Goal: Task Accomplishment & Management: Manage account settings

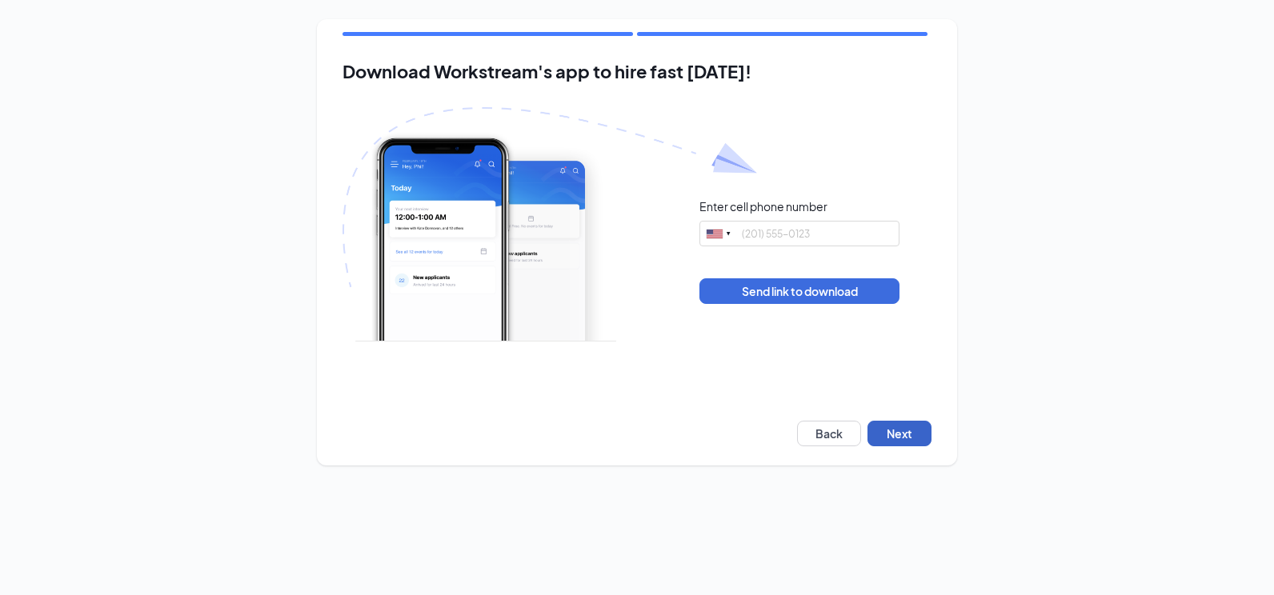
click at [907, 424] on button "Next" at bounding box center [899, 434] width 64 height 26
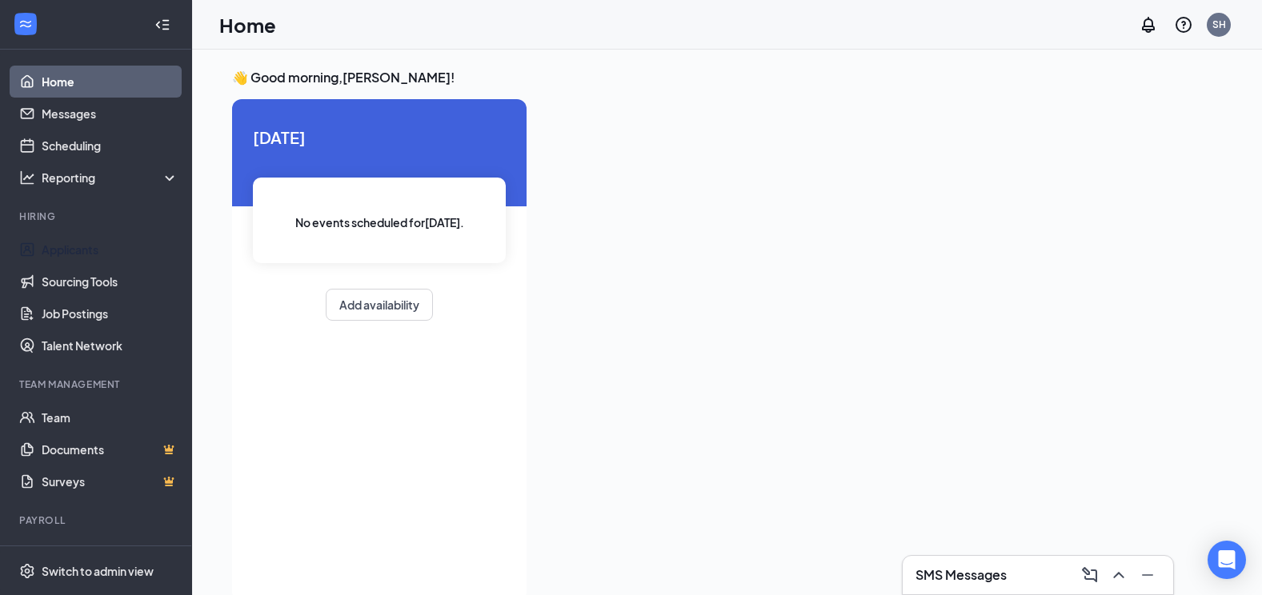
click at [96, 252] on link "Applicants" at bounding box center [110, 250] width 137 height 32
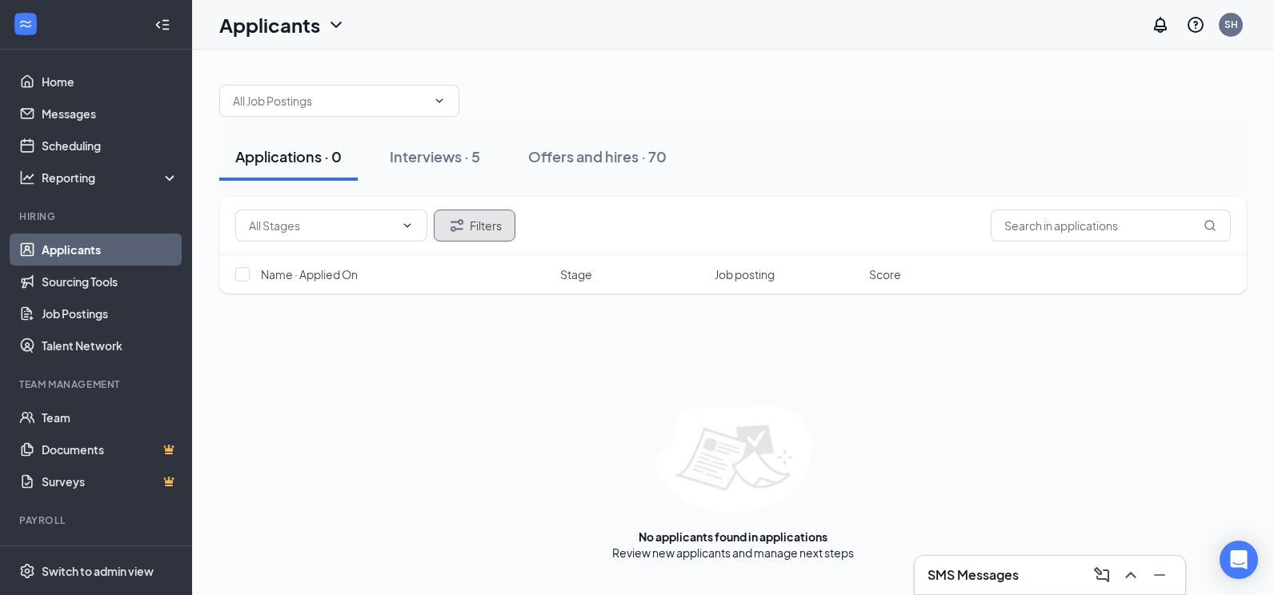
click at [471, 219] on button "Filters" at bounding box center [475, 226] width 82 height 32
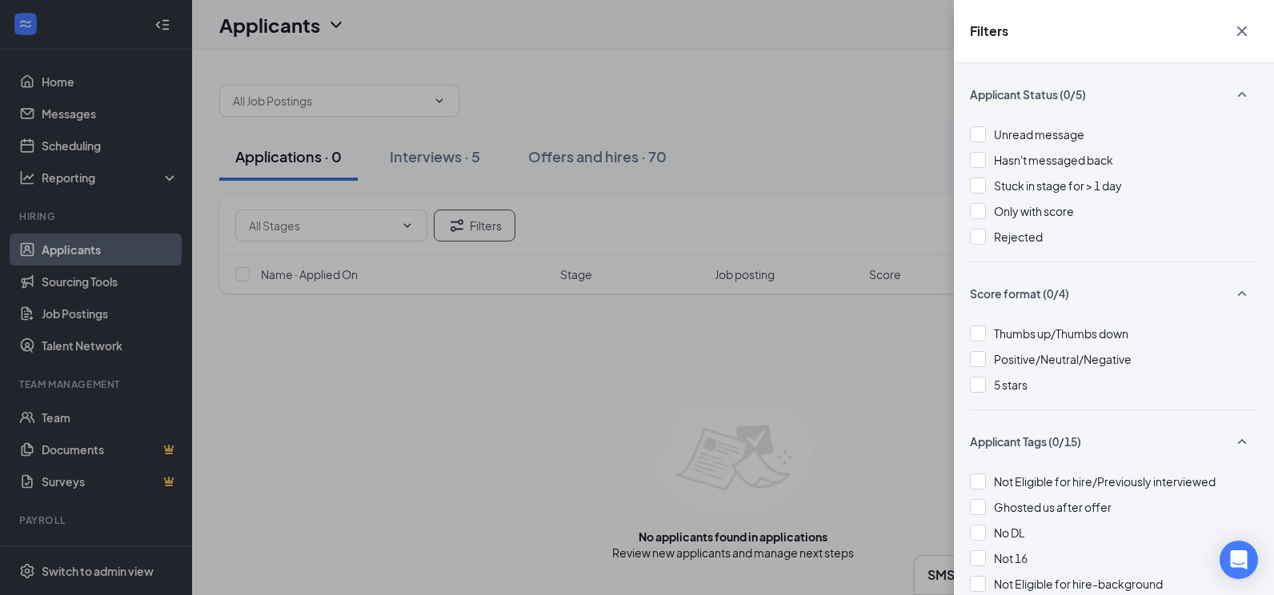
click at [991, 236] on div "Rejected" at bounding box center [1114, 237] width 288 height 18
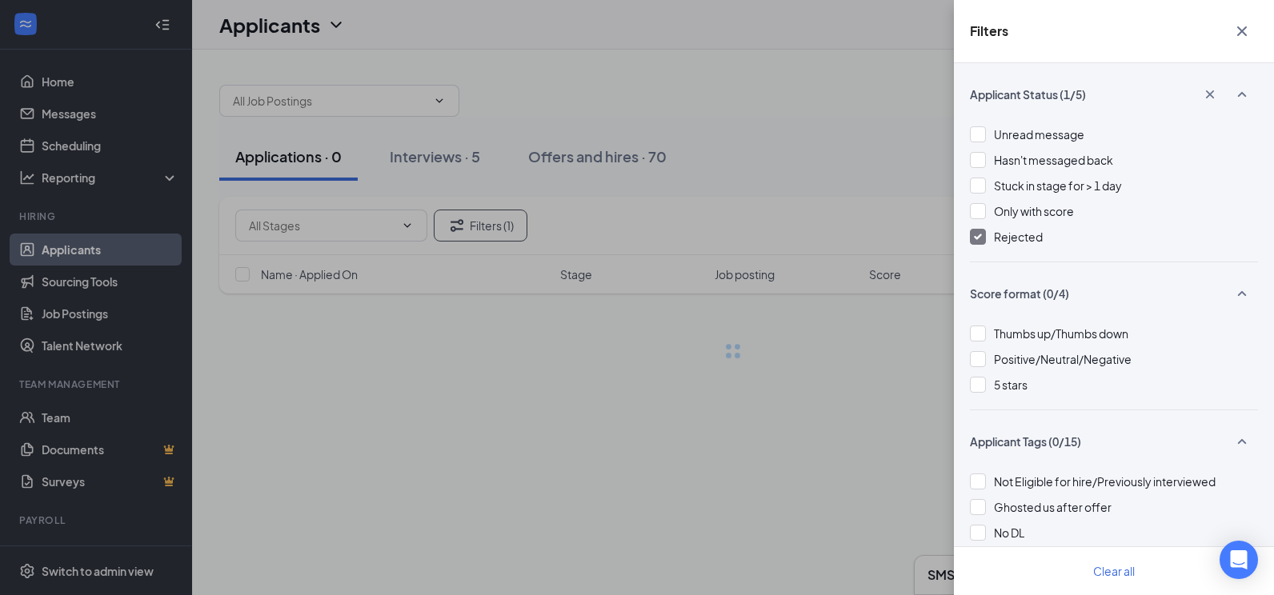
click at [823, 173] on div "Filters Applicant Status (1/5) Unread message Hasn't messaged back Stuck in sta…" at bounding box center [637, 297] width 1274 height 595
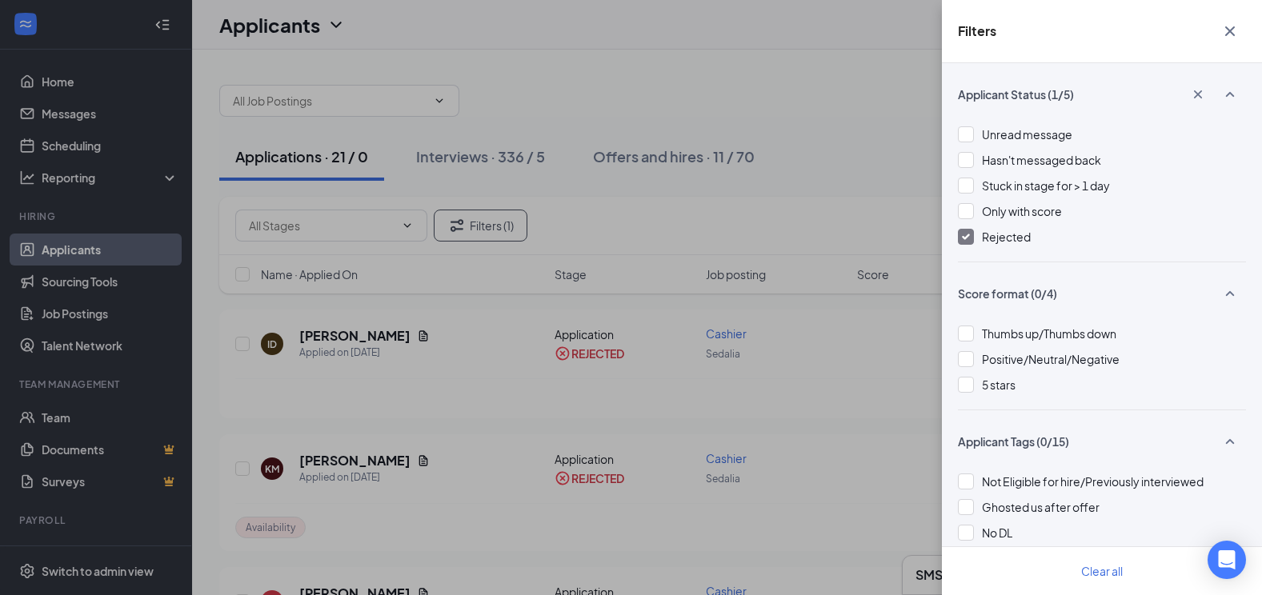
click at [738, 112] on div "Filters Applicant Status (1/5) Unread message Hasn't messaged back Stuck in sta…" at bounding box center [631, 297] width 1262 height 595
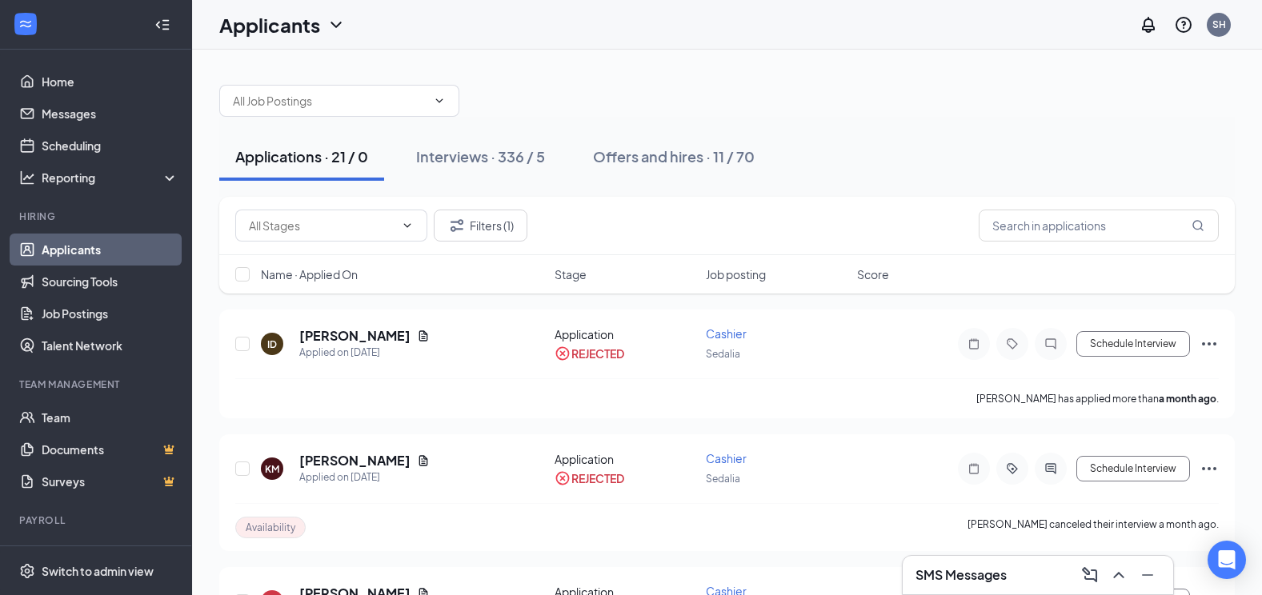
click at [474, 154] on div "Interviews · 336 / 5" at bounding box center [480, 156] width 129 height 20
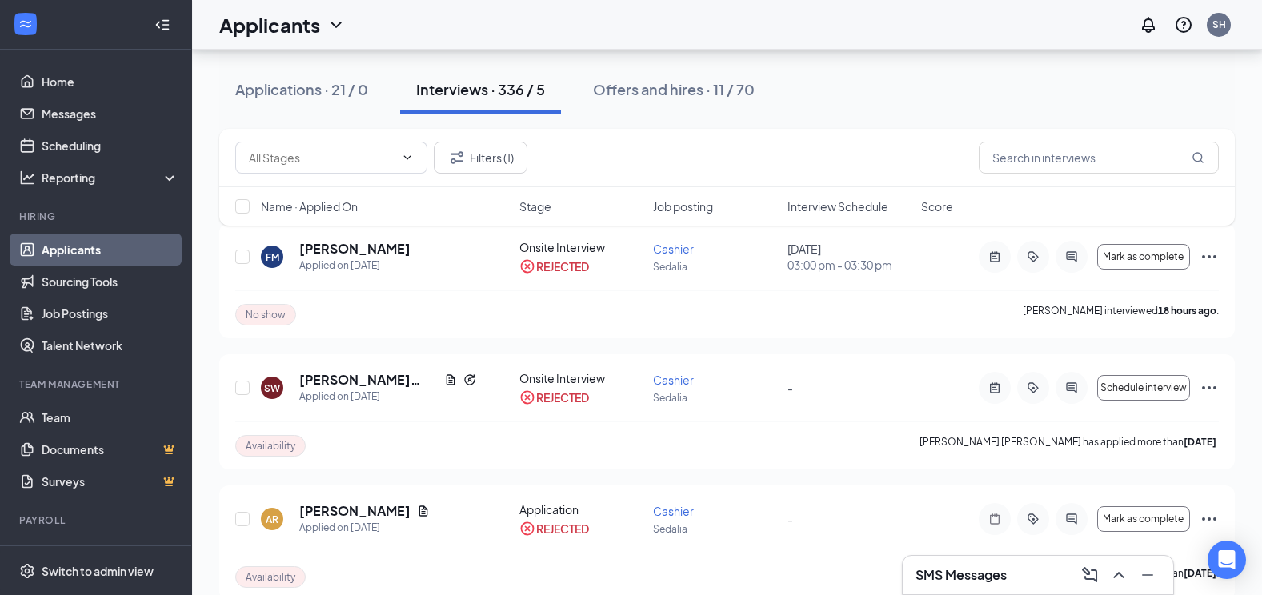
scroll to position [80, 0]
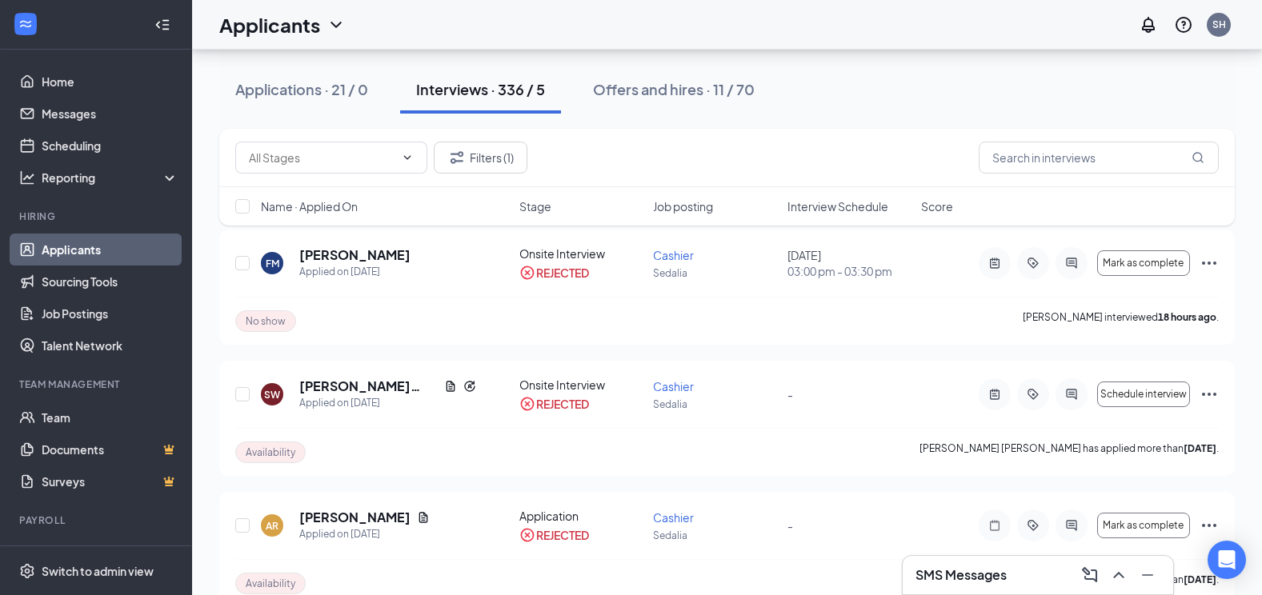
click at [345, 93] on div "Applications · 21 / 0" at bounding box center [301, 89] width 133 height 20
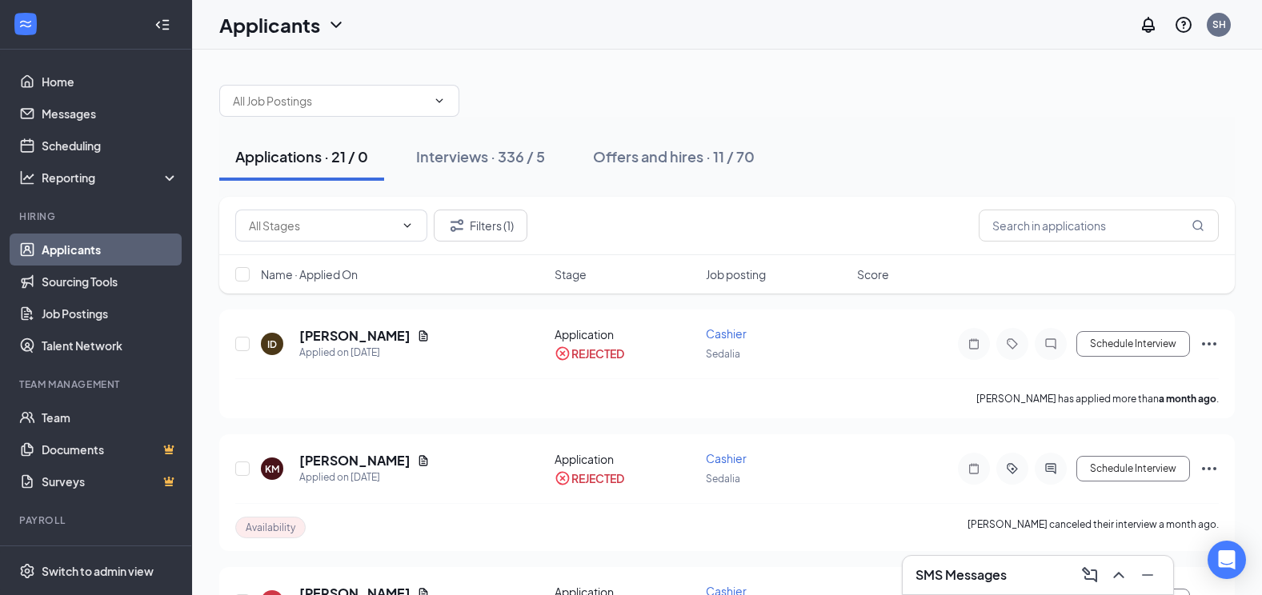
click at [1221, 25] on div "SH" at bounding box center [1219, 25] width 14 height 14
drag, startPoint x: 1070, startPoint y: 242, endPoint x: 1023, endPoint y: 305, distance: 77.8
click at [1059, 254] on li "Log out" at bounding box center [1139, 245] width 192 height 32
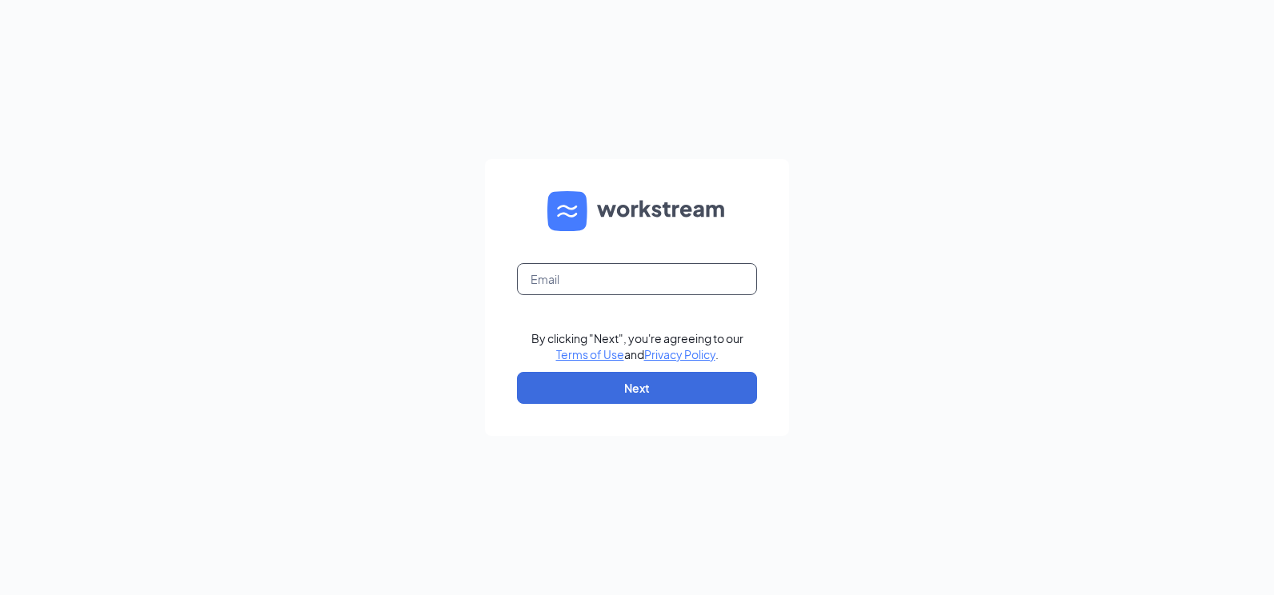
click at [717, 278] on input "text" at bounding box center [637, 279] width 240 height 32
type input "[PERSON_NAME][EMAIL_ADDRESS][PERSON_NAME][DOMAIN_NAME]"
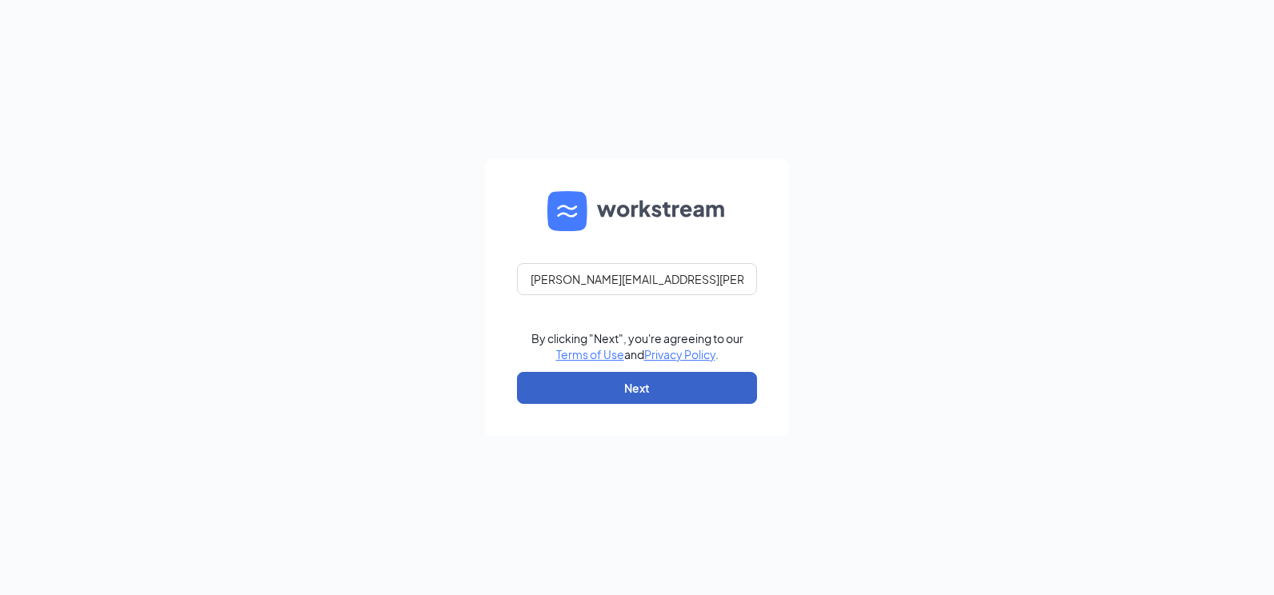
click at [691, 390] on button "Next" at bounding box center [637, 388] width 240 height 32
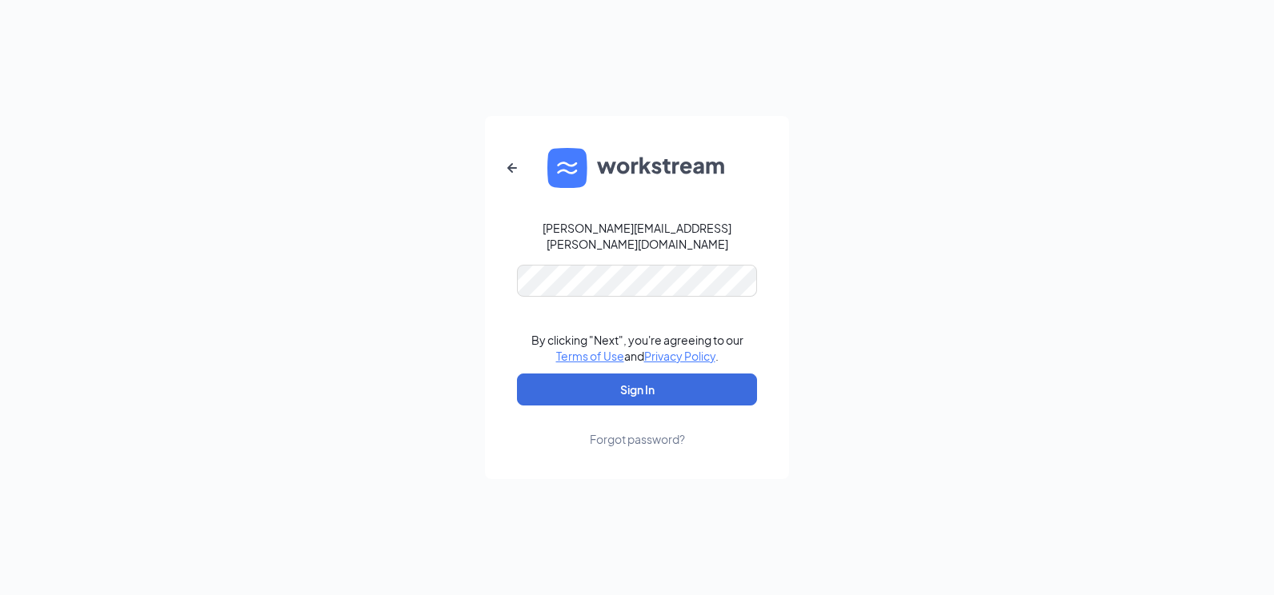
click at [647, 435] on div "Forgot password?" at bounding box center [637, 439] width 95 height 16
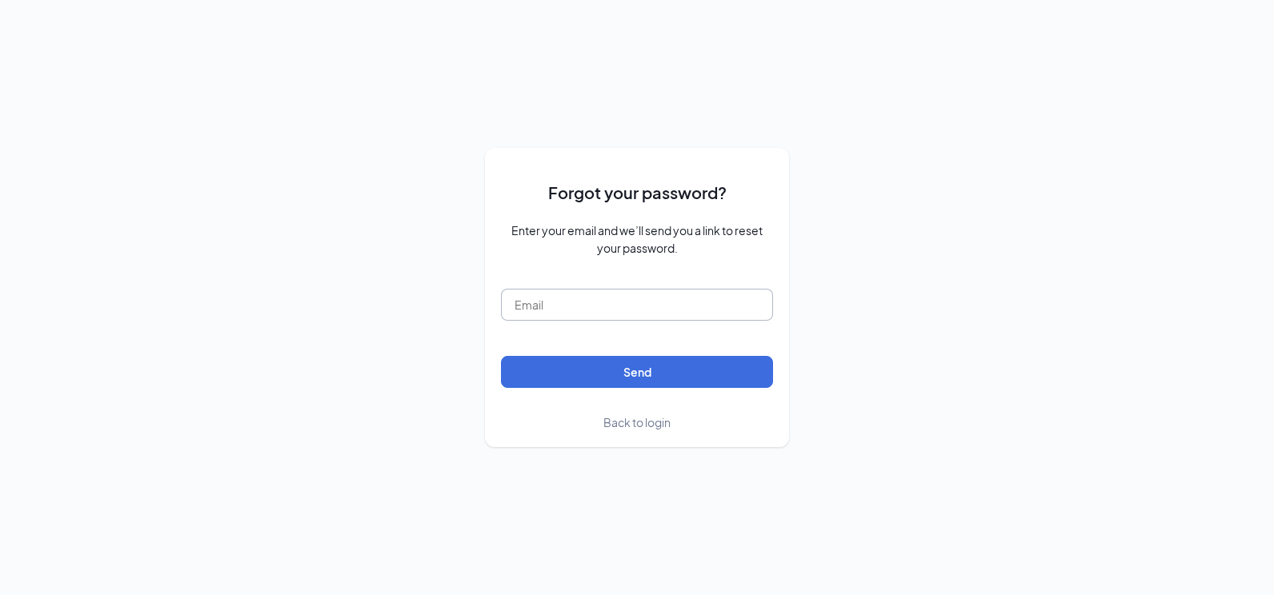
click at [603, 292] on input "text" at bounding box center [637, 305] width 272 height 32
type input "kendra.allen@mmcustard.com"
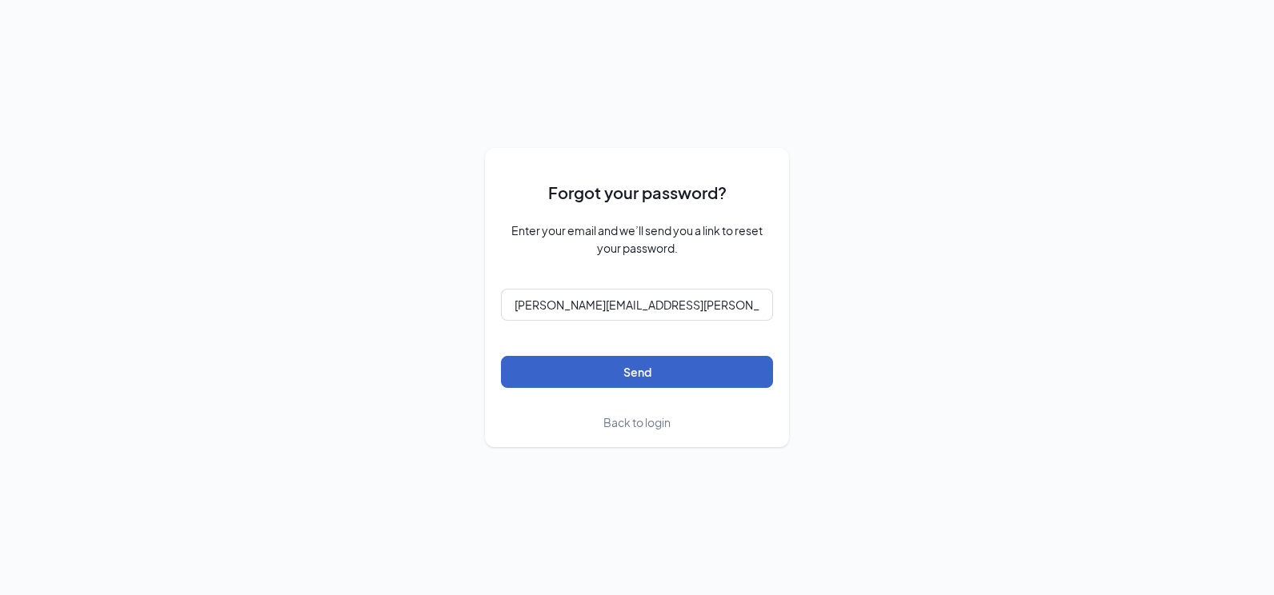
click at [643, 366] on button "Send" at bounding box center [637, 372] width 272 height 32
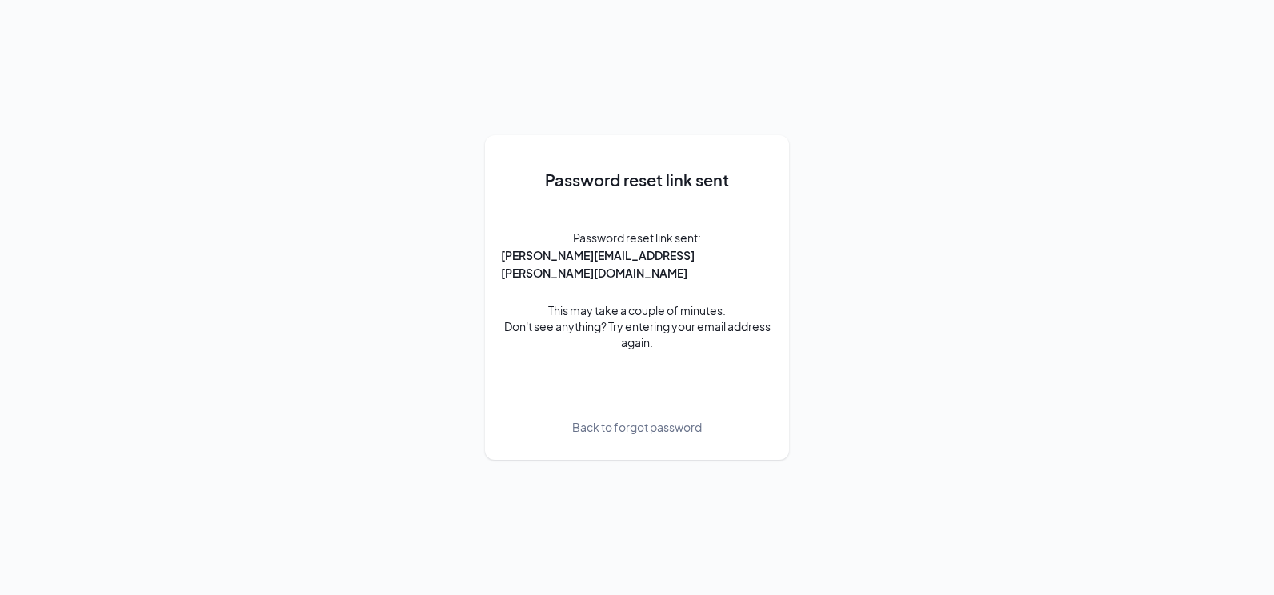
click at [616, 418] on span "Back to forgot password" at bounding box center [637, 427] width 130 height 18
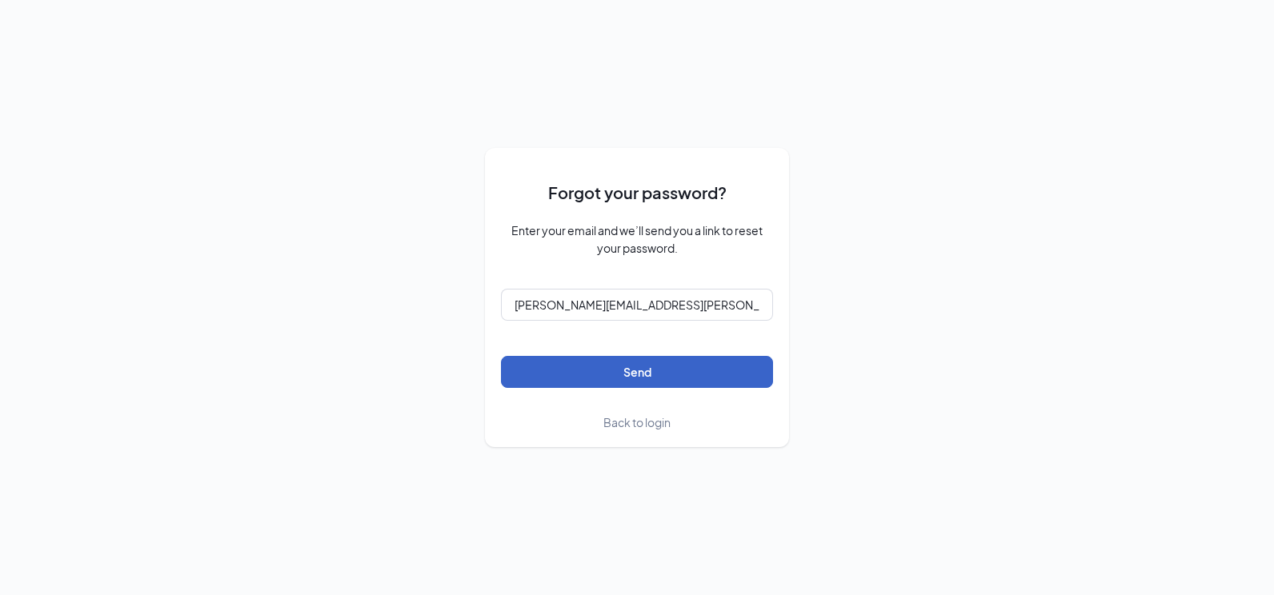
click at [603, 378] on button "Send" at bounding box center [637, 372] width 272 height 32
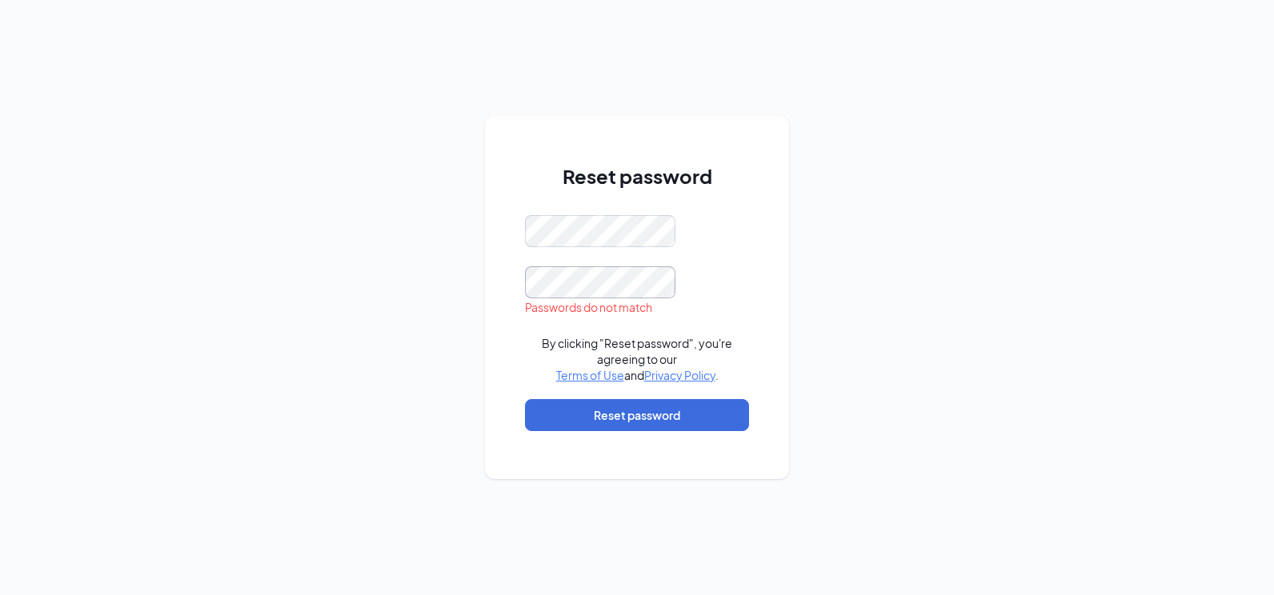
scroll to position [0, 2]
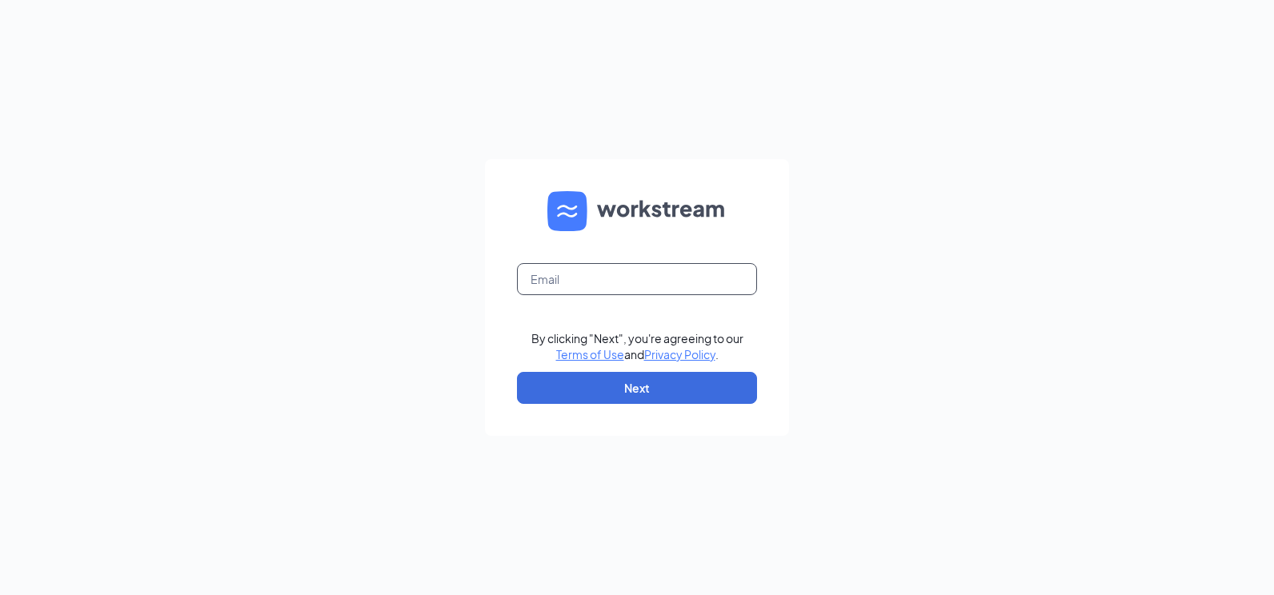
click at [626, 283] on input "text" at bounding box center [637, 279] width 240 height 32
type input "[PERSON_NAME][EMAIL_ADDRESS][PERSON_NAME][DOMAIN_NAME]"
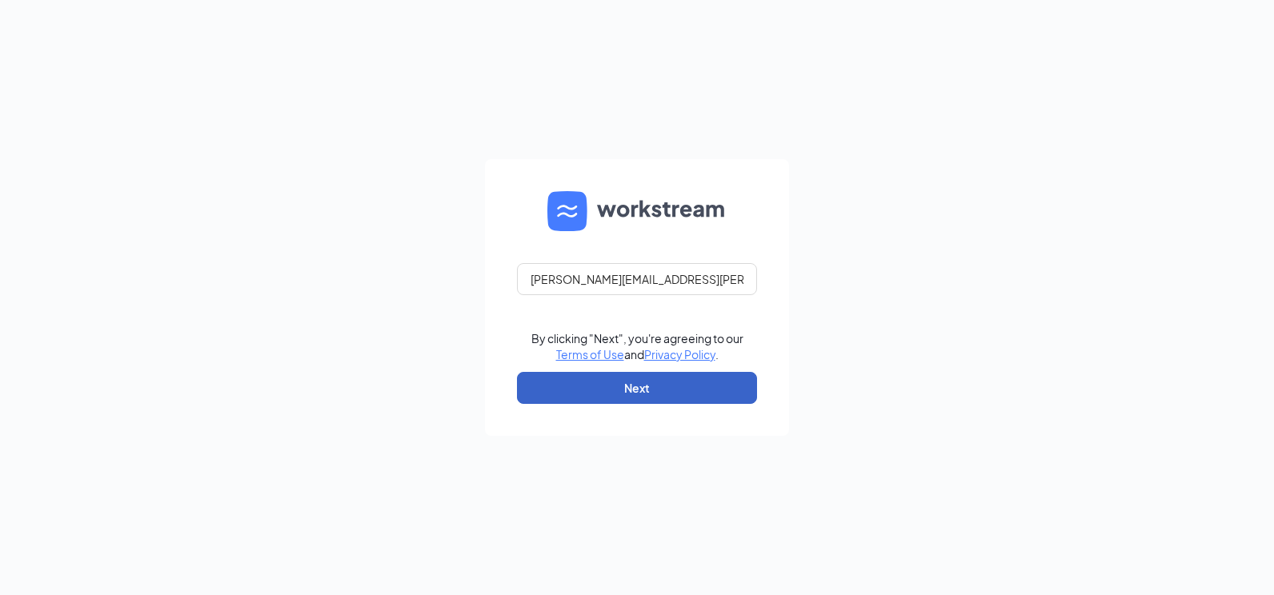
click at [632, 390] on button "Next" at bounding box center [637, 388] width 240 height 32
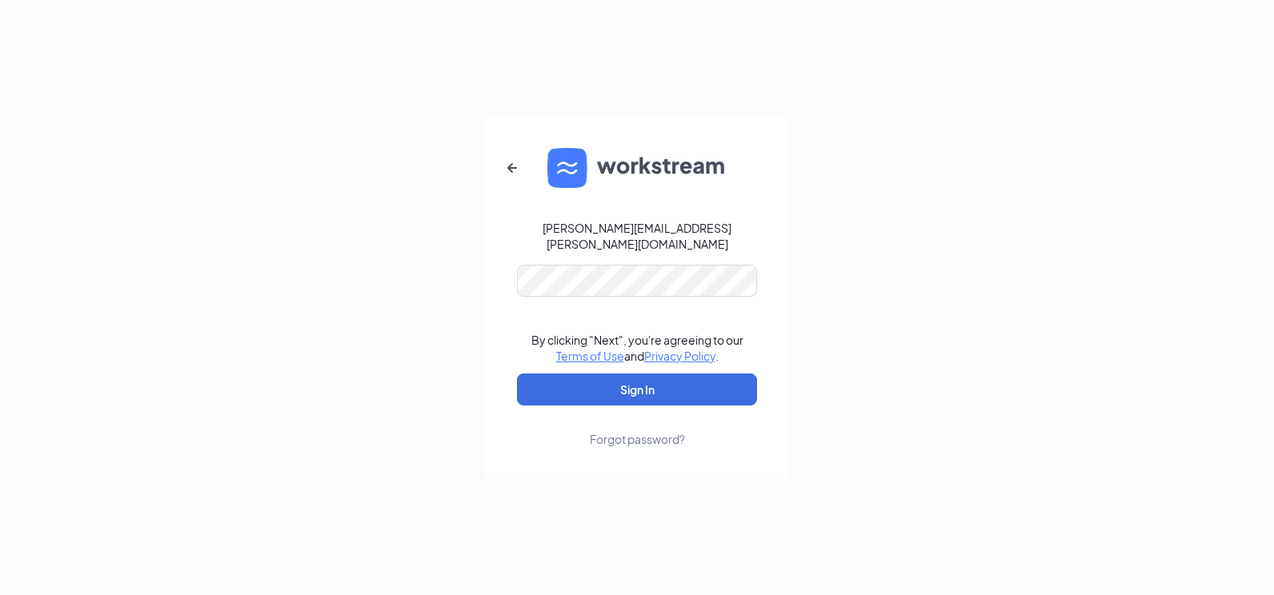
click at [629, 295] on form "[PERSON_NAME][EMAIL_ADDRESS][PERSON_NAME][DOMAIN_NAME] By clicking "Next", you'…" at bounding box center [637, 297] width 304 height 363
click at [631, 286] on form "[PERSON_NAME][EMAIL_ADDRESS][PERSON_NAME][DOMAIN_NAME] By clicking "Next", you'…" at bounding box center [637, 297] width 304 height 363
click at [517, 374] on button "Sign In" at bounding box center [637, 390] width 240 height 32
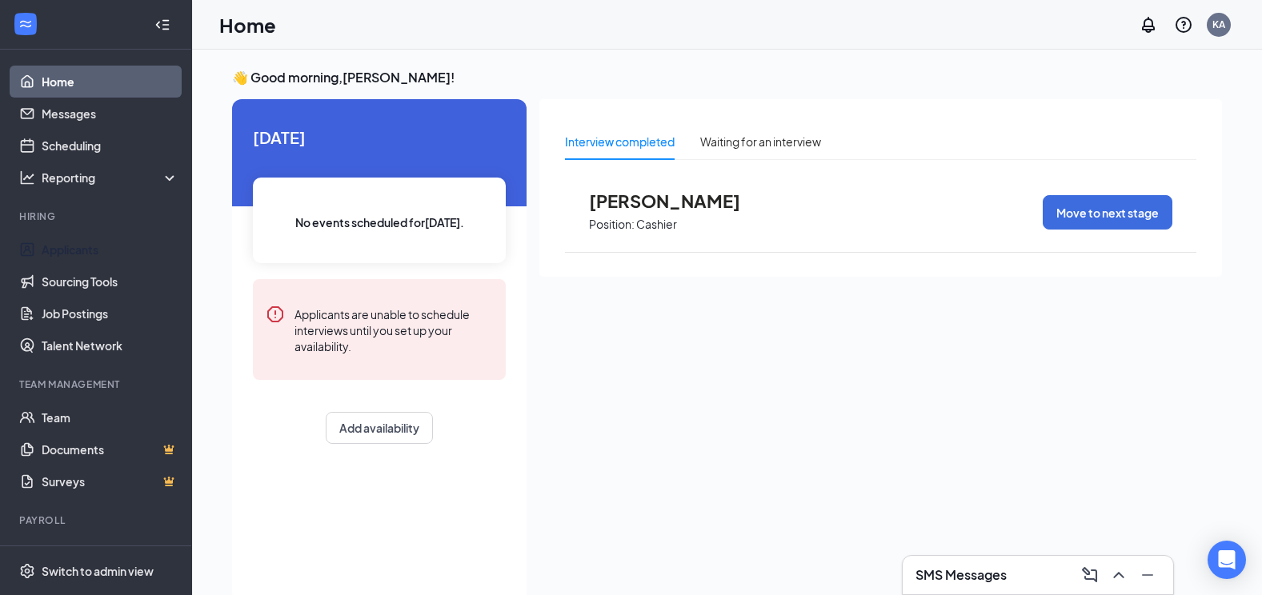
click at [82, 246] on link "Applicants" at bounding box center [110, 250] width 137 height 32
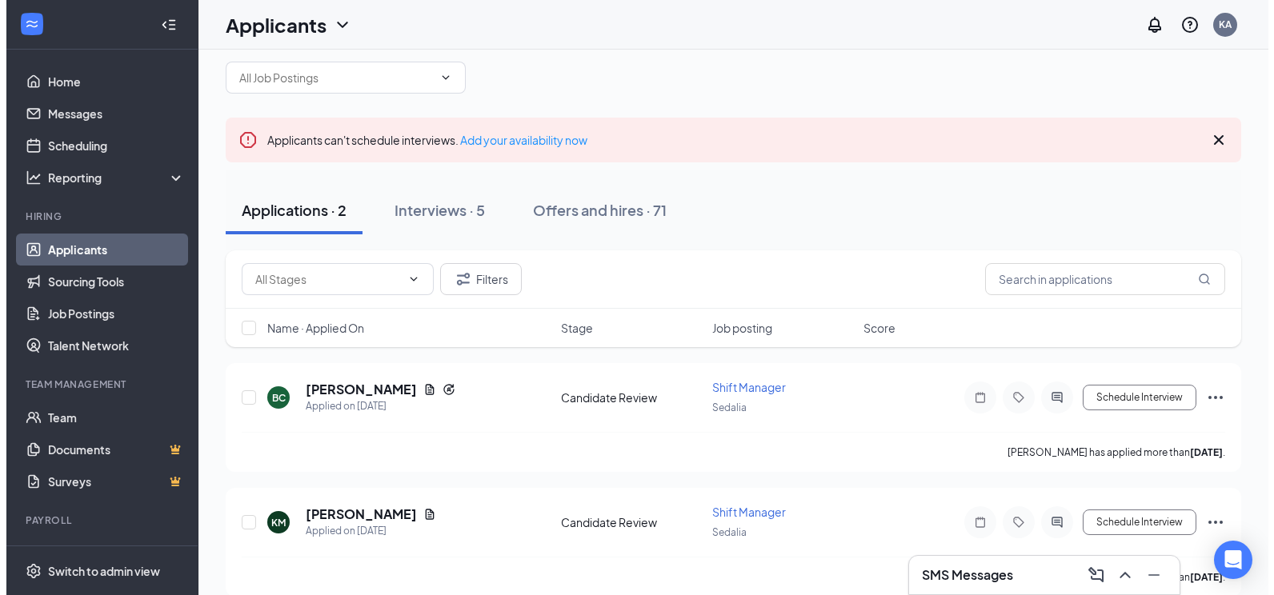
scroll to position [44, 0]
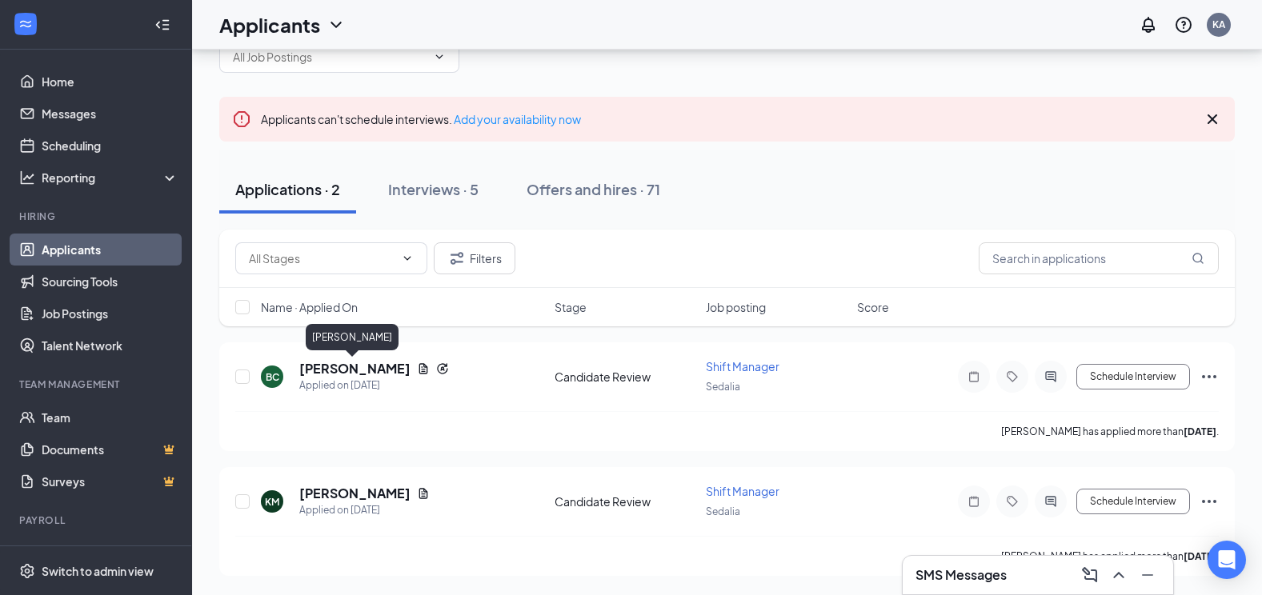
click at [362, 364] on h5 "[PERSON_NAME]" at bounding box center [354, 369] width 111 height 18
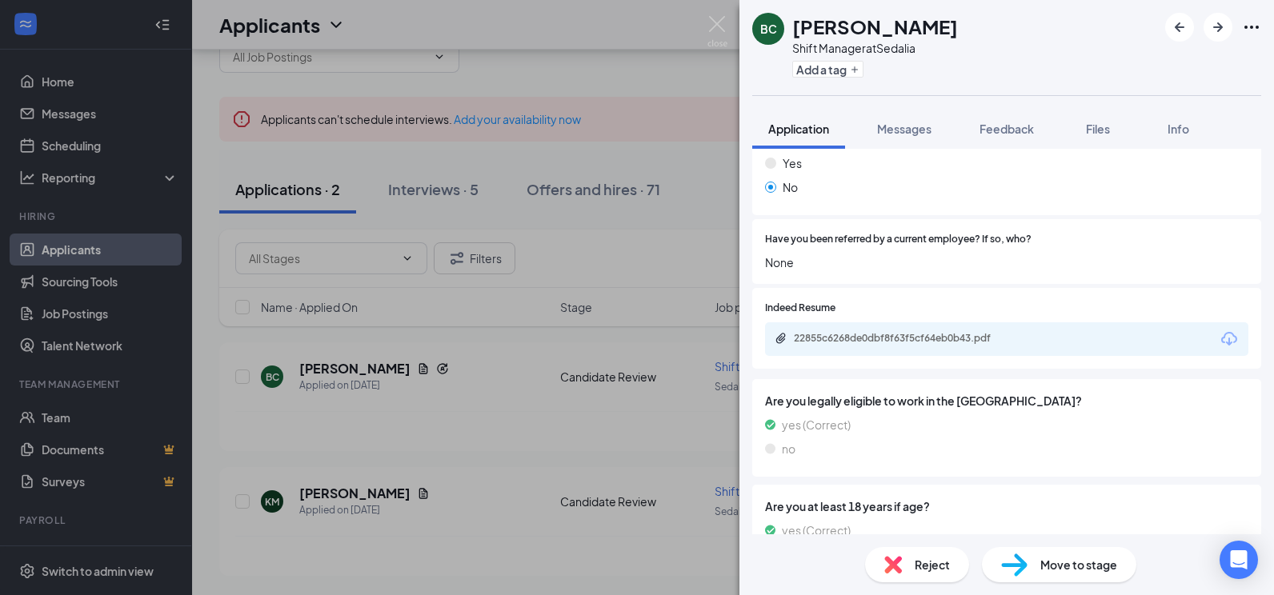
scroll to position [734, 0]
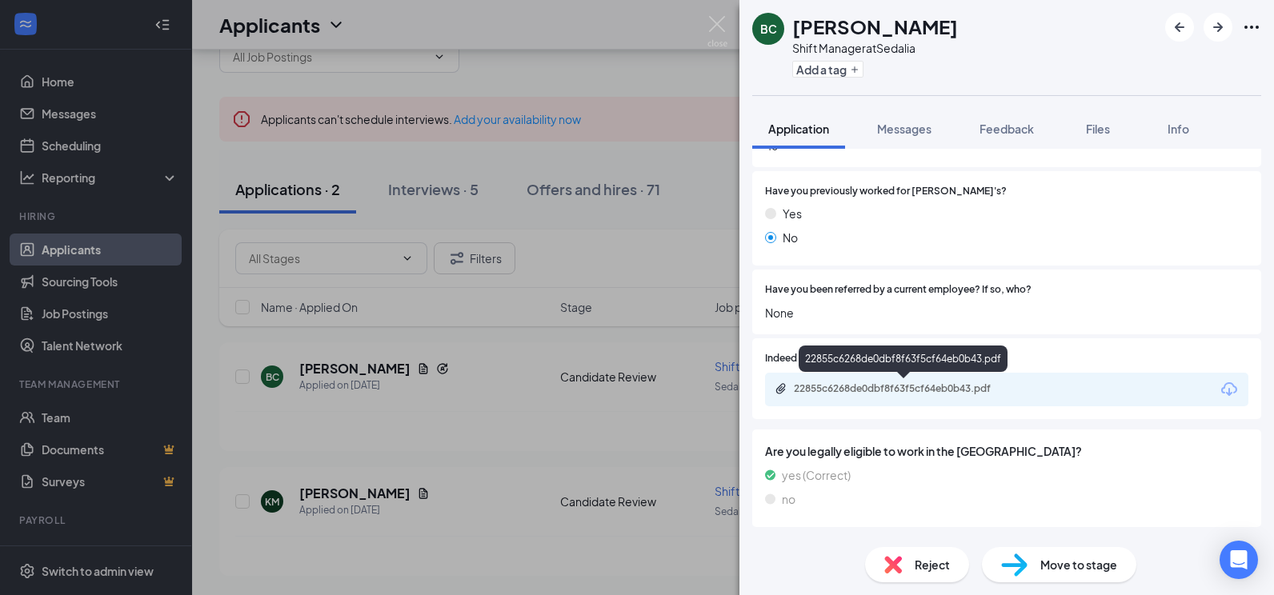
click at [923, 392] on div "22855c6268de0dbf8f63f5cf64eb0b43.pdf" at bounding box center [906, 388] width 224 height 13
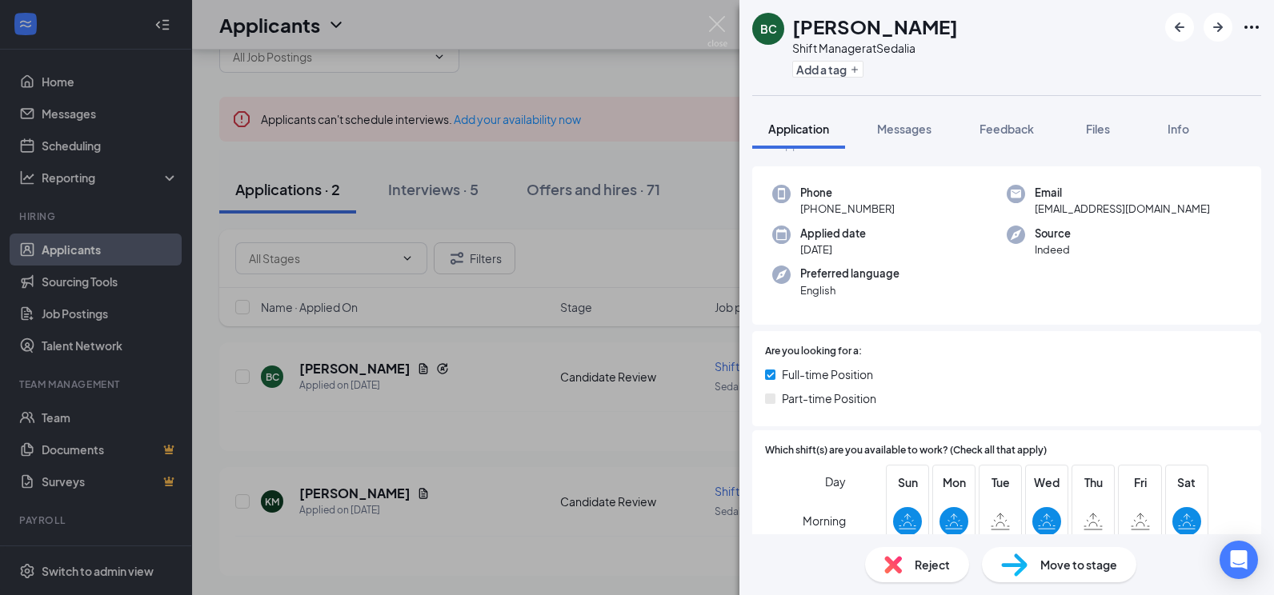
scroll to position [0, 0]
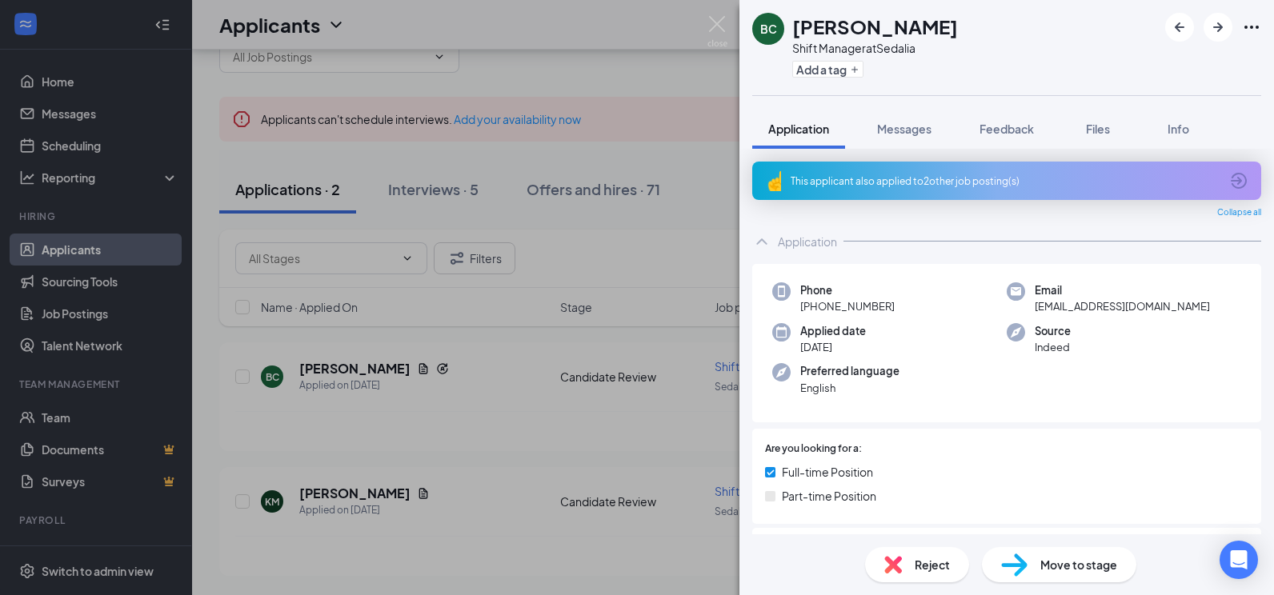
click at [991, 166] on div "This applicant also applied to 2 other job posting(s)" at bounding box center [1006, 181] width 509 height 38
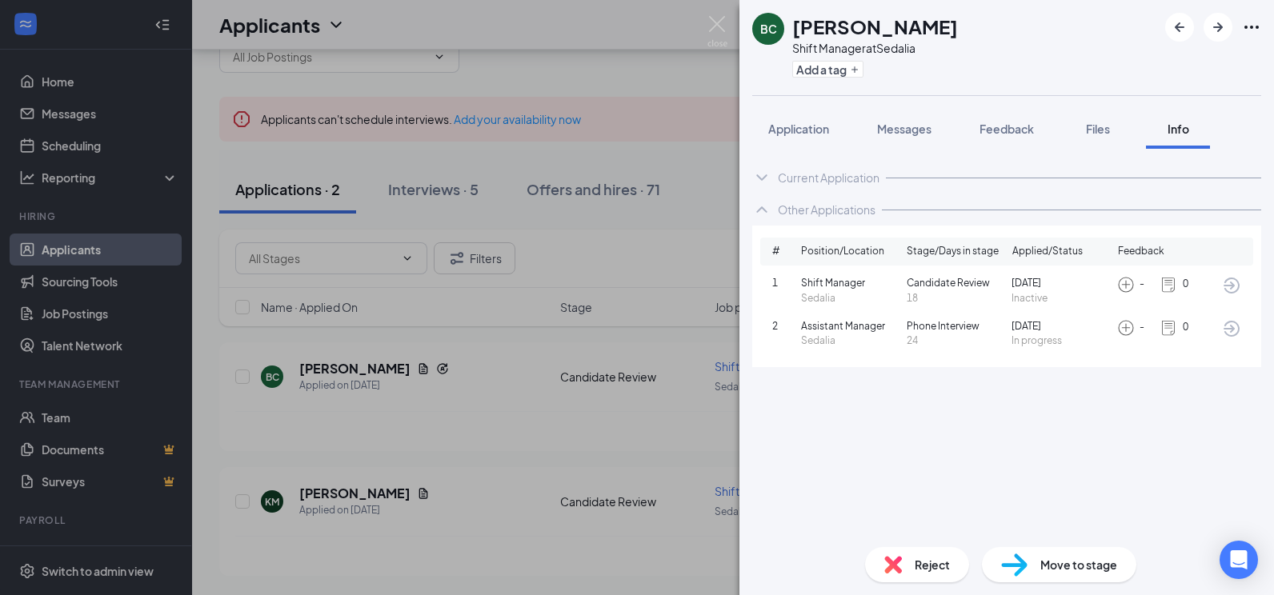
click at [800, 130] on span "Application" at bounding box center [798, 129] width 61 height 14
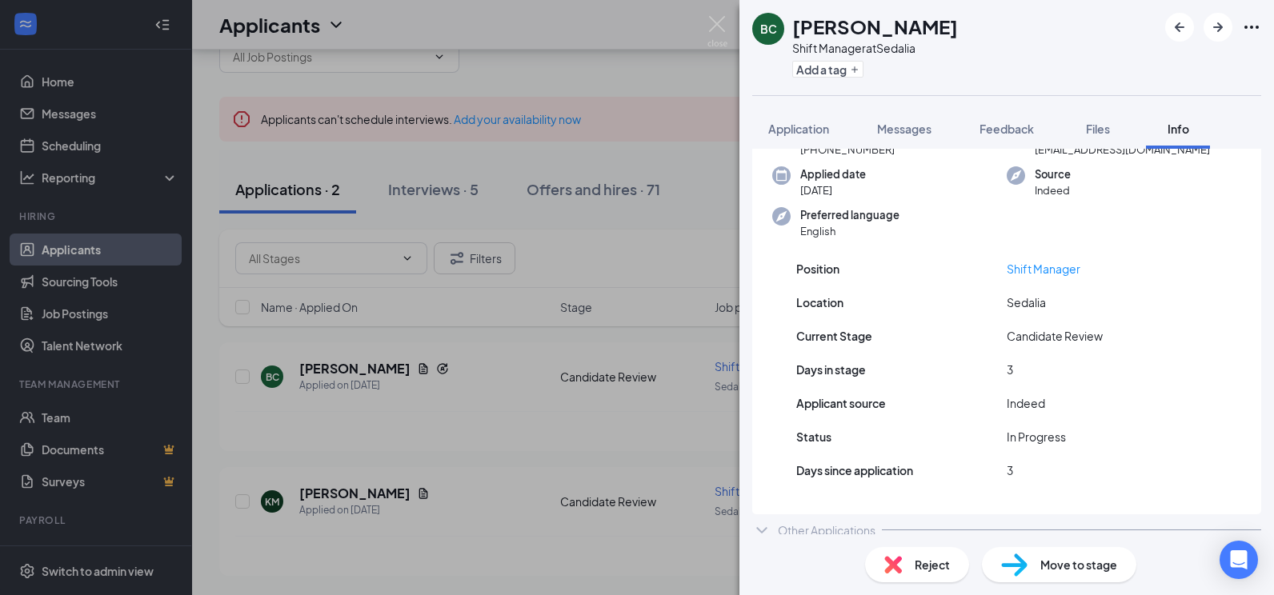
scroll to position [98, 0]
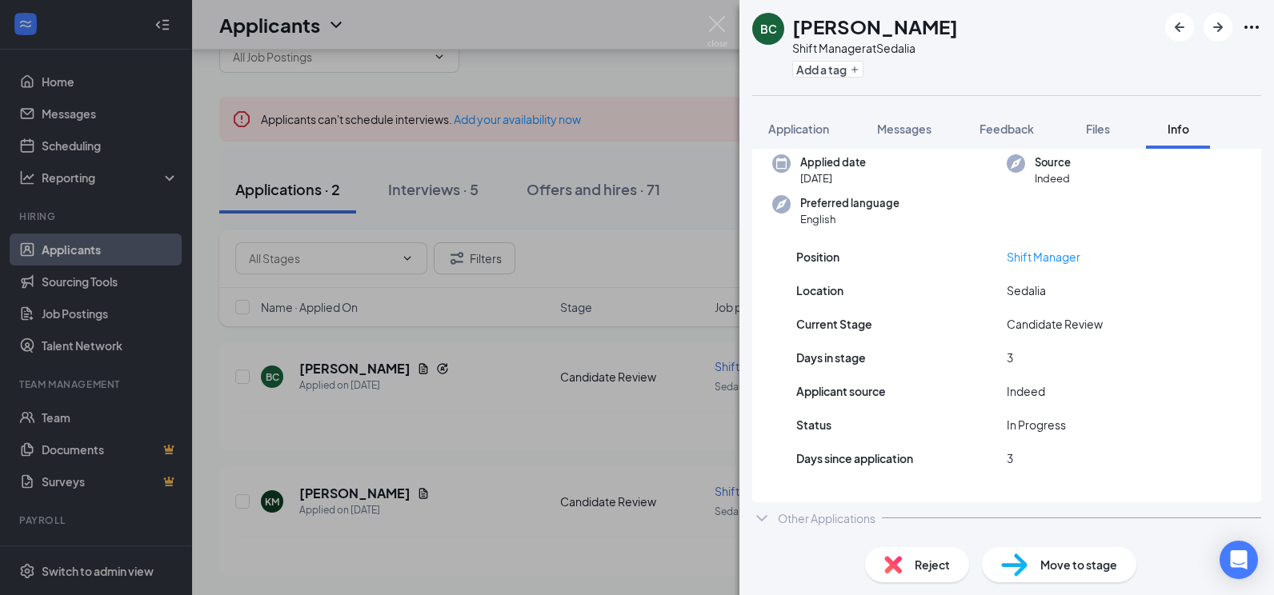
click at [1089, 558] on span "Move to stage" at bounding box center [1078, 565] width 77 height 18
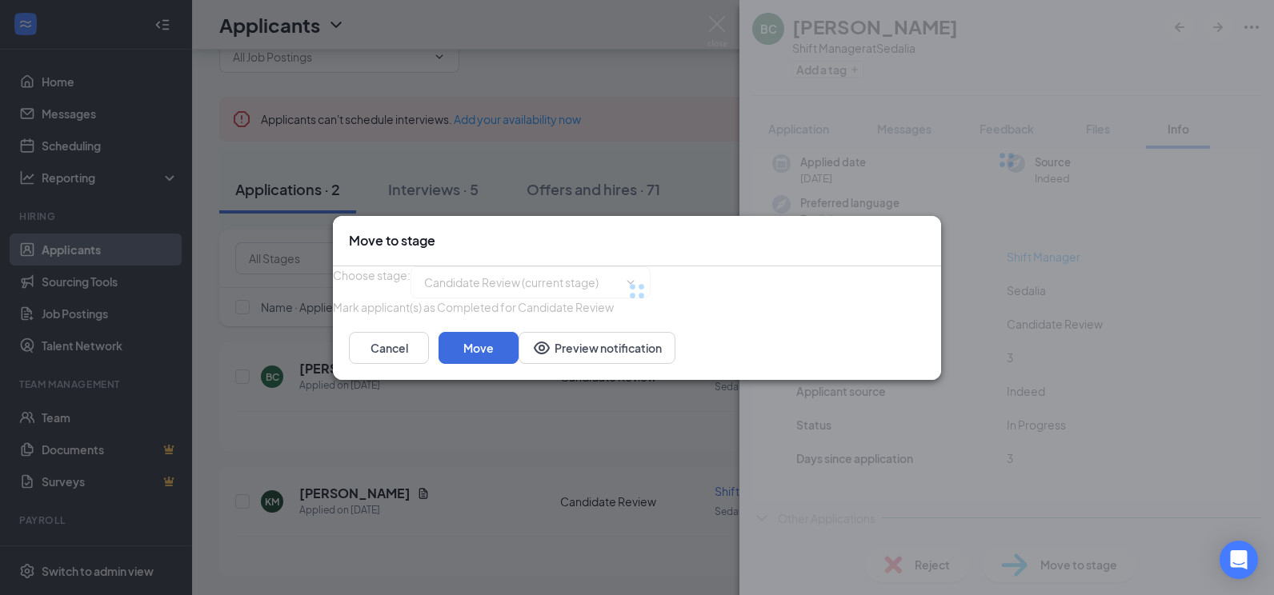
type input "GM Onsite Interview (next stage)"
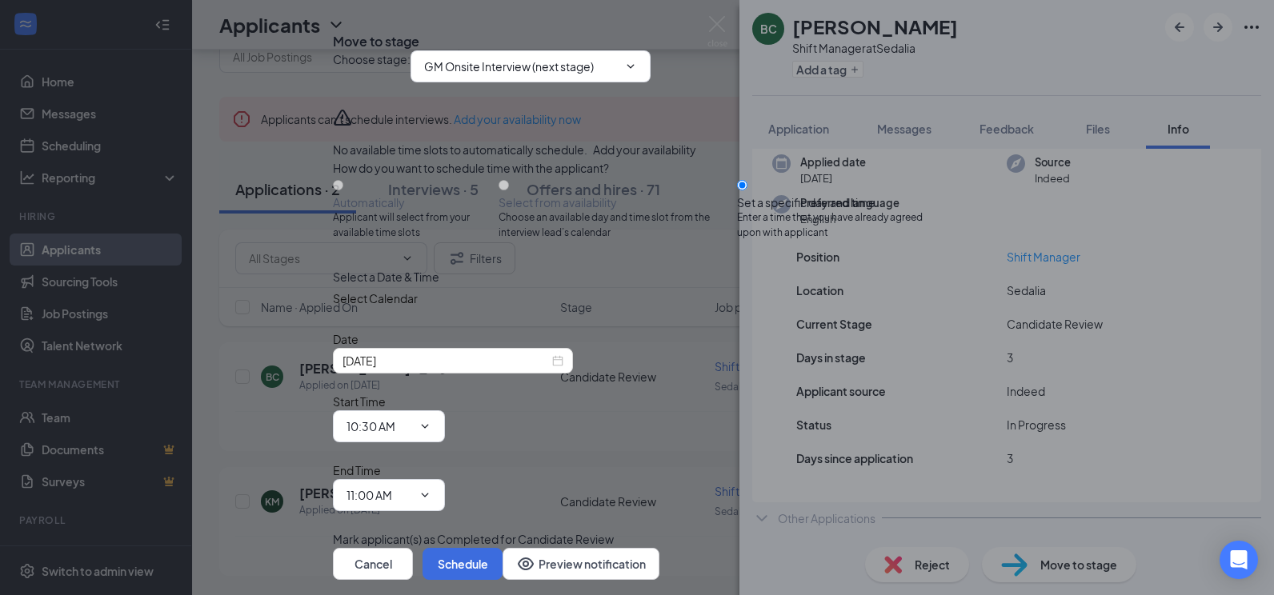
scroll to position [0, 0]
click at [635, 68] on icon "ChevronDown" at bounding box center [630, 66] width 7 height 4
click at [637, 73] on icon "ChevronDown" at bounding box center [630, 66] width 13 height 13
click at [333, 29] on icon "Cross" at bounding box center [333, 29] width 0 height 0
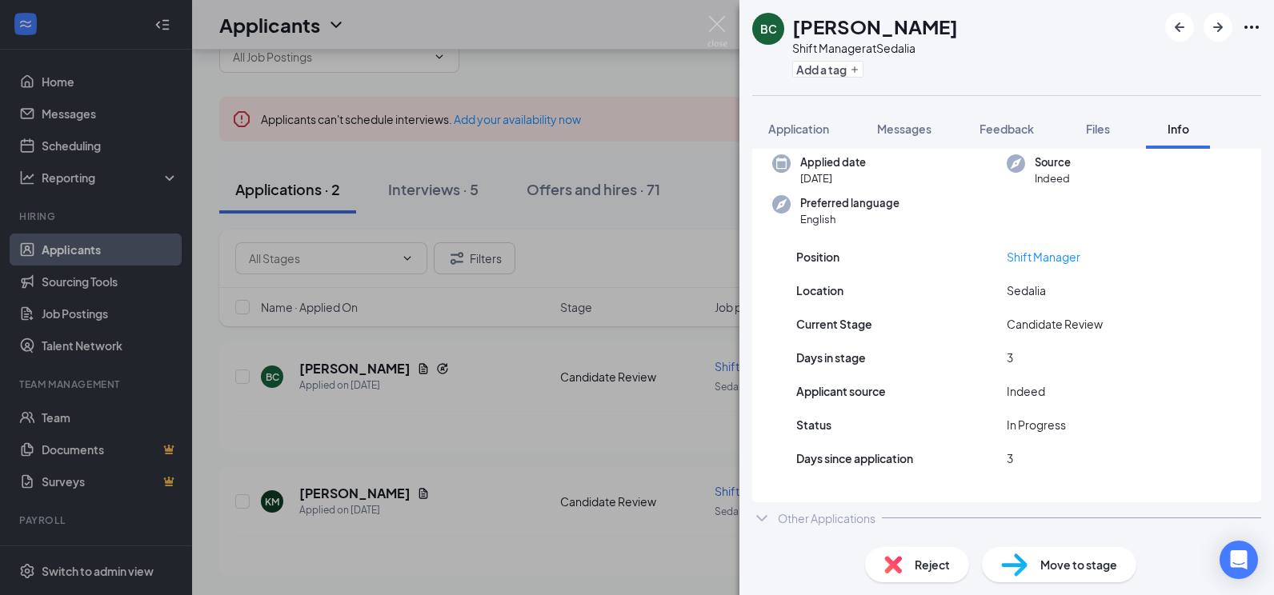
click at [910, 136] on div "Messages" at bounding box center [904, 129] width 54 height 16
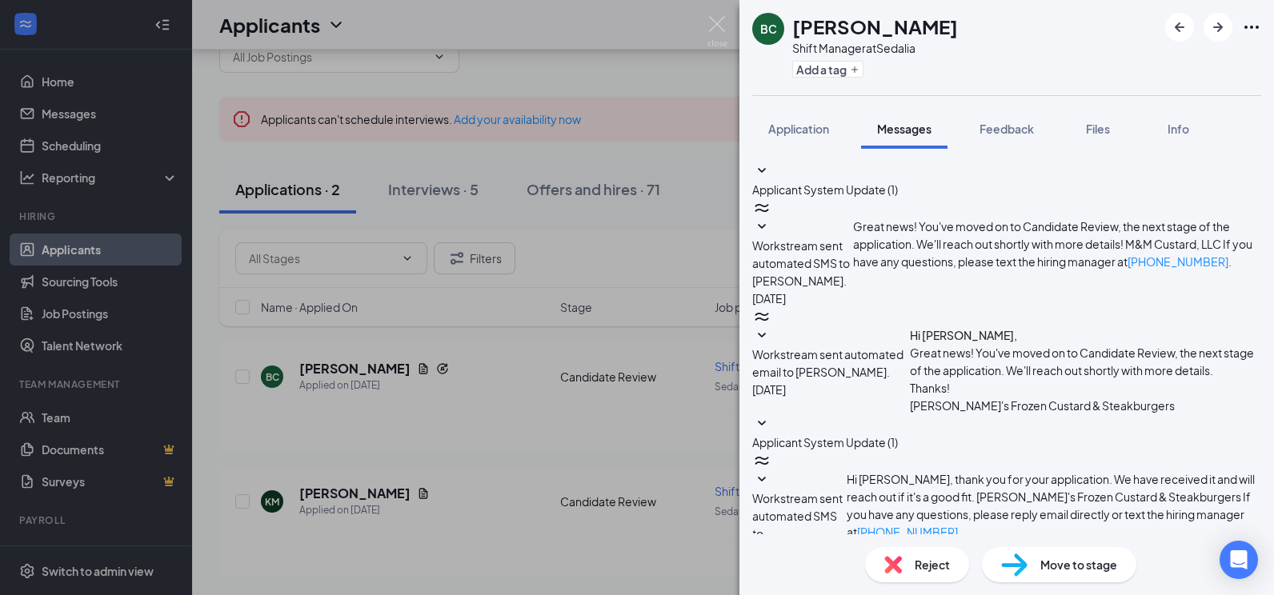
scroll to position [185, 0]
type textarea "Hi [PERSON_NAME]! I would like to schedule an interview with you. Are there any…"
checkbox input "true"
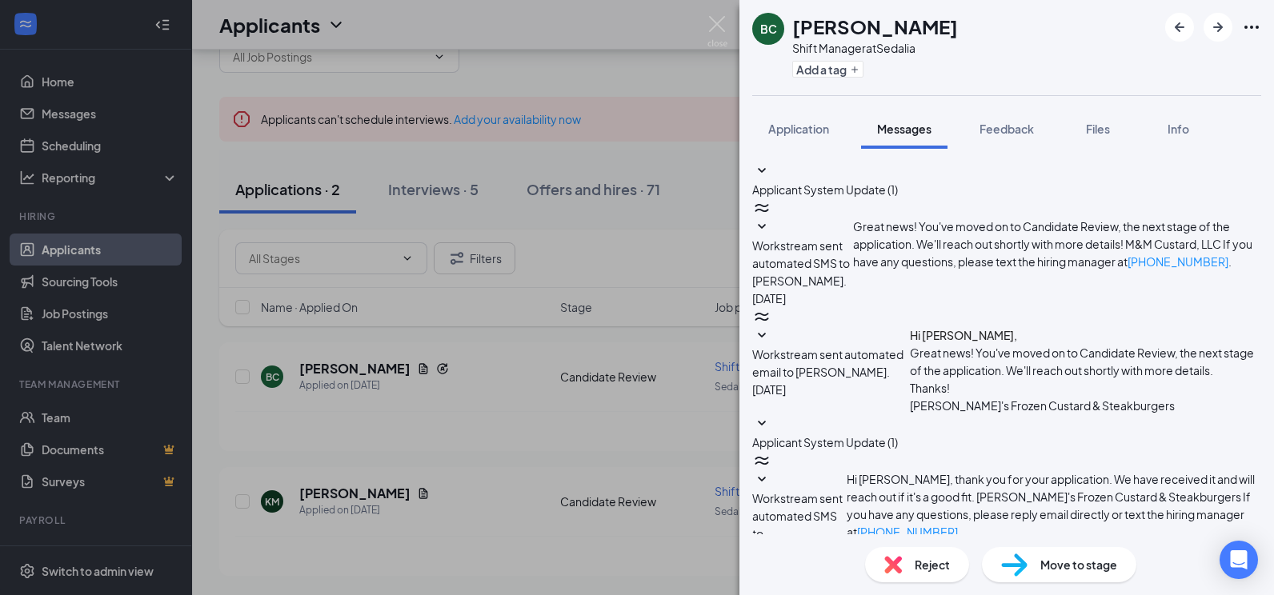
click at [710, 8] on div "BC [PERSON_NAME] Shift Manager at [GEOGRAPHIC_DATA] Add a tag Application Messa…" at bounding box center [637, 297] width 1274 height 595
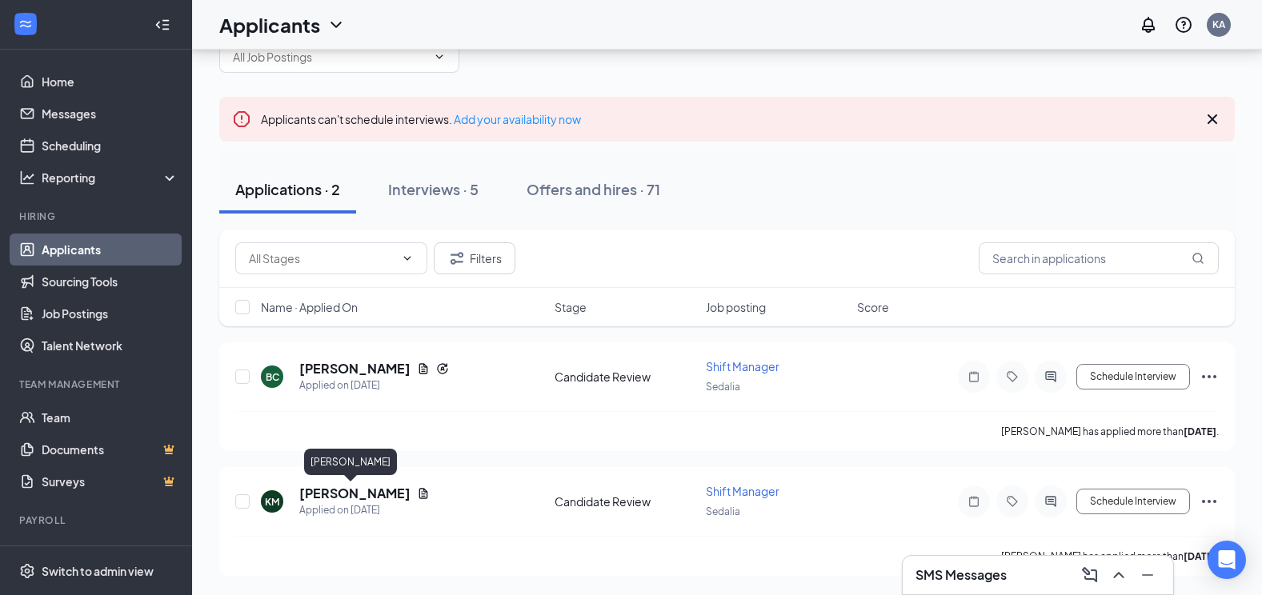
click at [342, 499] on h5 "[PERSON_NAME]" at bounding box center [354, 494] width 111 height 18
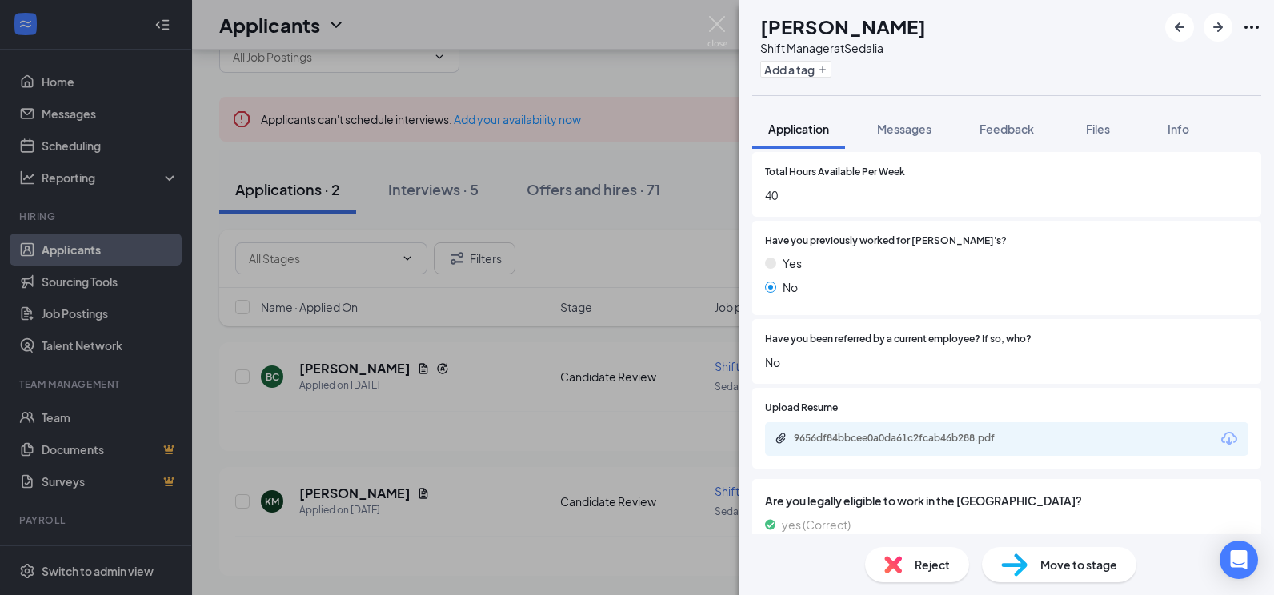
scroll to position [654, 0]
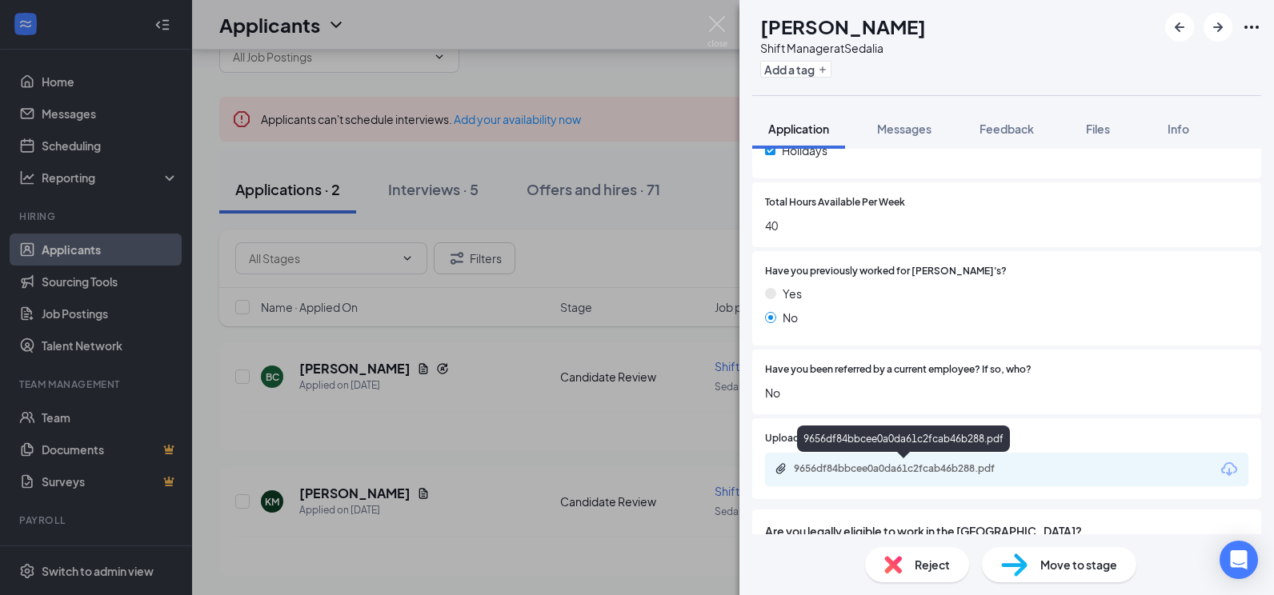
click at [905, 463] on div "9656df84bbcee0a0da61c2fcab46b288.pdf" at bounding box center [906, 469] width 224 height 13
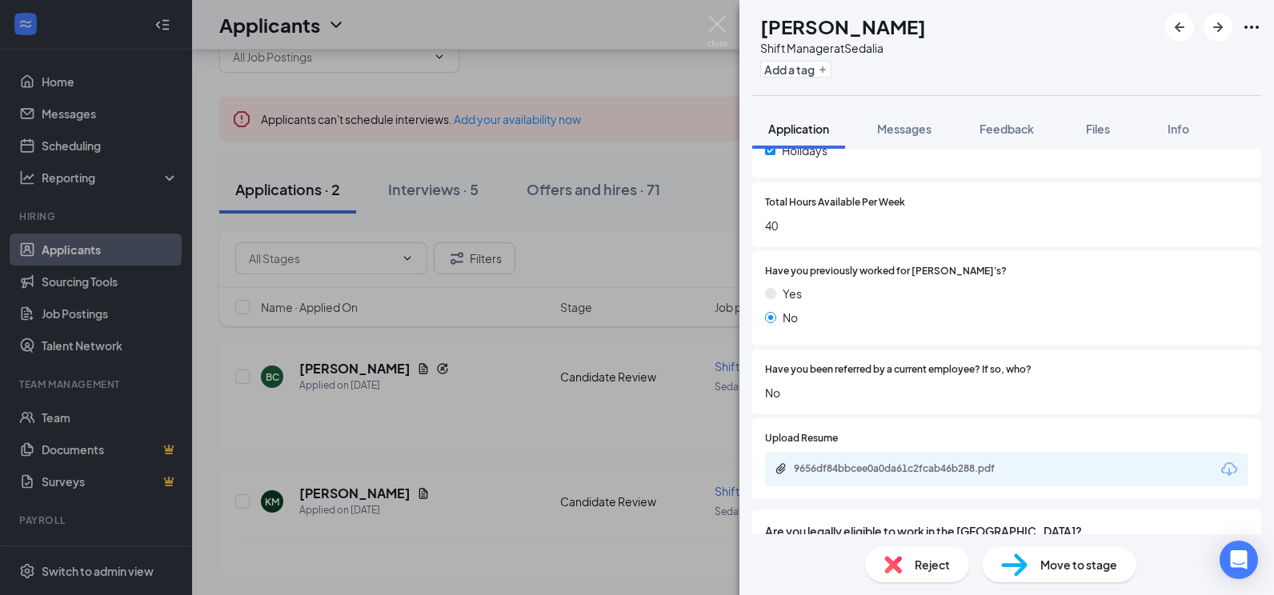
click at [597, 254] on div "KM [PERSON_NAME] Shift Manager at Sedalia Add a tag Application Messages Feedba…" at bounding box center [637, 297] width 1274 height 595
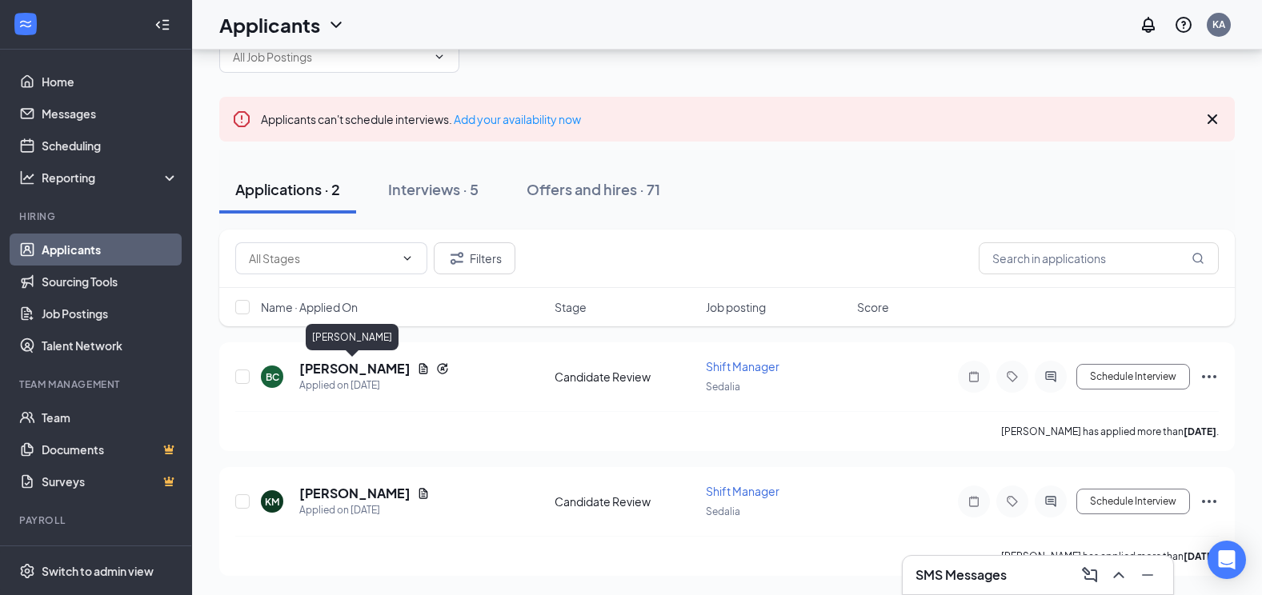
click at [327, 370] on h5 "[PERSON_NAME]" at bounding box center [354, 369] width 111 height 18
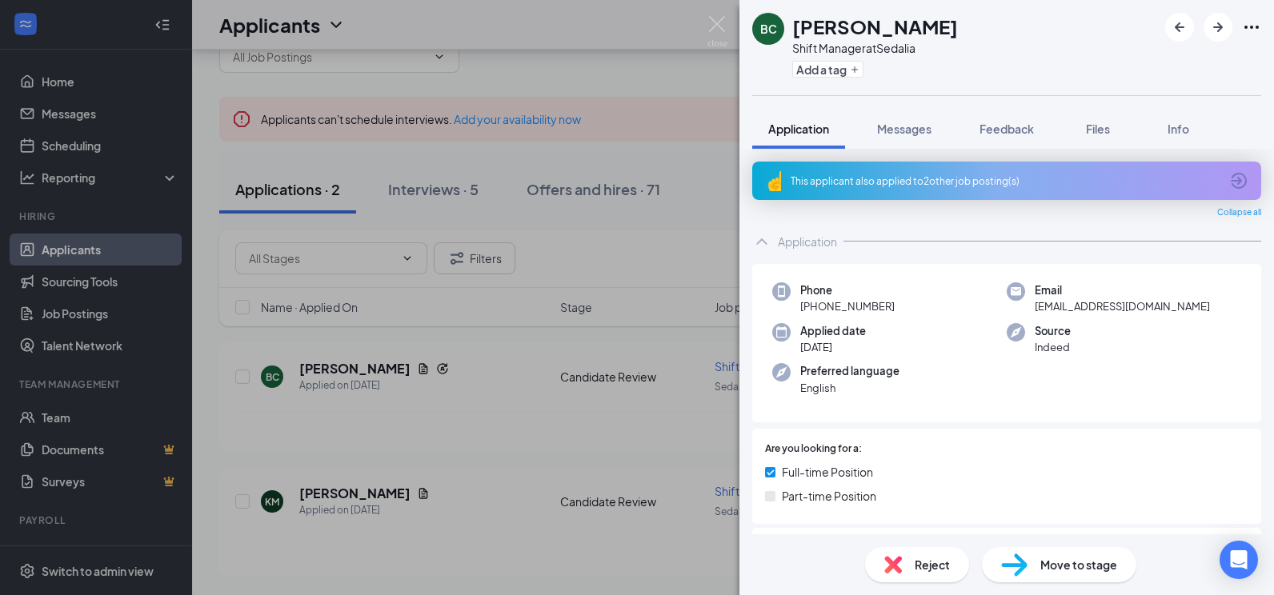
click at [929, 126] on span "Messages" at bounding box center [904, 129] width 54 height 14
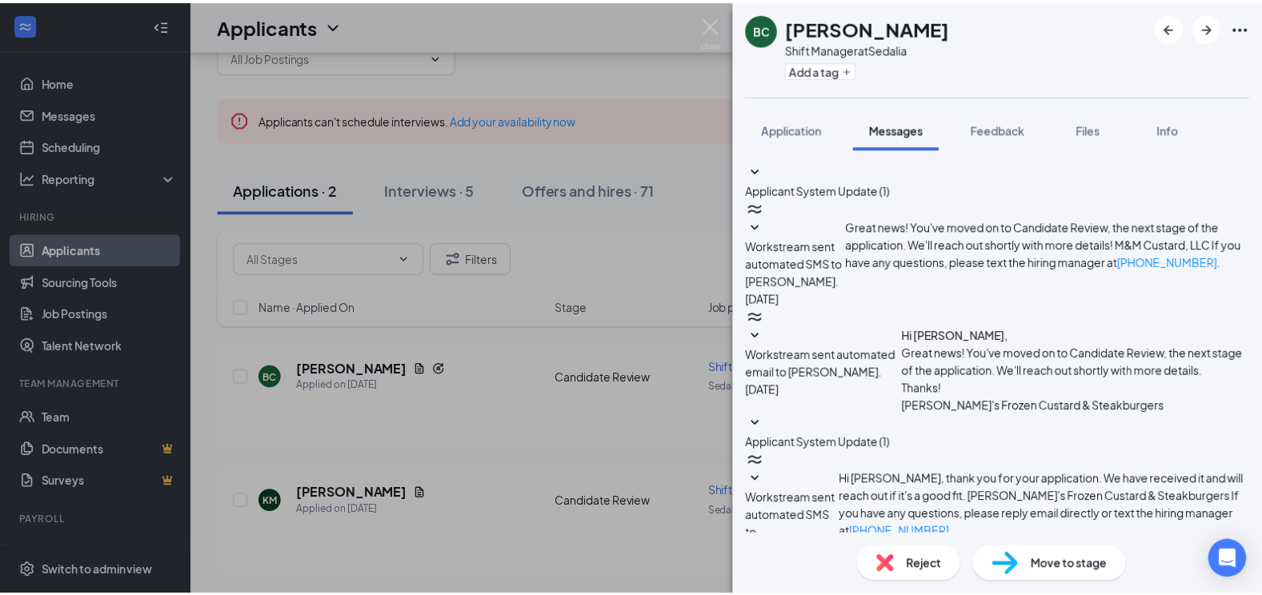
scroll to position [185, 0]
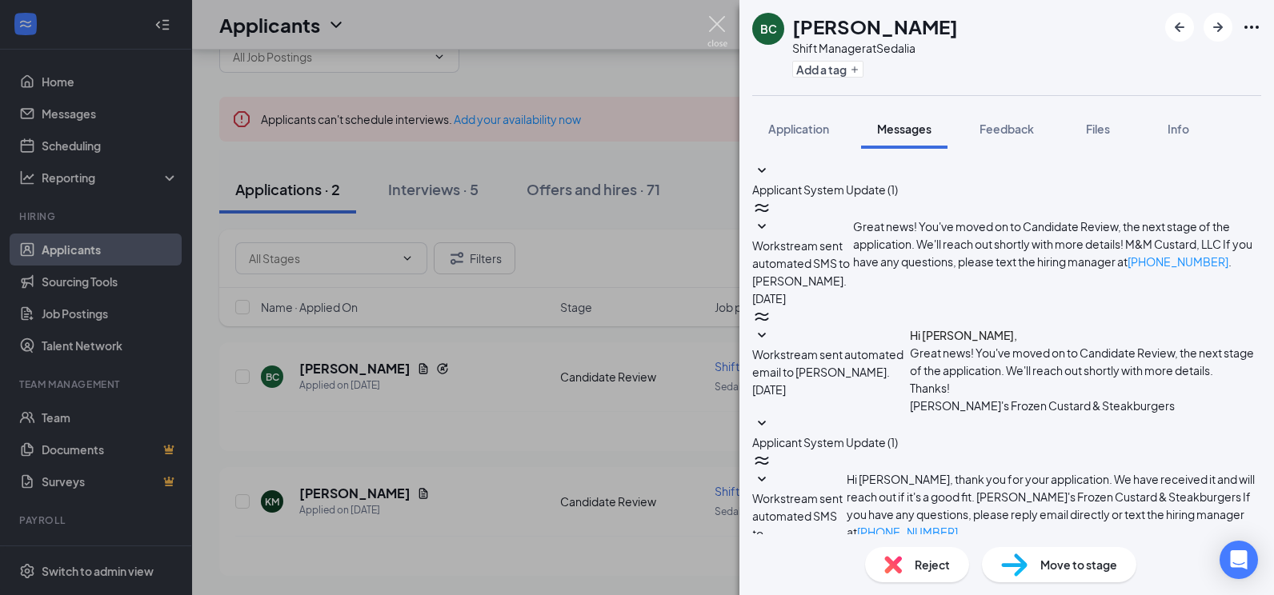
click at [714, 16] on img at bounding box center [717, 31] width 20 height 31
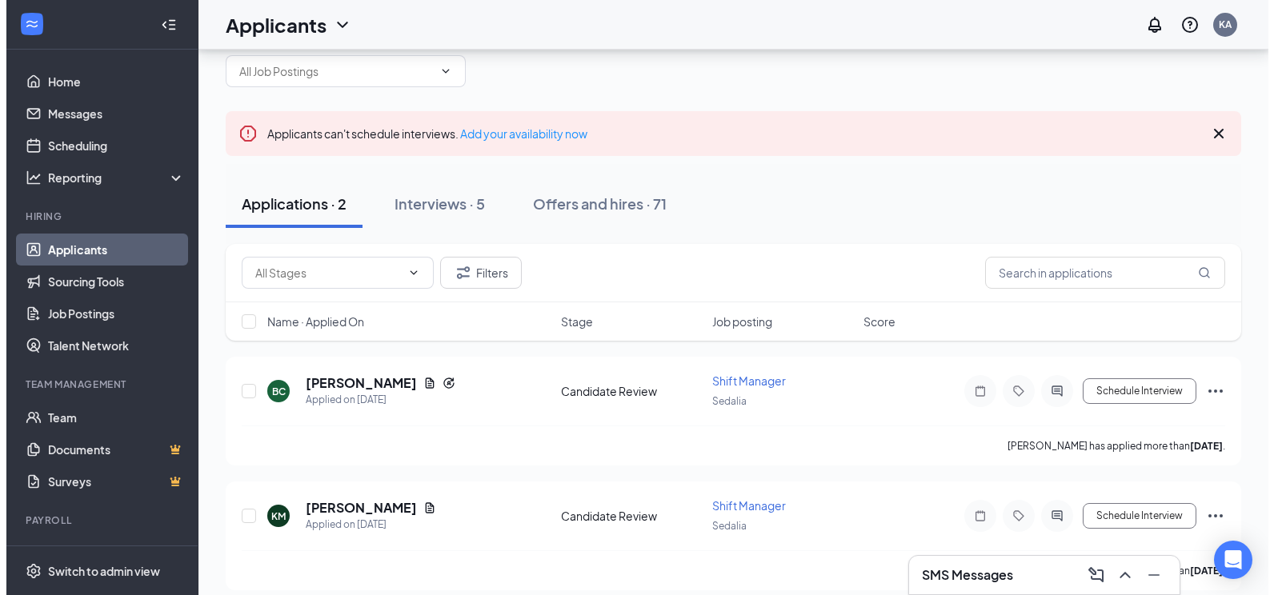
scroll to position [44, 0]
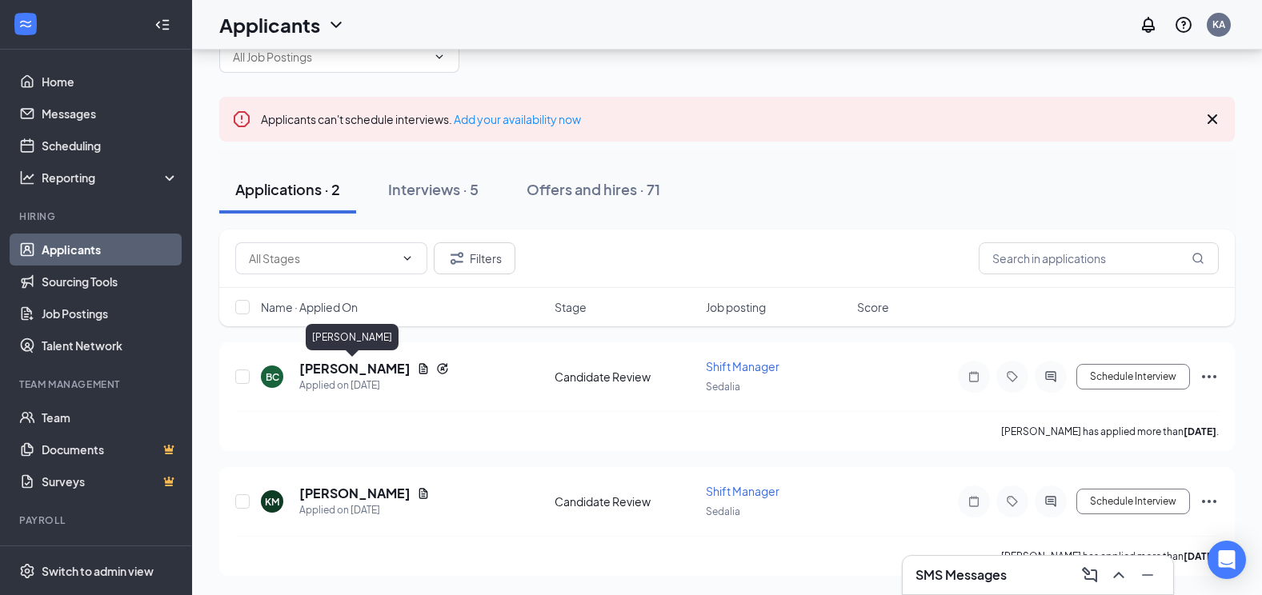
click at [330, 363] on h5 "[PERSON_NAME]" at bounding box center [354, 369] width 111 height 18
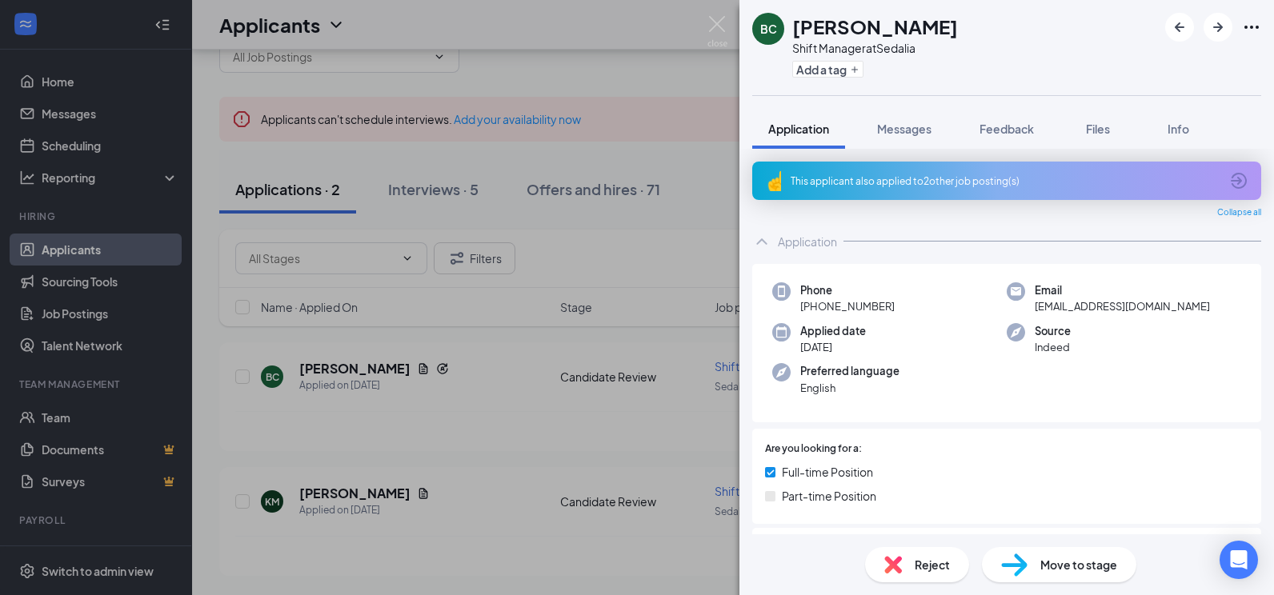
click at [912, 129] on span "Messages" at bounding box center [904, 129] width 54 height 14
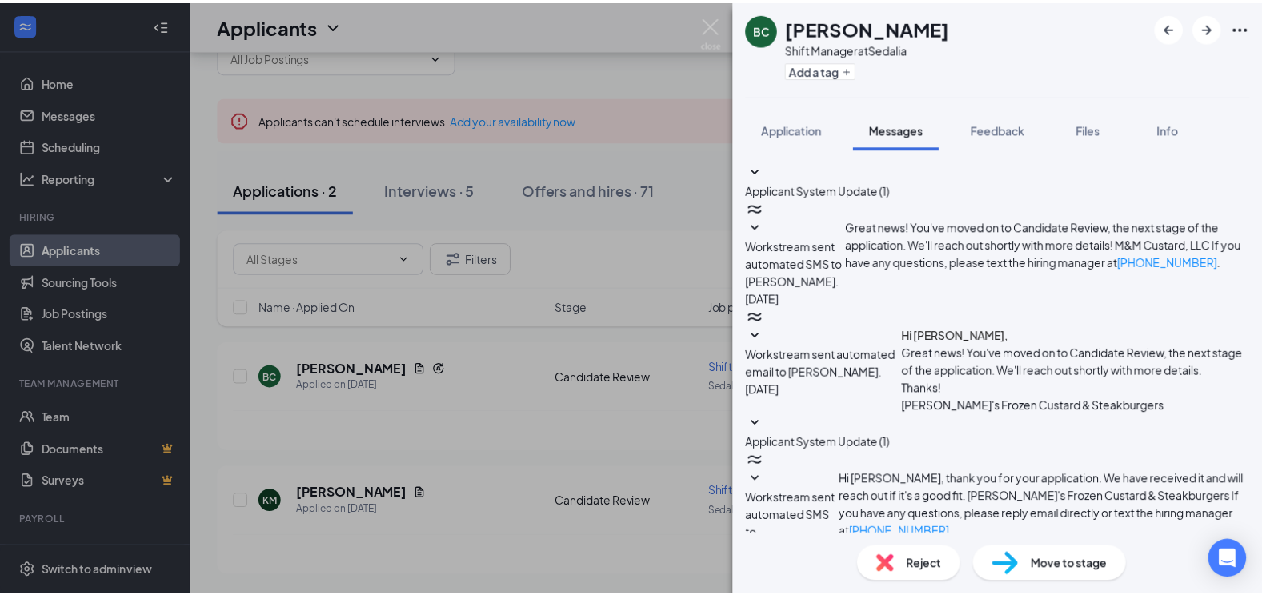
scroll to position [425, 0]
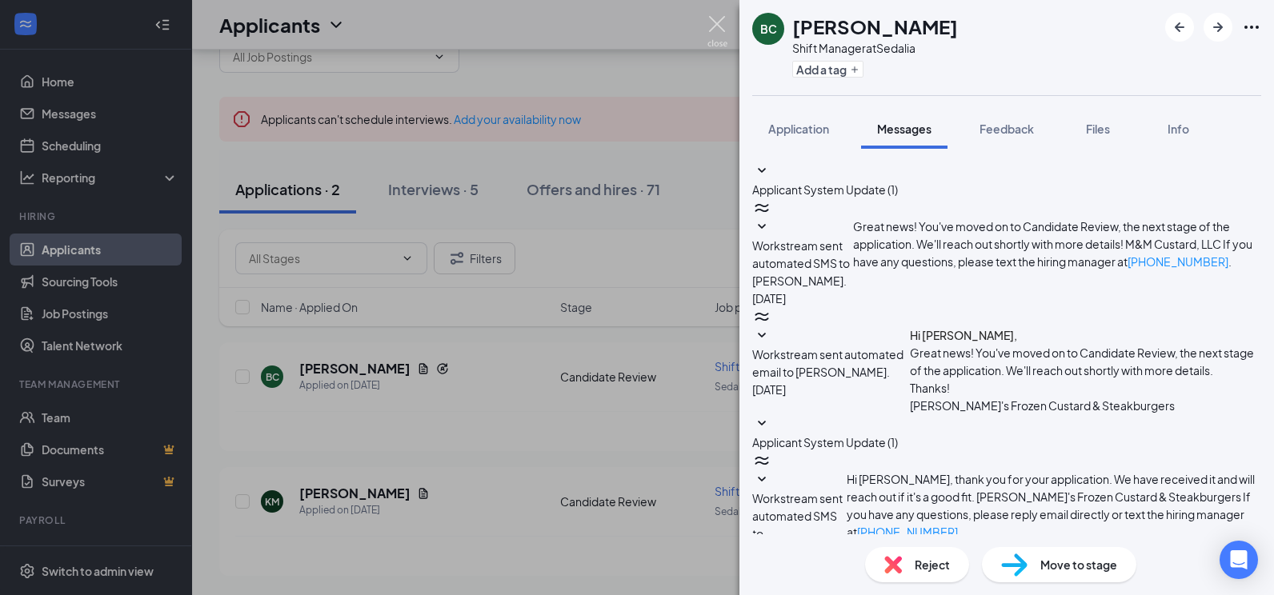
click at [709, 30] on img at bounding box center [717, 31] width 20 height 31
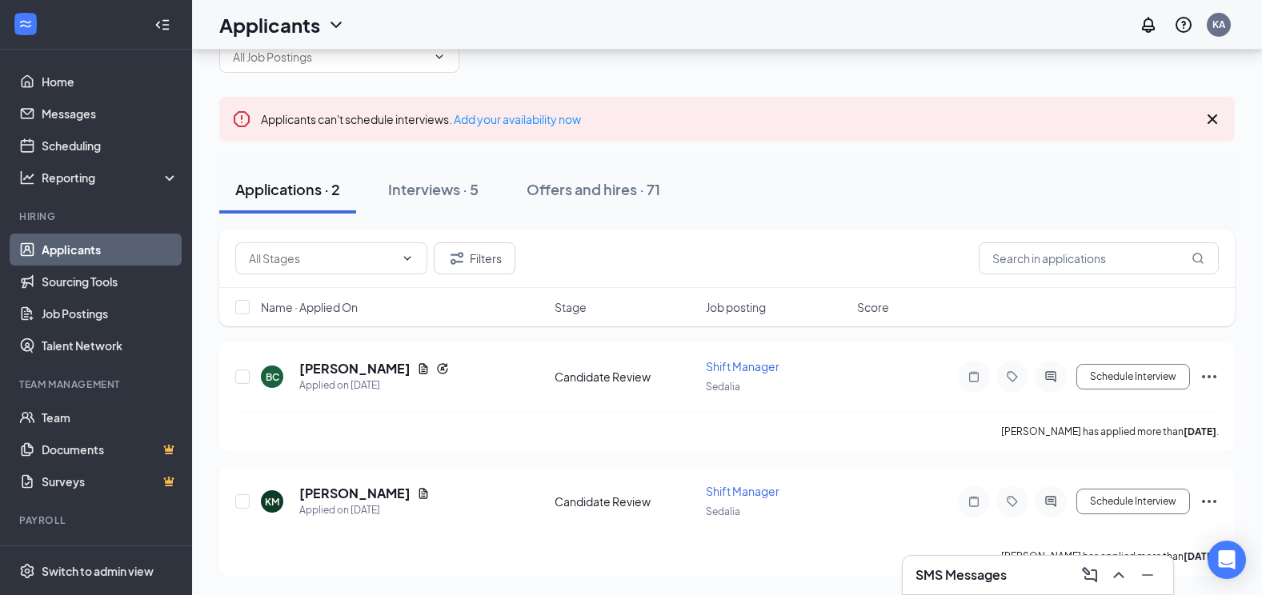
drag, startPoint x: 468, startPoint y: 174, endPoint x: 470, endPoint y: 190, distance: 16.1
click at [468, 174] on button "Interviews · 5" at bounding box center [433, 190] width 122 height 48
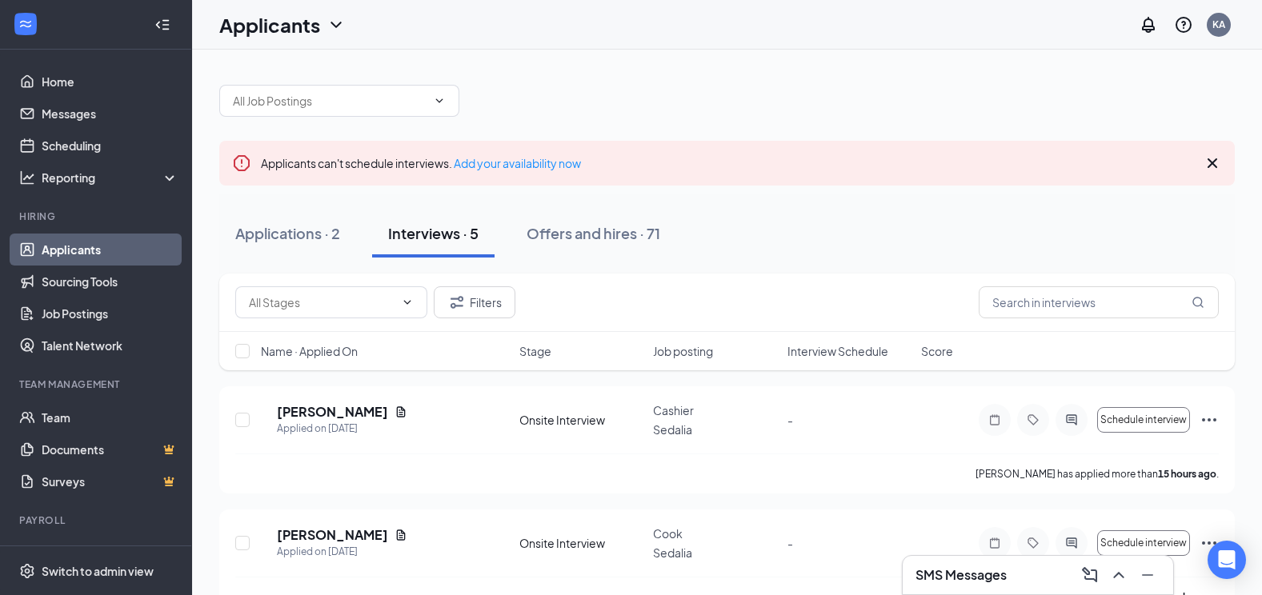
click at [1220, 165] on icon "Cross" at bounding box center [1212, 163] width 19 height 19
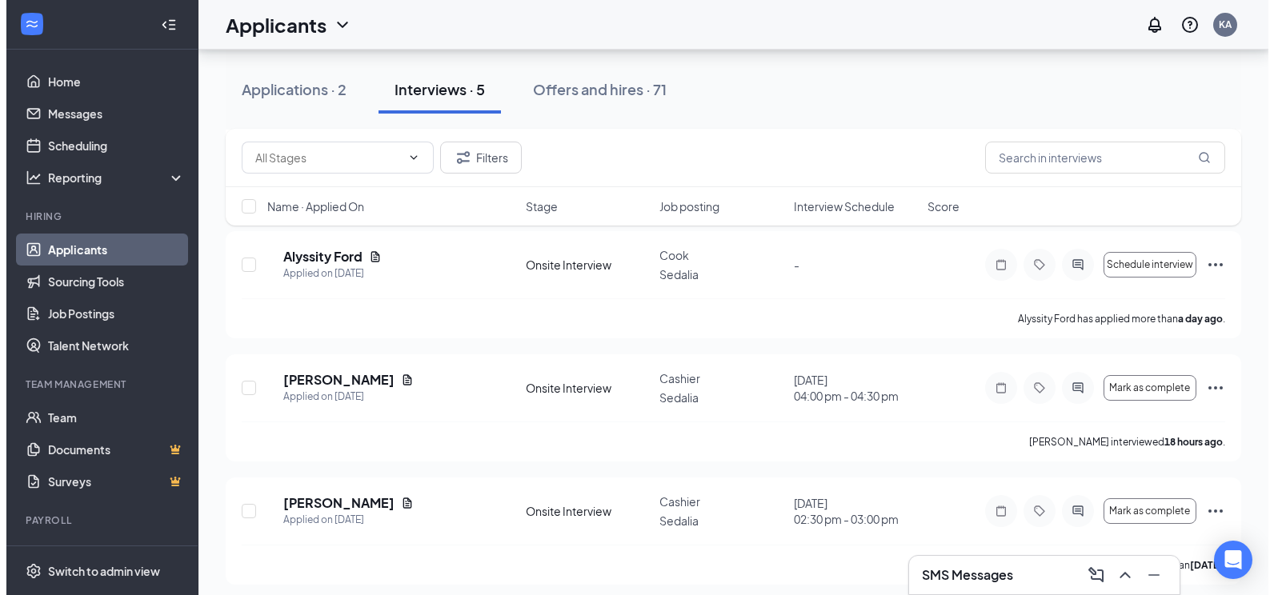
scroll to position [326, 0]
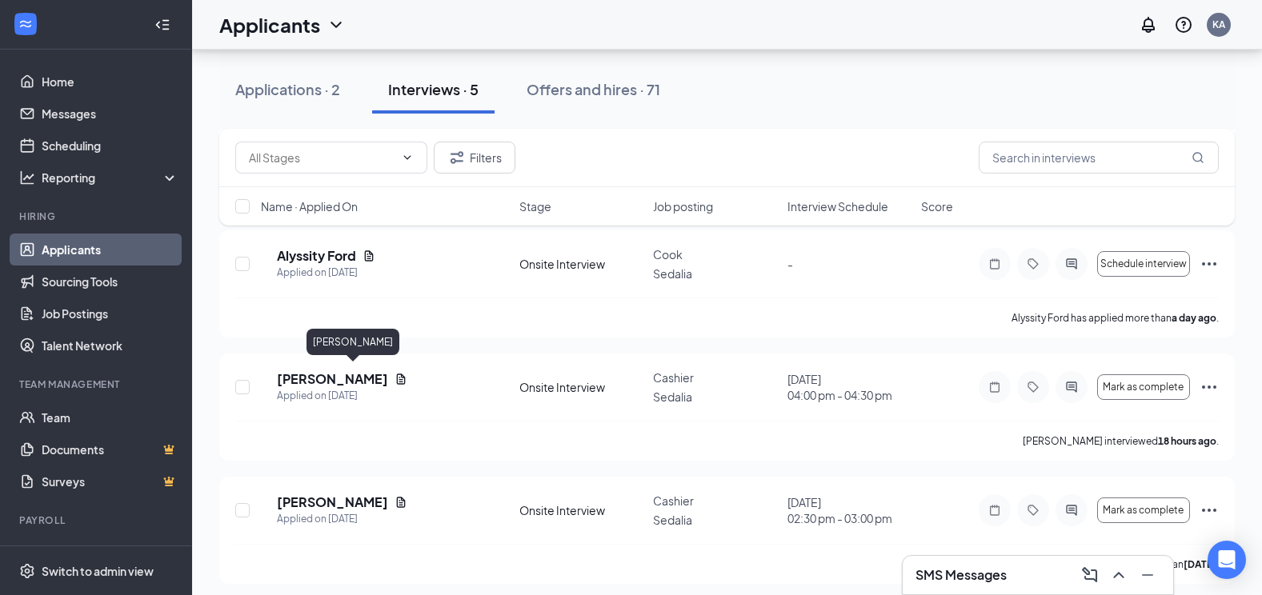
click at [346, 374] on h5 "[PERSON_NAME]" at bounding box center [332, 379] width 111 height 18
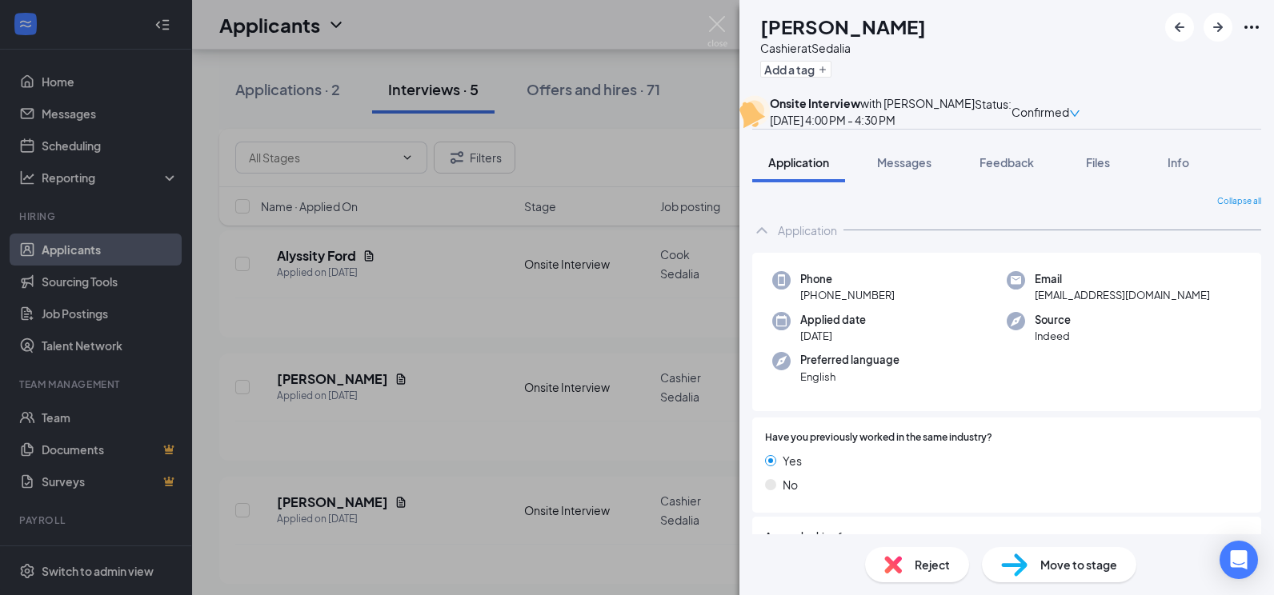
click at [1040, 562] on span "Move to stage" at bounding box center [1078, 565] width 77 height 18
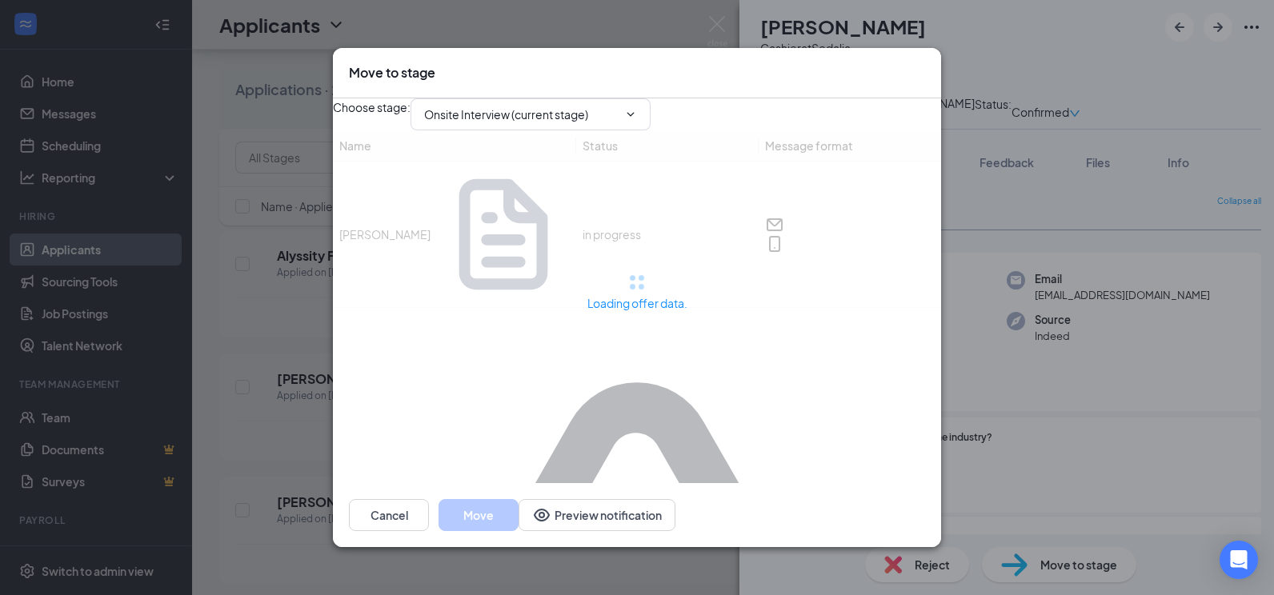
type input "Welcome Notication (next stage)"
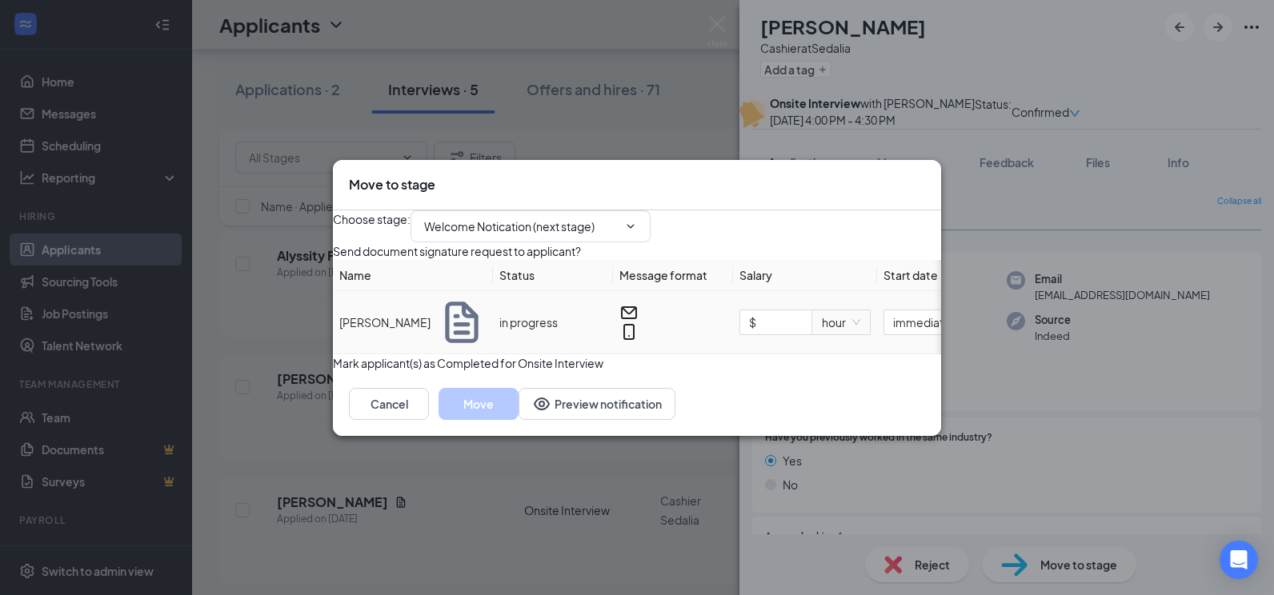
click at [790, 334] on input "$" at bounding box center [775, 322] width 71 height 24
type input "$ 13.75"
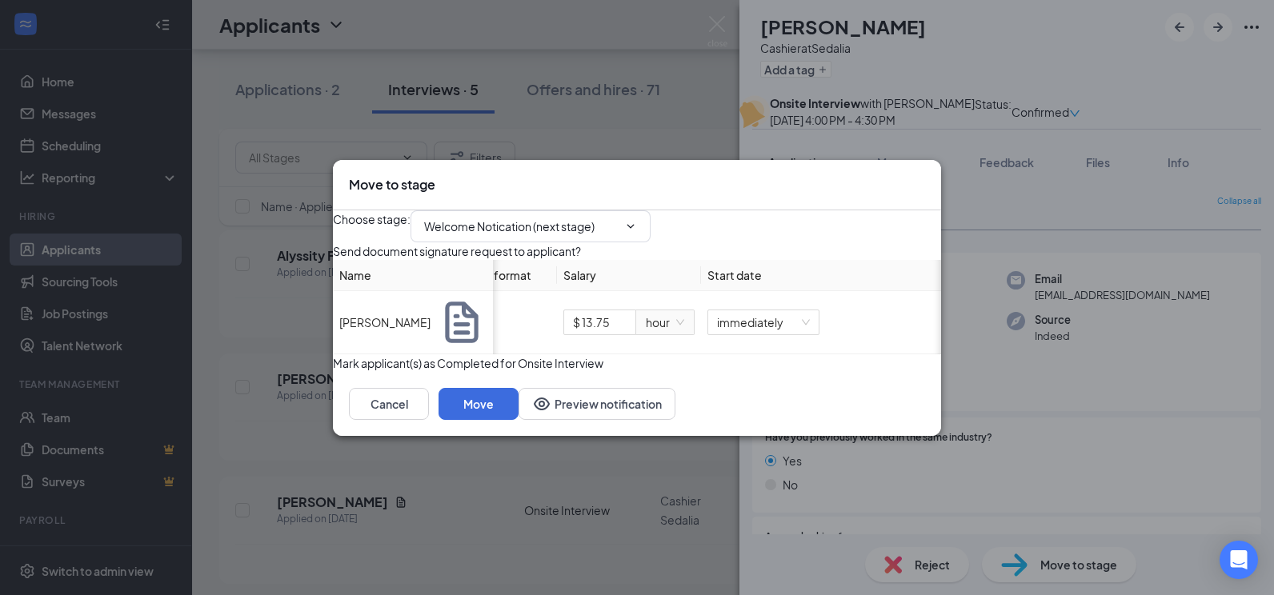
scroll to position [0, 185]
click at [810, 329] on span "immediately" at bounding box center [763, 322] width 93 height 24
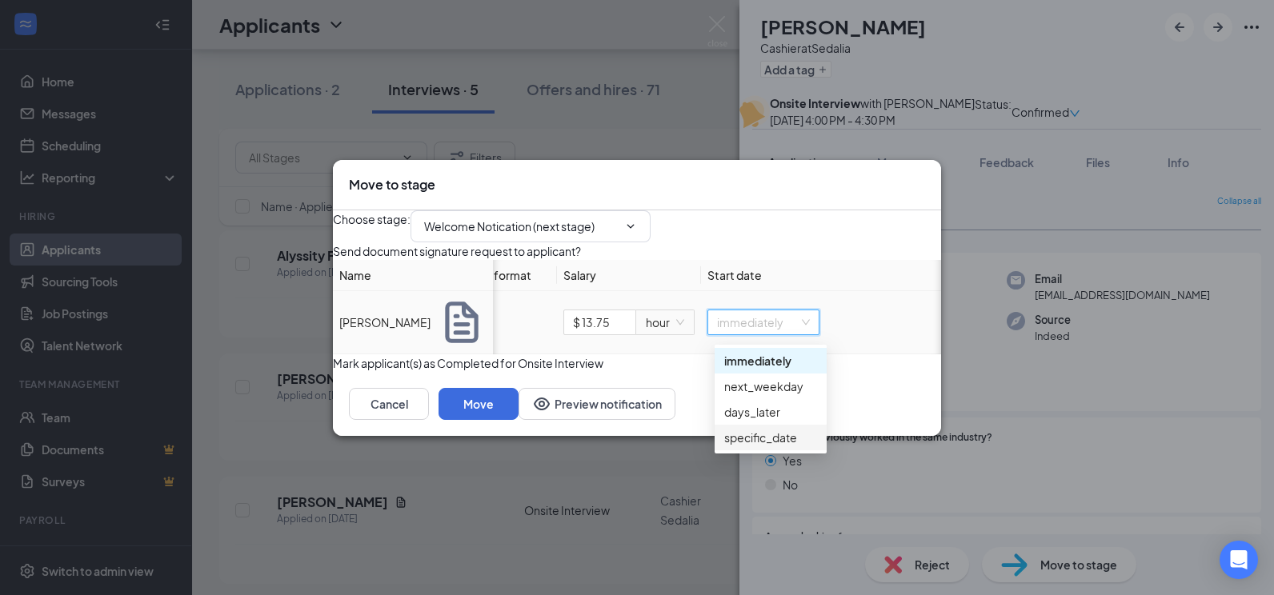
click at [795, 427] on div "specific_date" at bounding box center [771, 438] width 112 height 26
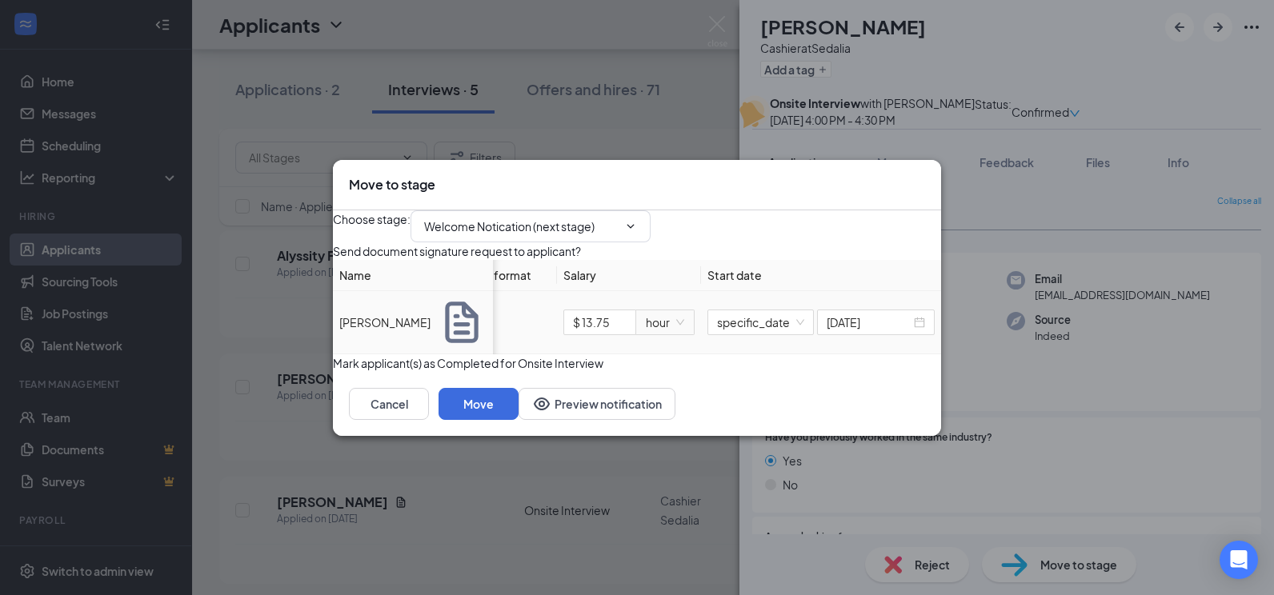
scroll to position [0, 208]
click at [847, 331] on input at bounding box center [869, 323] width 84 height 18
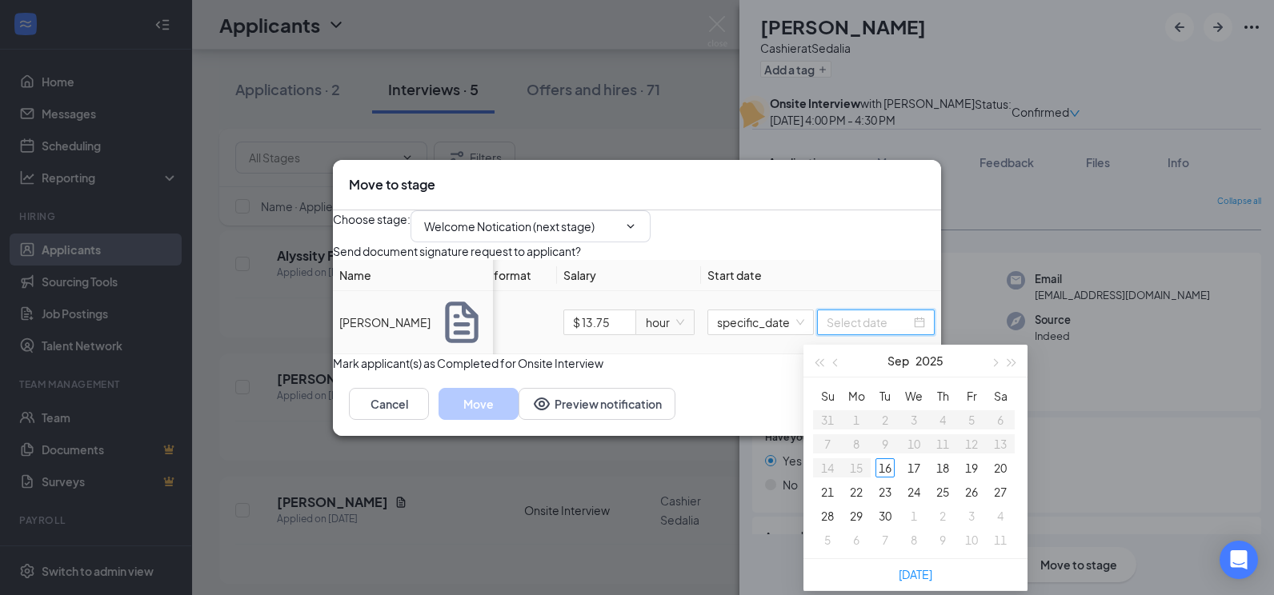
click at [995, 364] on span "button" at bounding box center [994, 363] width 8 height 8
type input "[DATE]"
click at [854, 443] on div "6" at bounding box center [856, 443] width 19 height 19
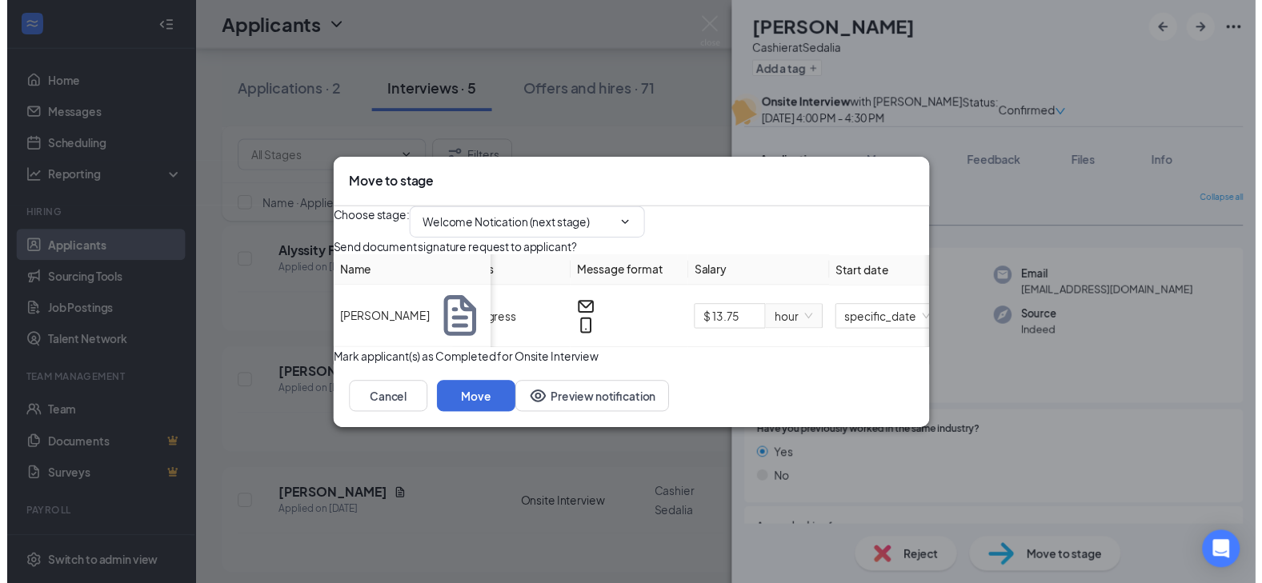
scroll to position [0, 0]
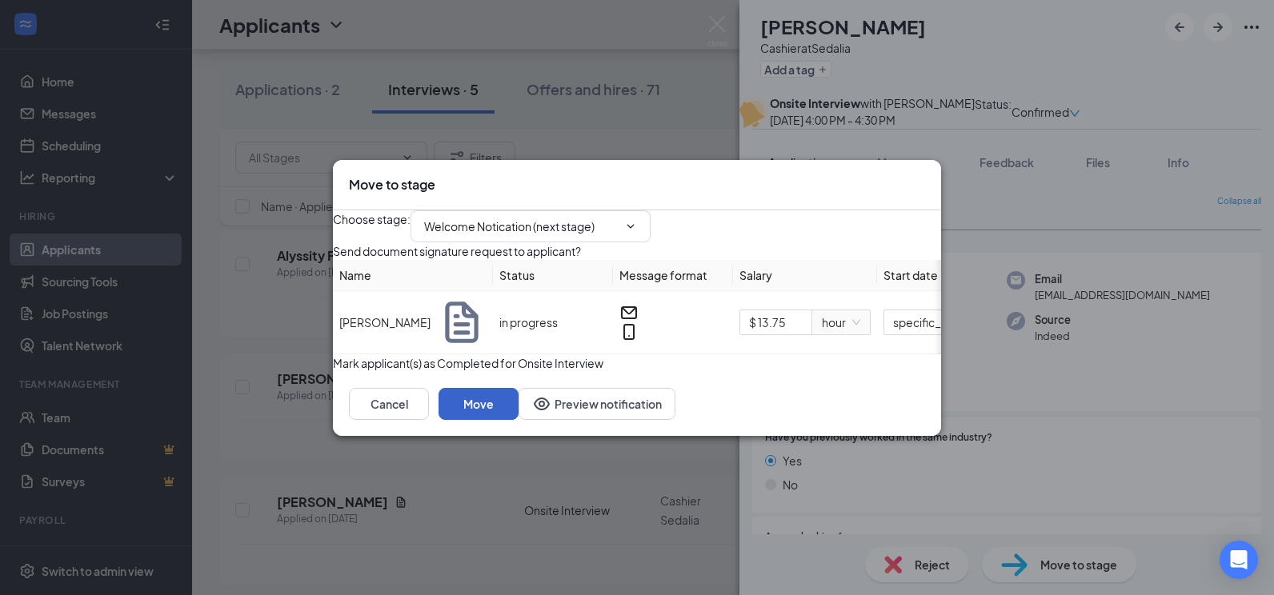
click at [519, 420] on button "Move" at bounding box center [478, 404] width 80 height 32
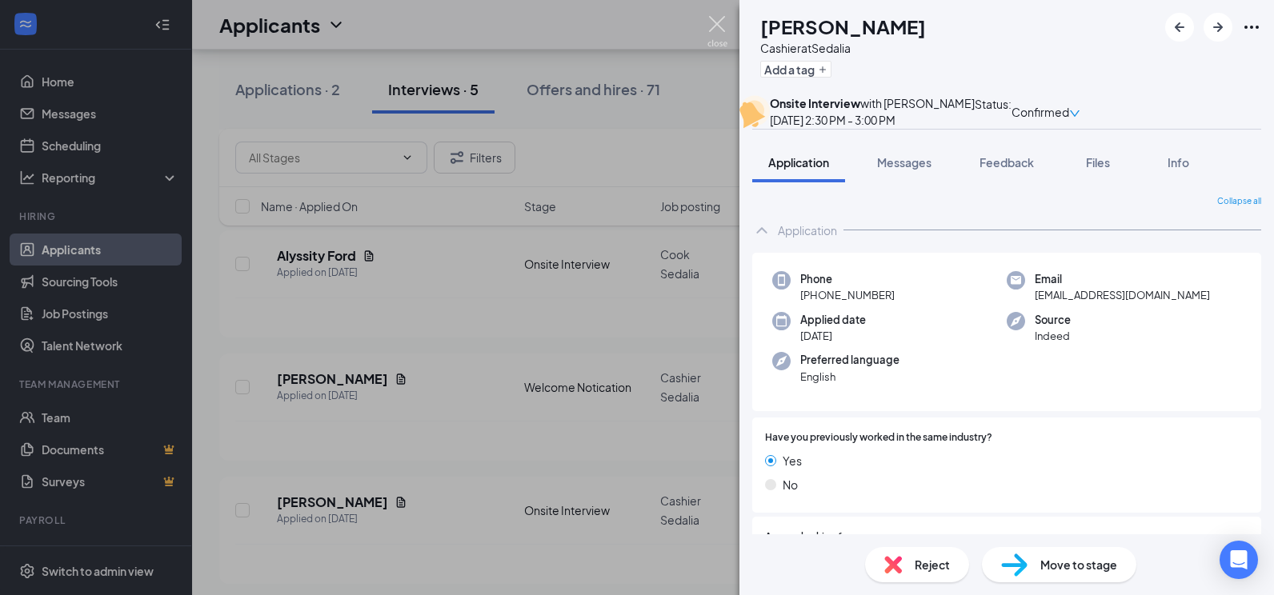
click at [720, 26] on img at bounding box center [717, 31] width 20 height 31
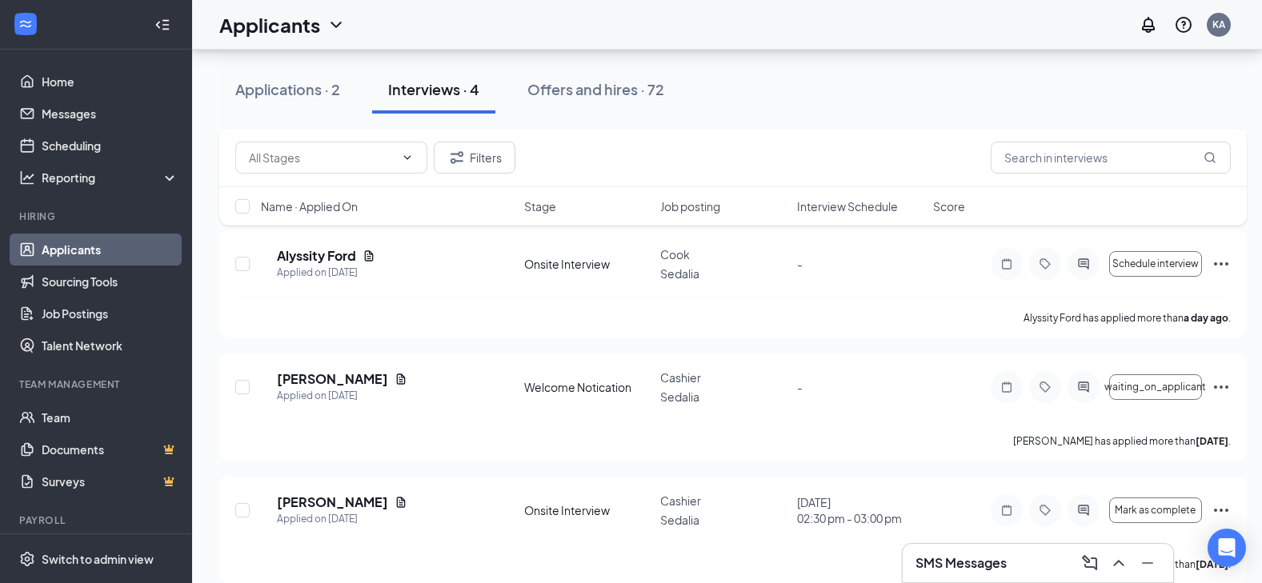
scroll to position [216, 0]
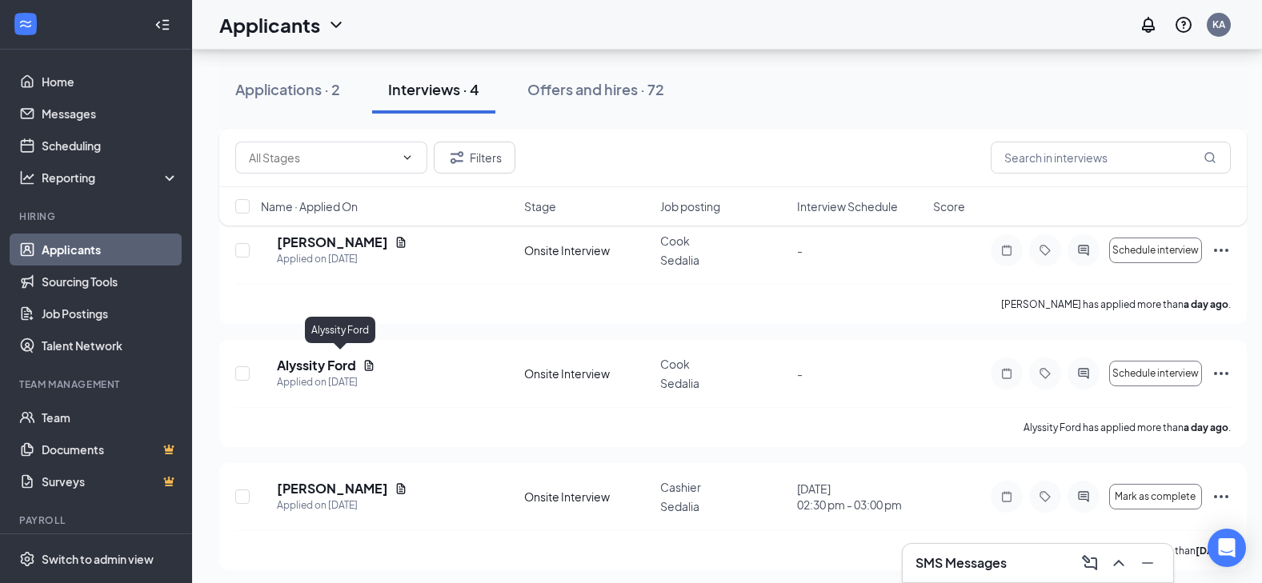
click at [338, 358] on h5 "Alyssity Ford" at bounding box center [316, 366] width 79 height 18
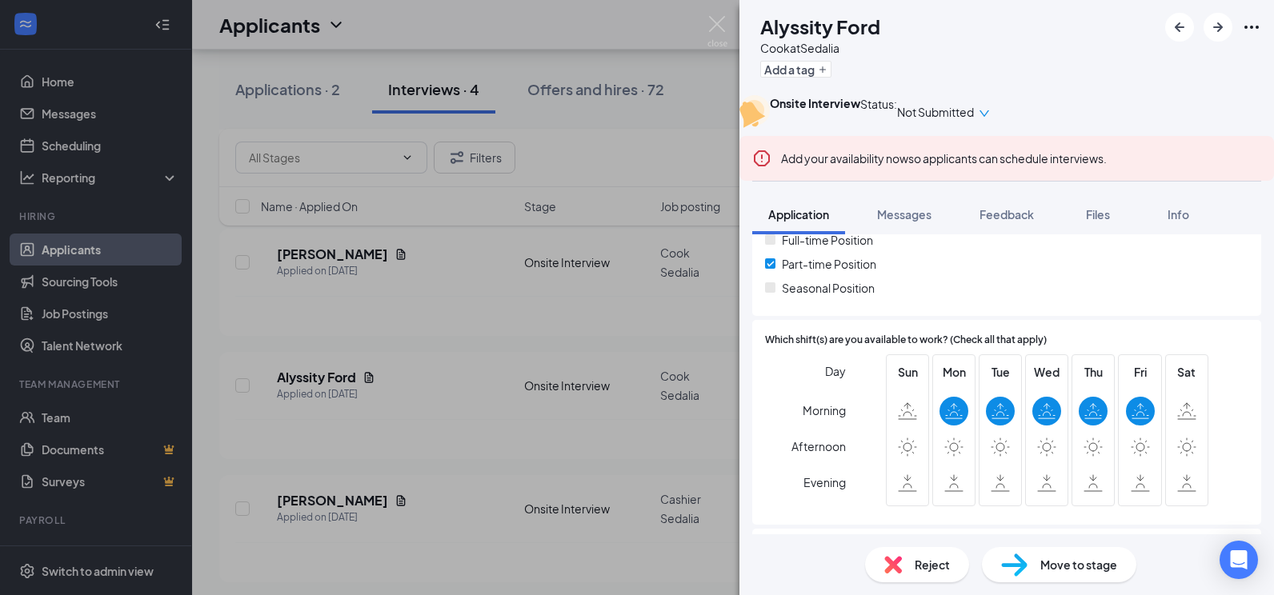
scroll to position [480, 0]
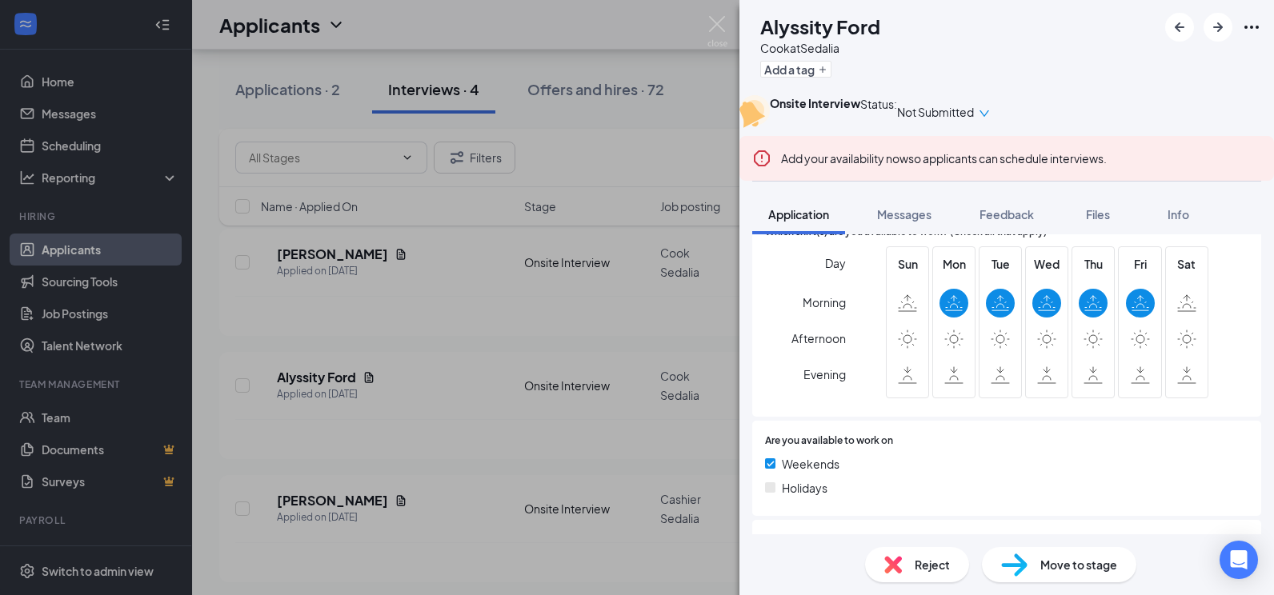
click at [902, 559] on div "Reject" at bounding box center [917, 564] width 104 height 35
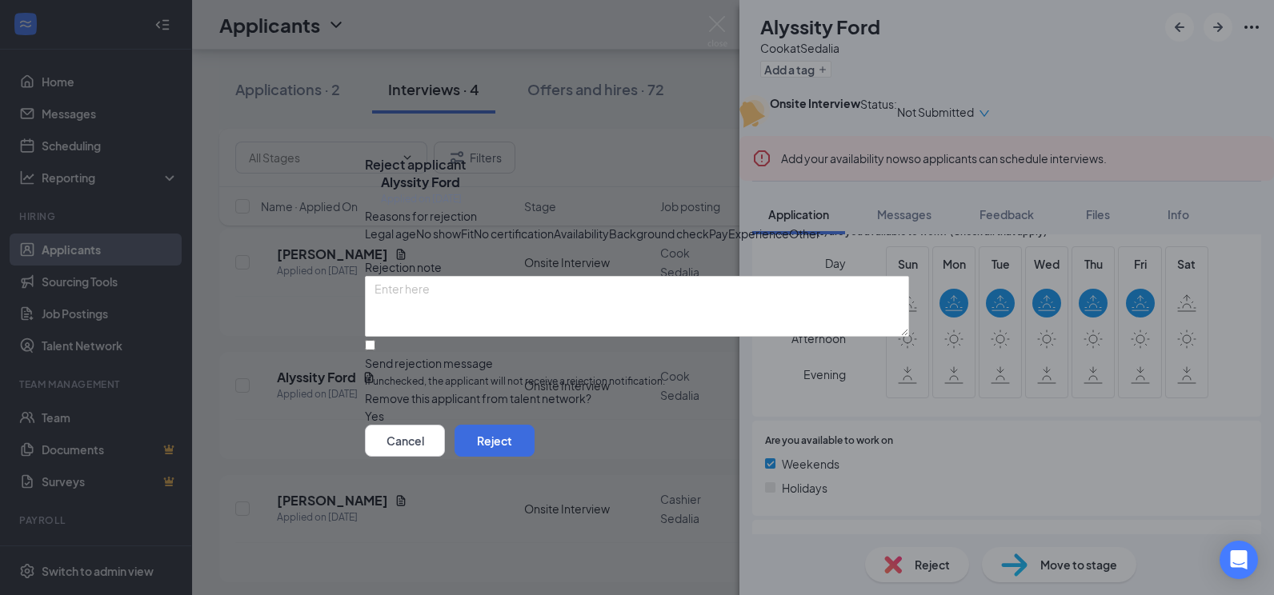
click at [609, 225] on span "Availability" at bounding box center [581, 234] width 55 height 18
click at [640, 317] on textarea at bounding box center [637, 306] width 544 height 61
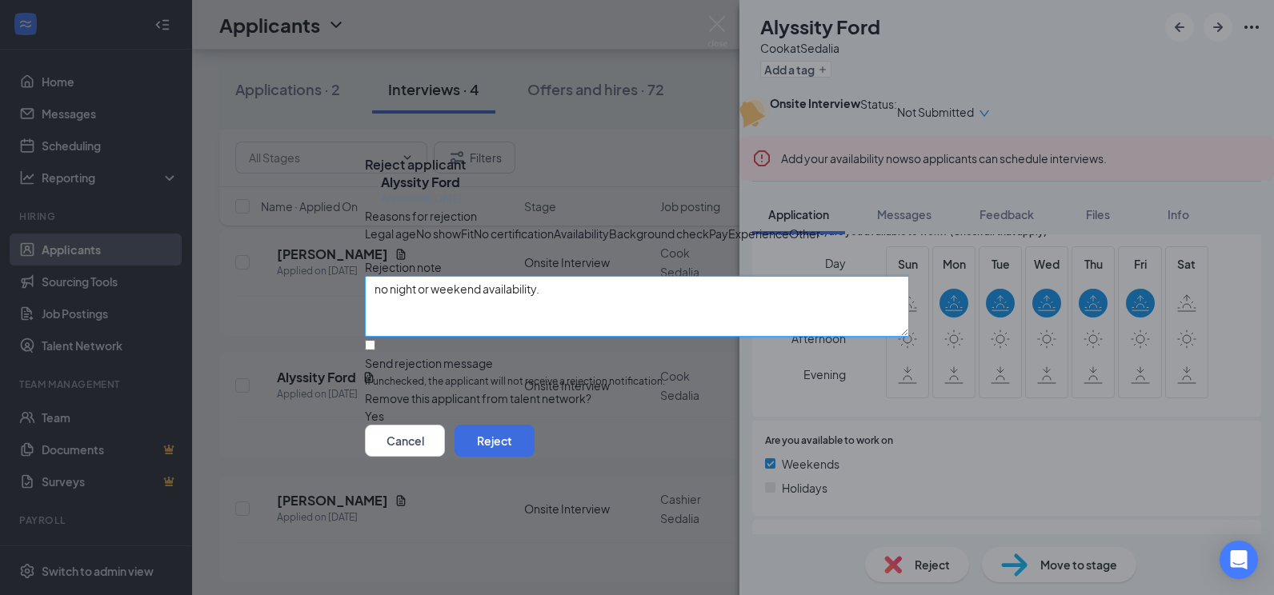
type textarea "no night or weekend availability."
click at [375, 350] on input "Send rejection message If unchecked, the applicant will not receive a rejection…" at bounding box center [370, 345] width 10 height 10
checkbox input "true"
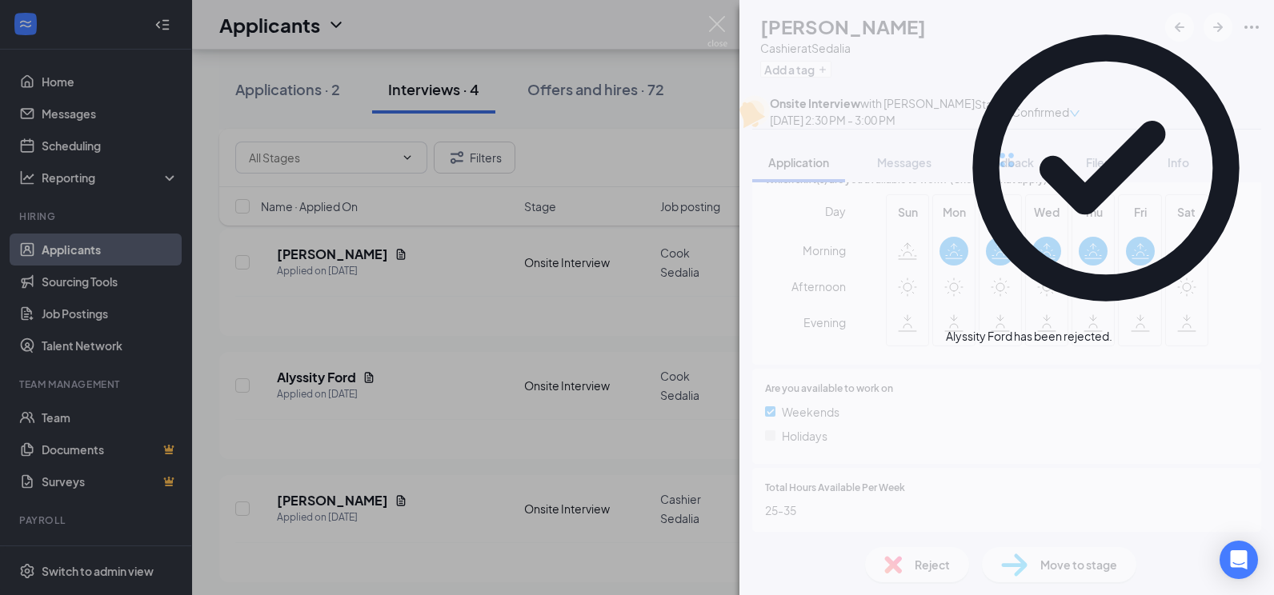
scroll to position [82, 0]
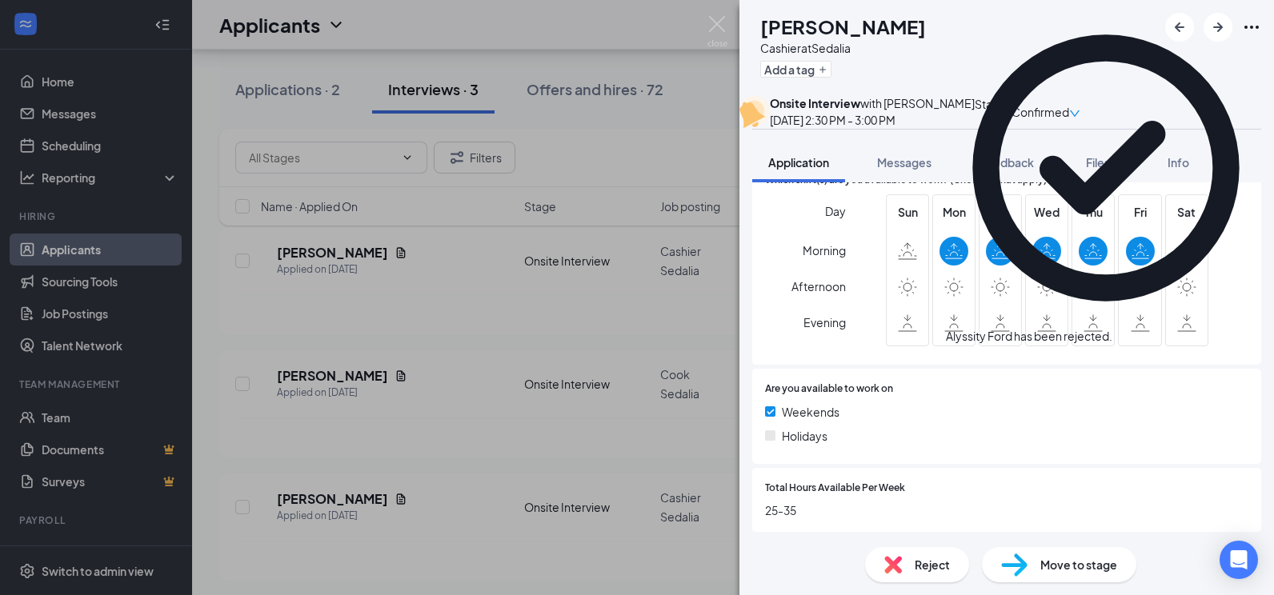
click at [368, 325] on div "MT [PERSON_NAME] Cashier at [GEOGRAPHIC_DATA] Add a tag Onsite Interview with […" at bounding box center [637, 297] width 1274 height 595
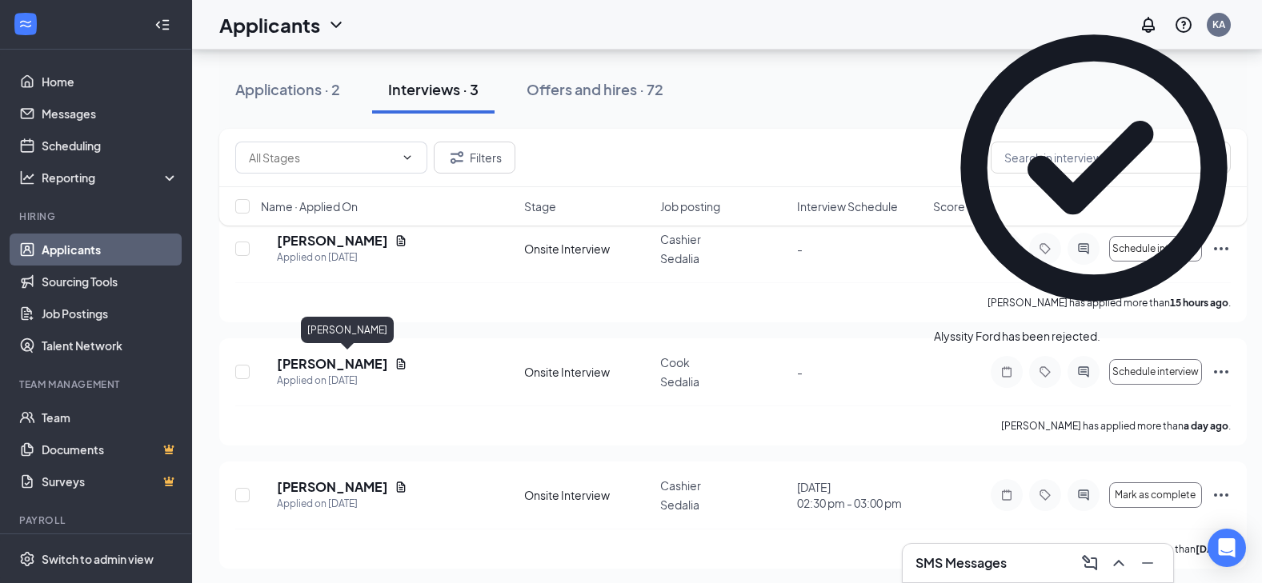
click at [331, 360] on h5 "[PERSON_NAME]" at bounding box center [332, 364] width 111 height 18
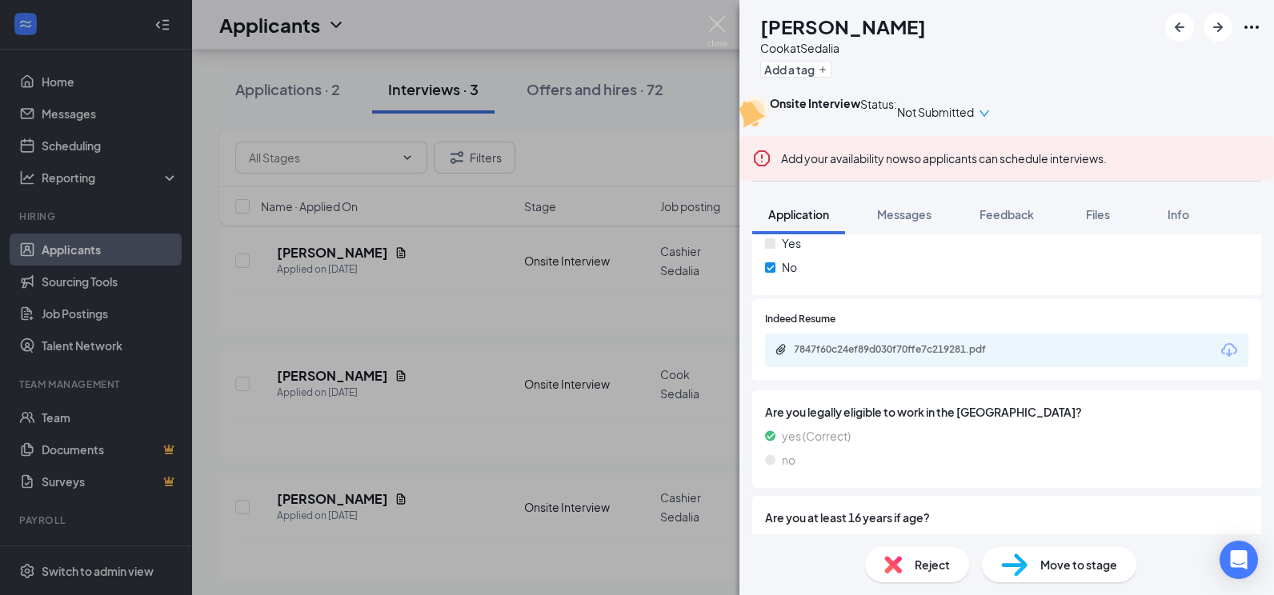
scroll to position [850, 0]
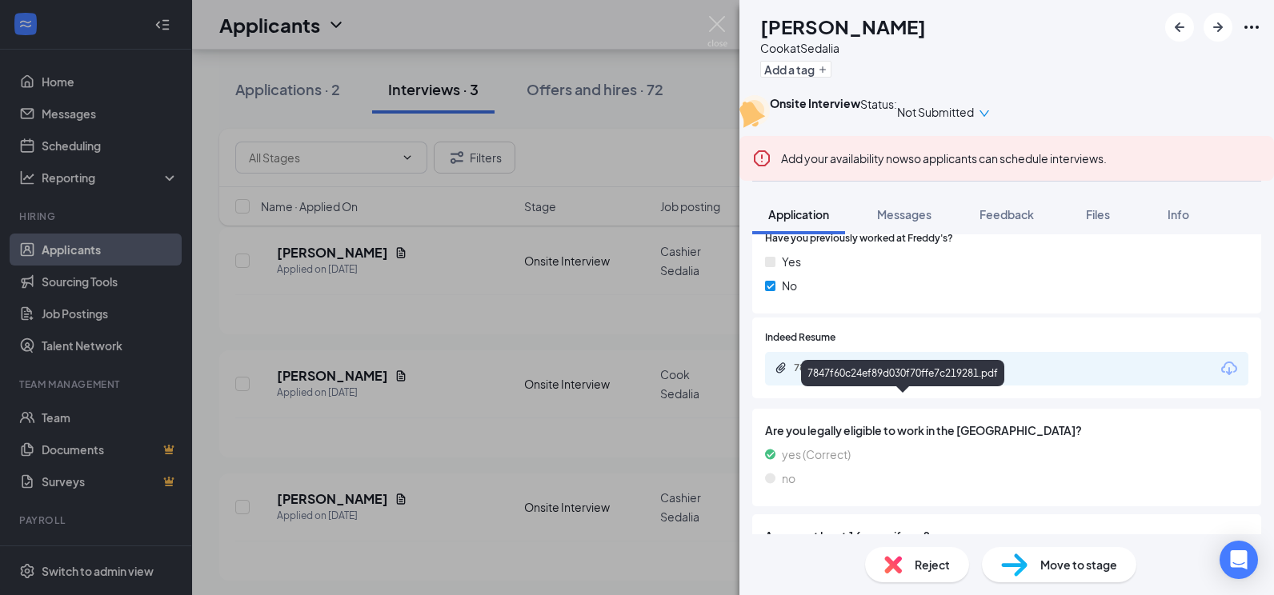
click at [871, 374] on div "7847f60c24ef89d030f70ffe7c219281.pdf" at bounding box center [906, 368] width 224 height 13
click at [566, 378] on div "EL [PERSON_NAME] at [GEOGRAPHIC_DATA] Add a tag Onsite Interview Status : Not S…" at bounding box center [637, 297] width 1274 height 595
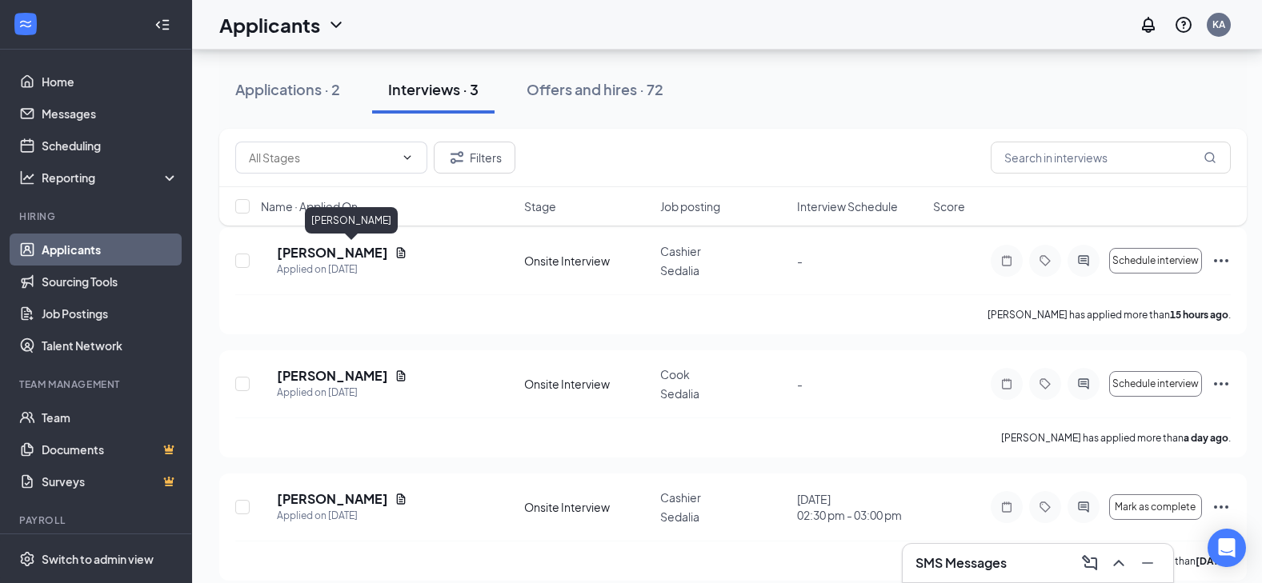
click at [335, 258] on h5 "[PERSON_NAME]" at bounding box center [332, 253] width 111 height 18
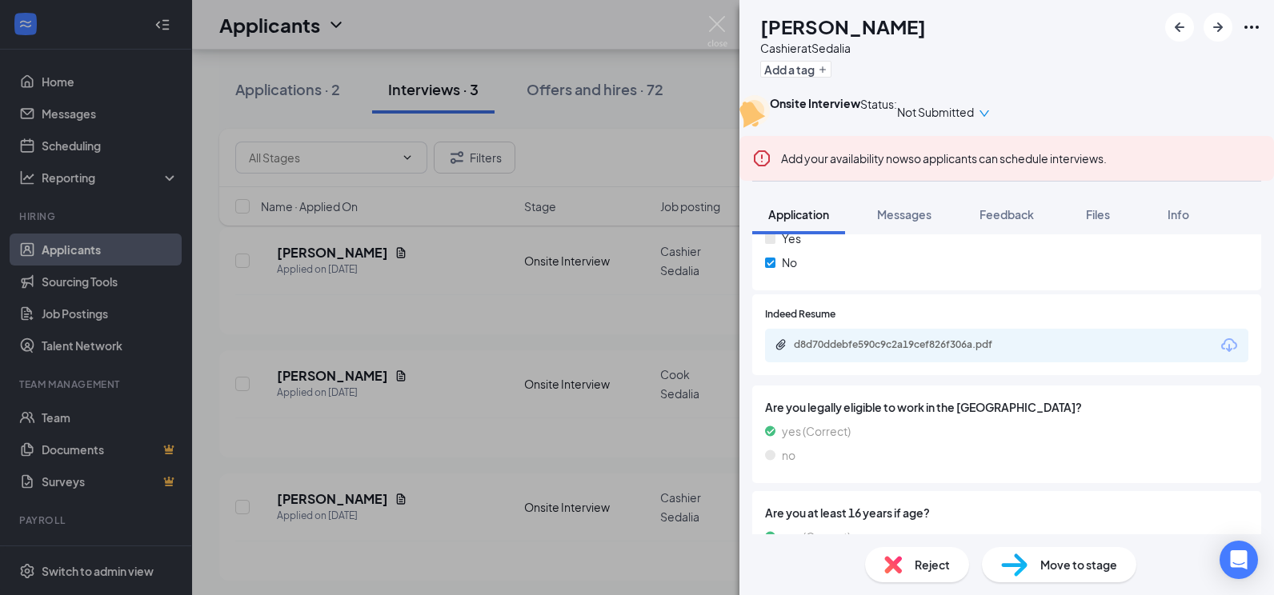
scroll to position [880, 0]
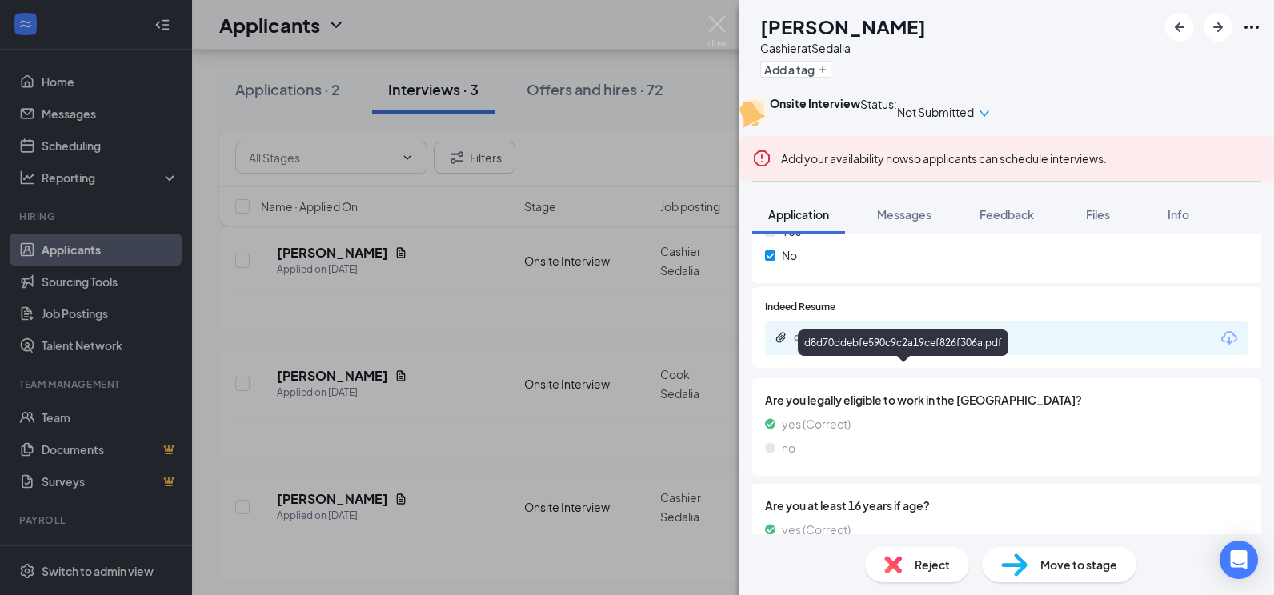
click at [938, 344] on div "d8d70ddebfe590c9c2a19cef826f306a.pdf" at bounding box center [906, 337] width 224 height 13
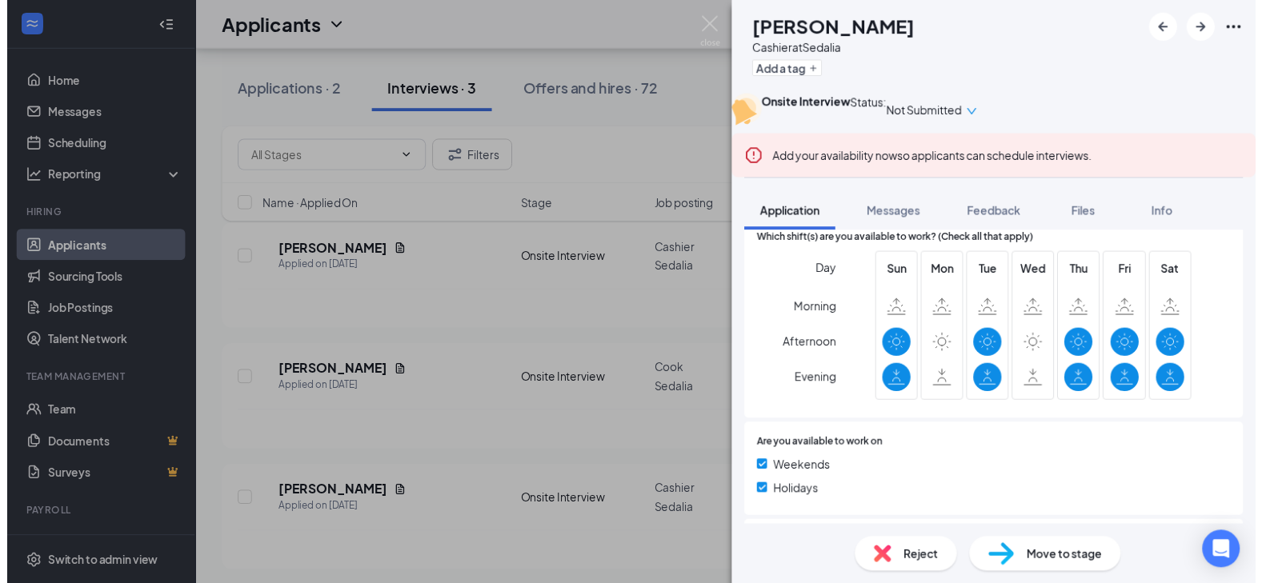
scroll to position [480, 0]
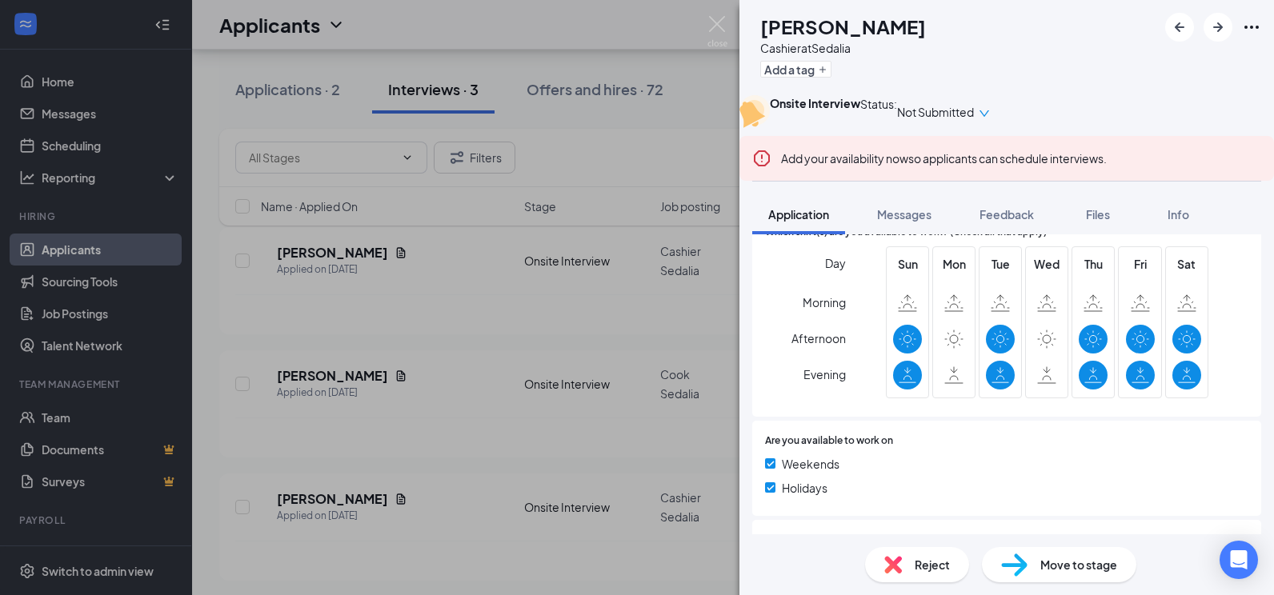
click at [403, 296] on div "PA [PERSON_NAME] Cashier at [GEOGRAPHIC_DATA] Add a tag Onsite Interview Status…" at bounding box center [637, 297] width 1274 height 595
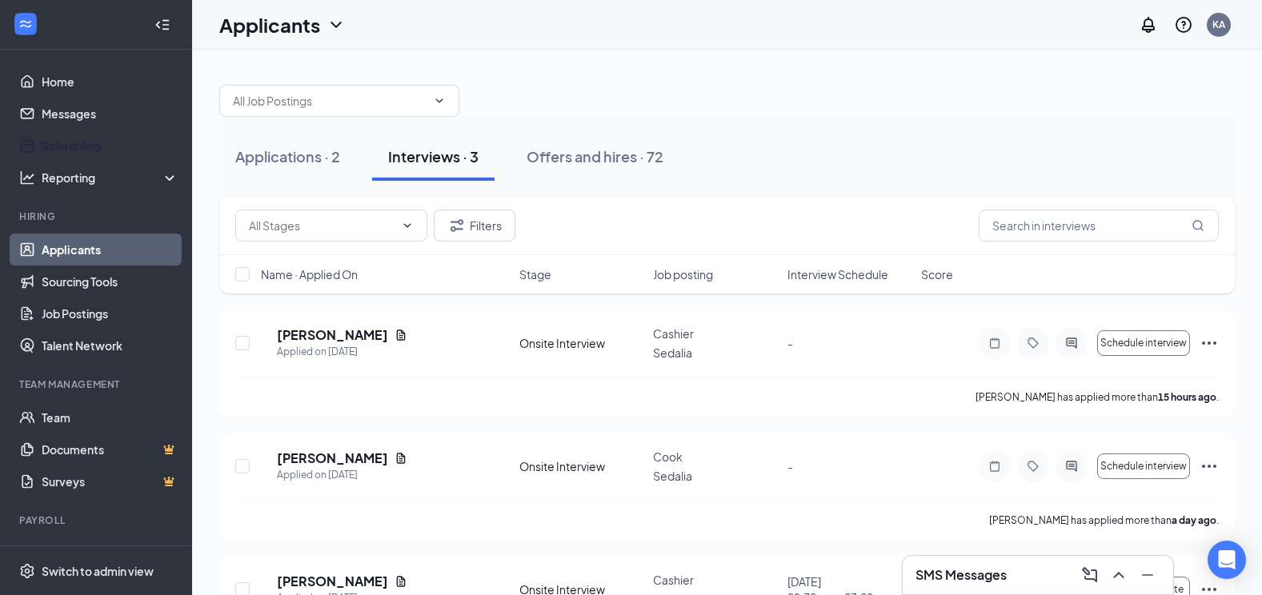
click at [80, 130] on link "Scheduling" at bounding box center [110, 146] width 137 height 32
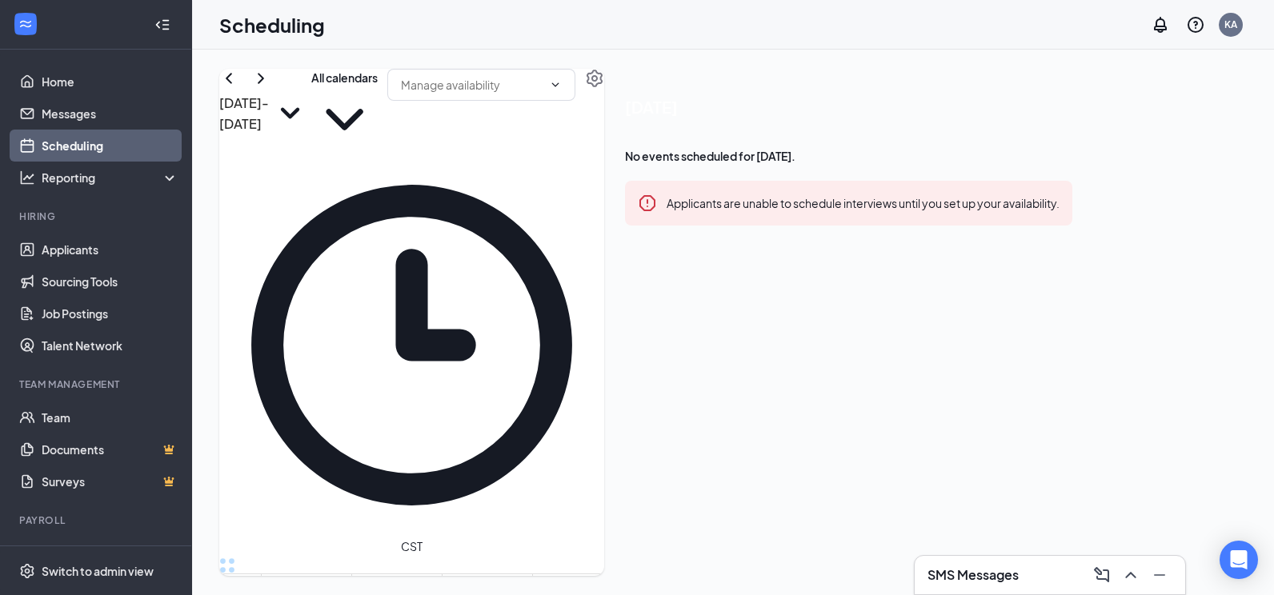
scroll to position [1267, 0]
drag, startPoint x: 660, startPoint y: 254, endPoint x: 682, endPoint y: 456, distance: 203.6
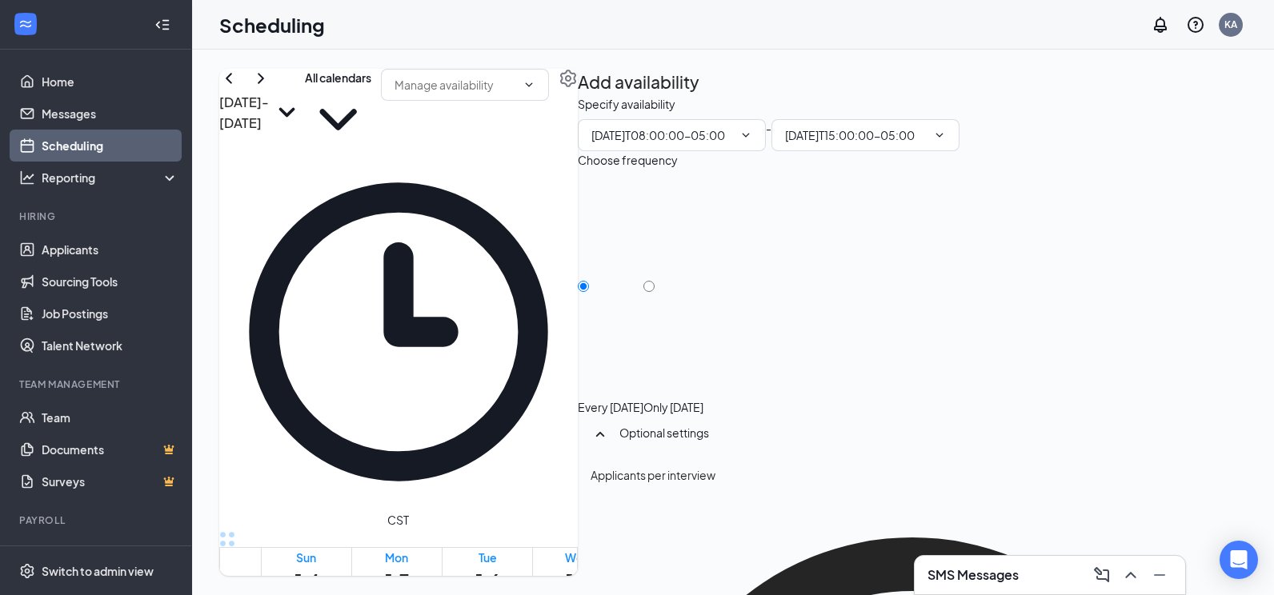
type input "08:00 AM"
type input "03:00 PM"
click at [703, 258] on div "Only [DATE]" at bounding box center [673, 295] width 60 height 240
click at [655, 281] on input "Only [DATE]" at bounding box center [648, 286] width 11 height 11
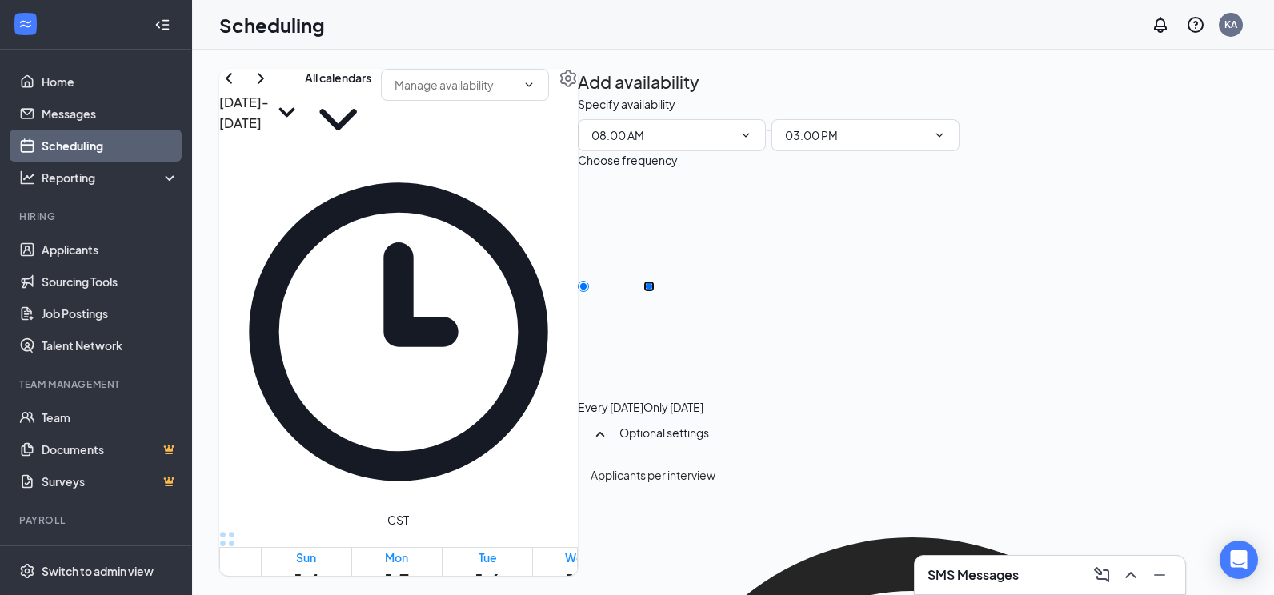
radio input "true"
radio input "false"
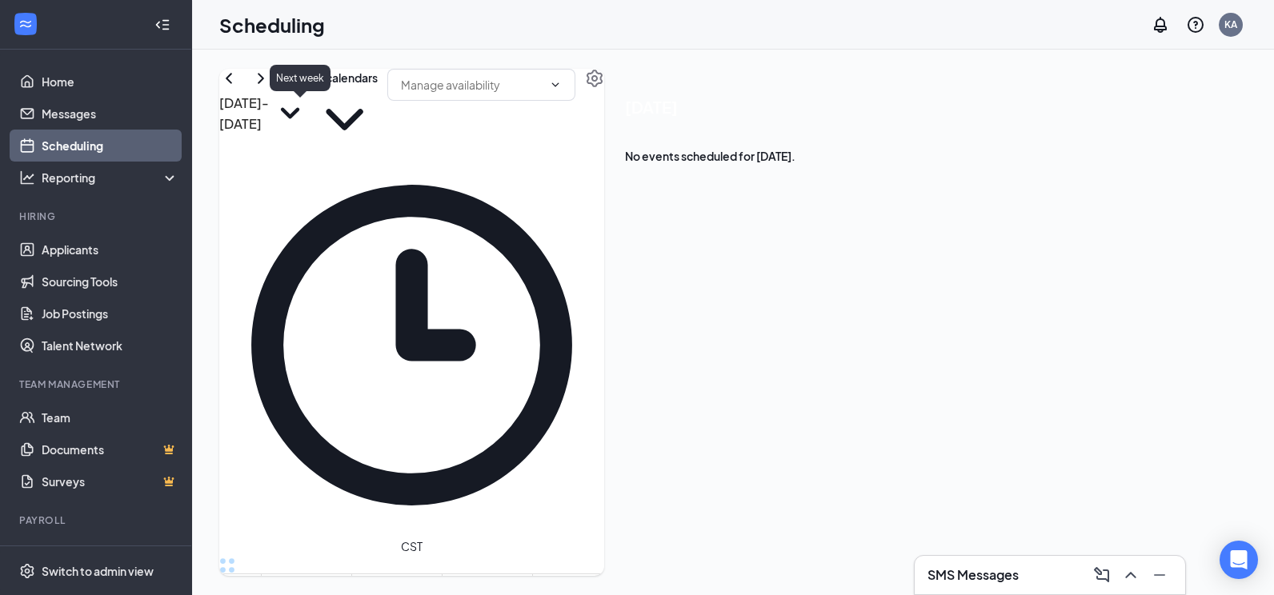
click at [270, 88] on icon "ChevronRight" at bounding box center [260, 78] width 19 height 19
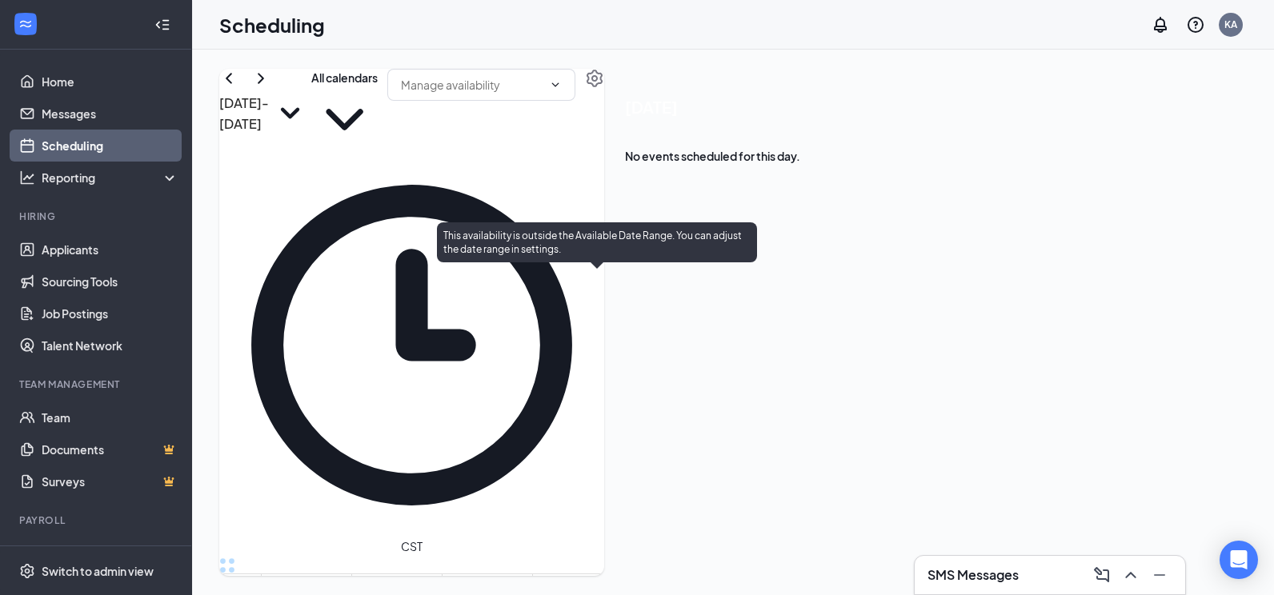
scroll to position [1187, 0]
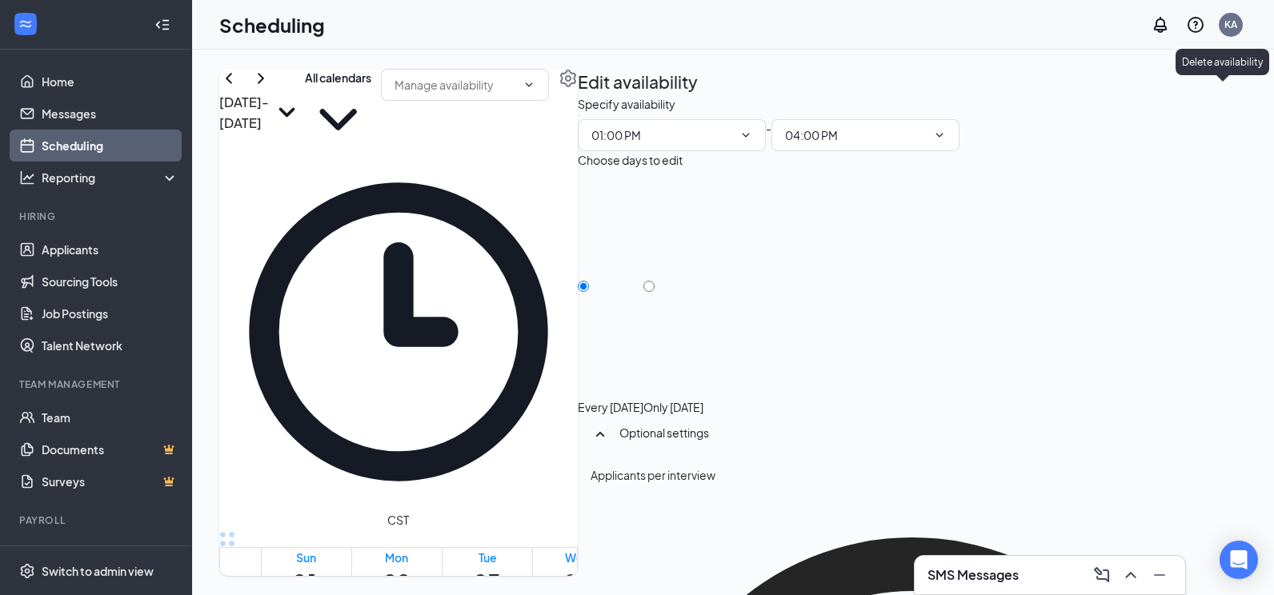
click at [1219, 95] on div "Edit availability" at bounding box center [912, 82] width 669 height 26
click at [595, 97] on icon "TrashOutline" at bounding box center [587, 105] width 14 height 16
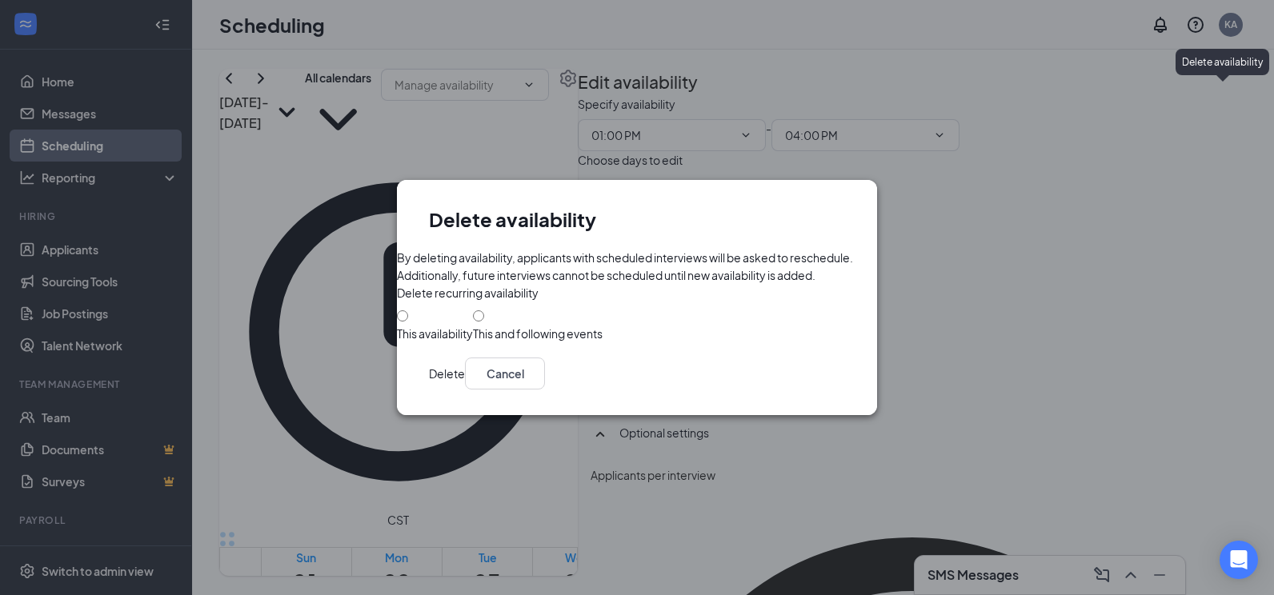
click at [511, 342] on div "This and following events" at bounding box center [538, 334] width 130 height 16
click at [484, 322] on input "This and following events" at bounding box center [478, 315] width 11 height 11
radio input "true"
click at [465, 390] on button "Delete" at bounding box center [447, 374] width 36 height 32
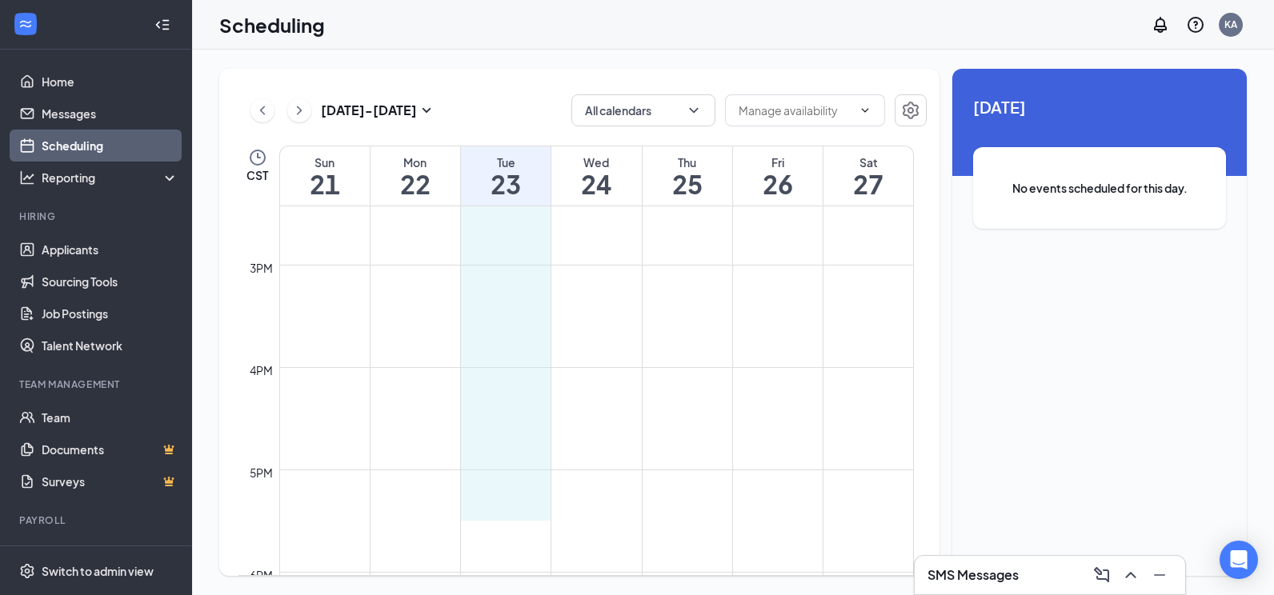
scroll to position [1516, 0]
drag, startPoint x: 483, startPoint y: 252, endPoint x: 504, endPoint y: 517, distance: 265.7
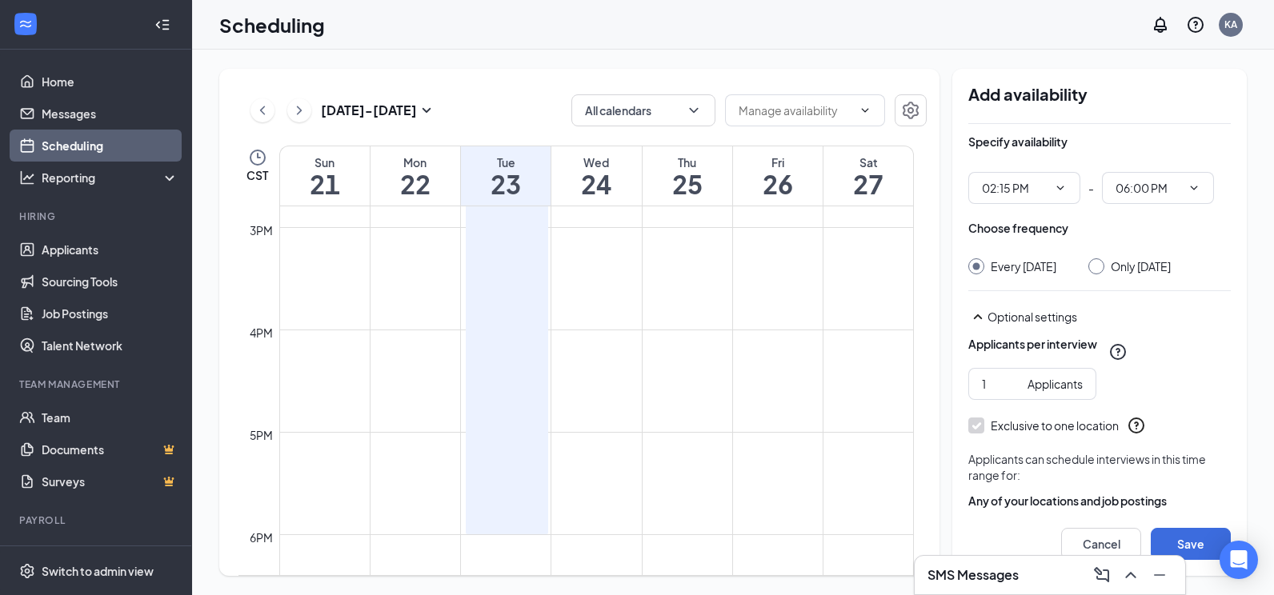
click at [1104, 268] on div at bounding box center [1096, 266] width 16 height 16
click at [1099, 261] on input "Only Tuesday, Sep 23" at bounding box center [1093, 263] width 11 height 11
radio input "true"
radio input "false"
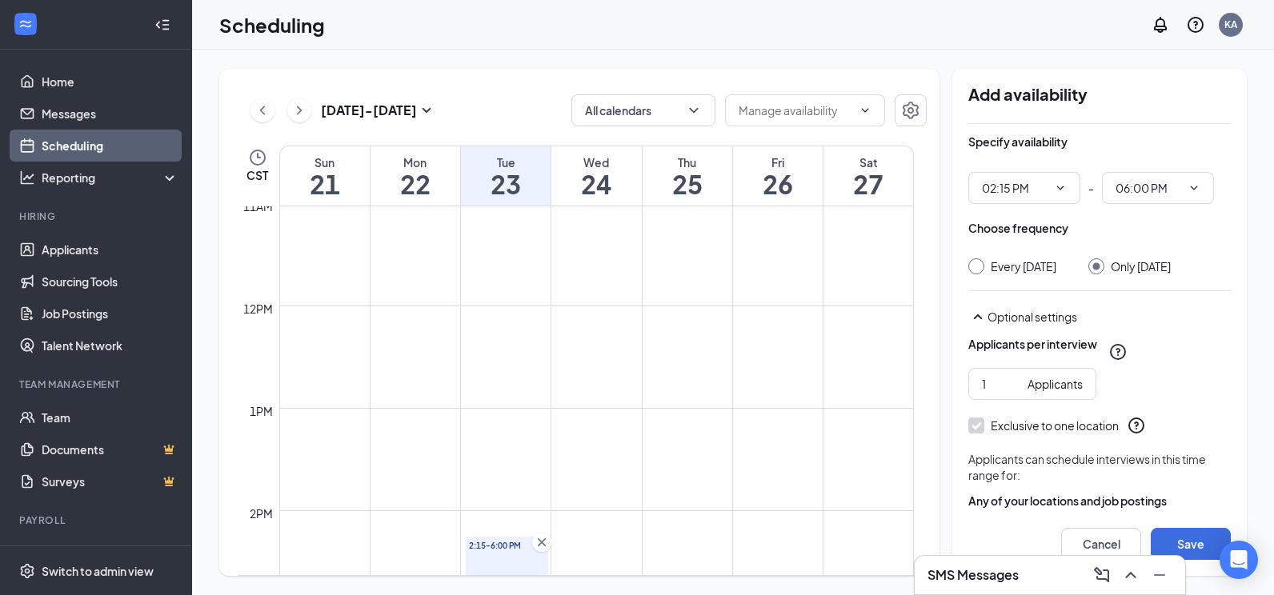
scroll to position [1115, 0]
drag, startPoint x: 495, startPoint y: 555, endPoint x: 495, endPoint y: 531, distance: 24.0
click at [495, 531] on div "12am 1am 2am 3am 4am 5am 6am 7am 8am 9am 10am 11am 12pm 1pm 2pm 3pm 4pm 5pm 6pm…" at bounding box center [575, 320] width 675 height 2458
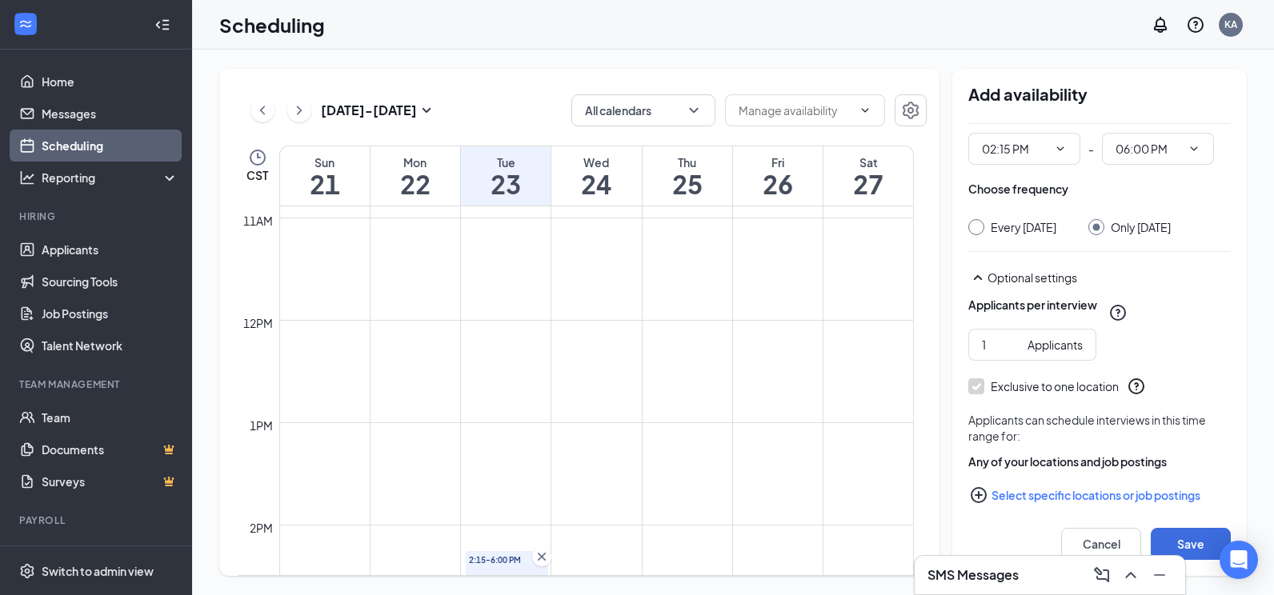
scroll to position [70, 0]
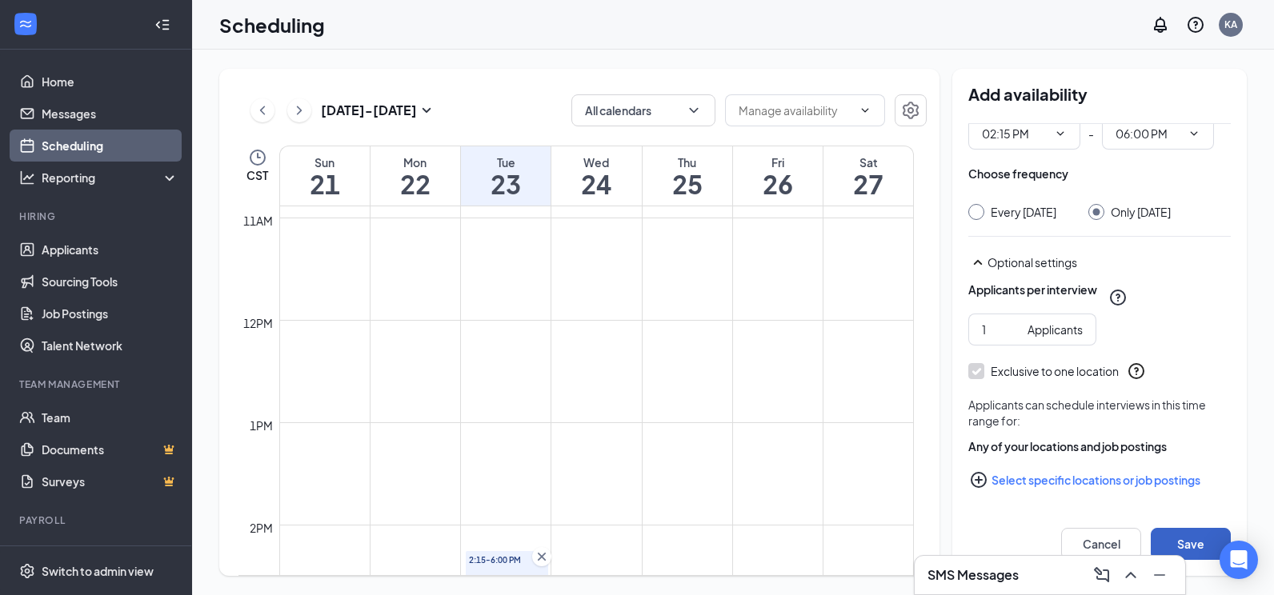
click at [1194, 539] on button "Save" at bounding box center [1191, 544] width 80 height 32
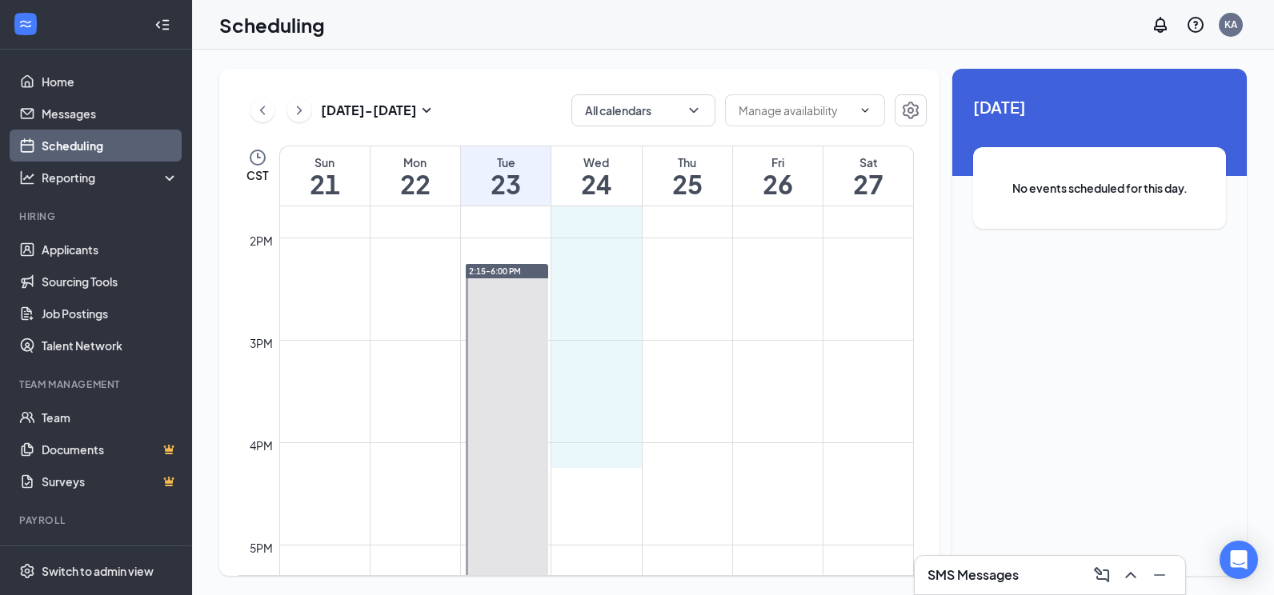
scroll to position [1436, 0]
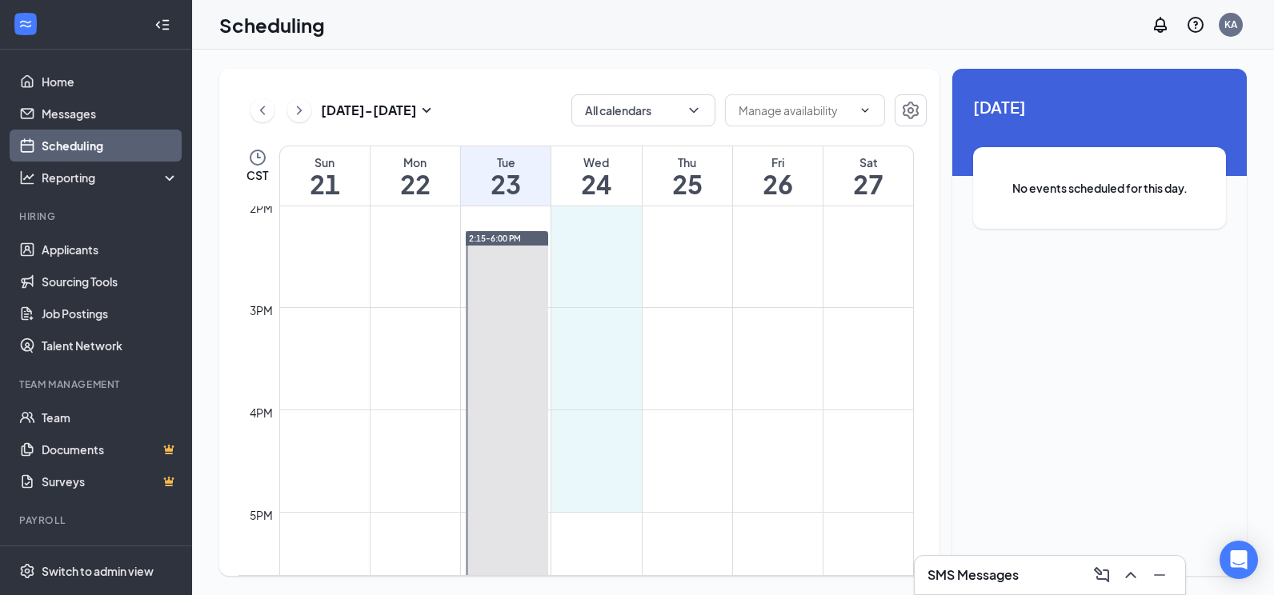
drag, startPoint x: 601, startPoint y: 312, endPoint x: 587, endPoint y: 497, distance: 185.3
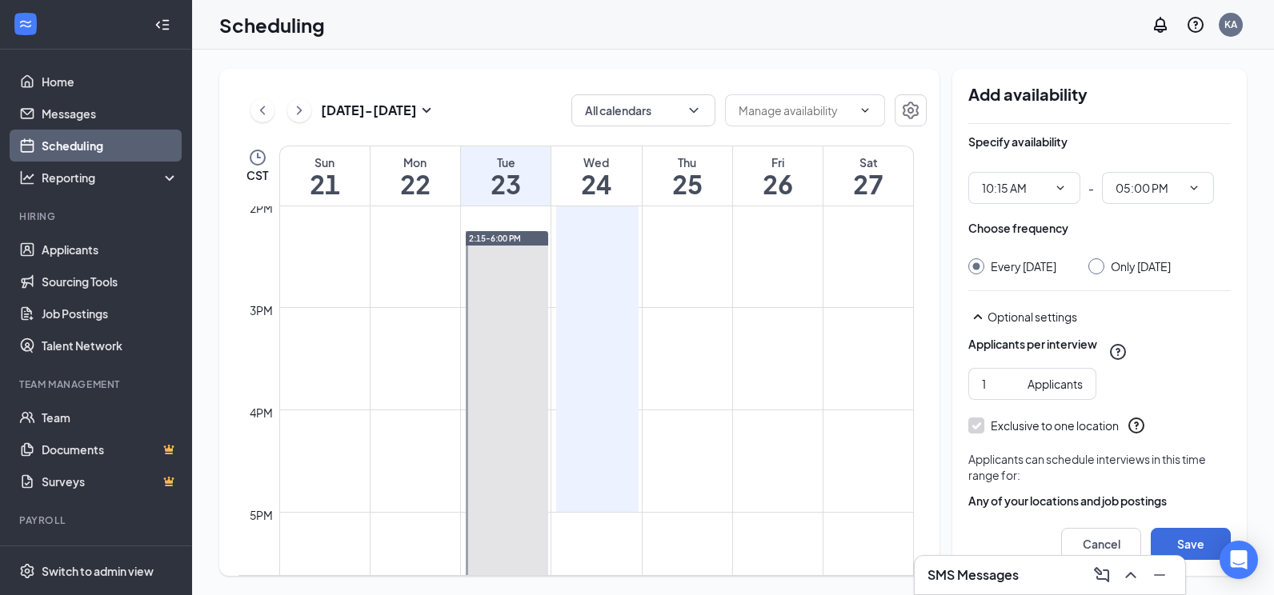
click at [1104, 266] on div at bounding box center [1096, 266] width 16 height 16
click at [1094, 264] on input "Only [DATE]" at bounding box center [1093, 263] width 11 height 11
radio input "true"
radio input "false"
click at [1166, 536] on button "Save" at bounding box center [1191, 544] width 80 height 32
